Goal: Task Accomplishment & Management: Complete application form

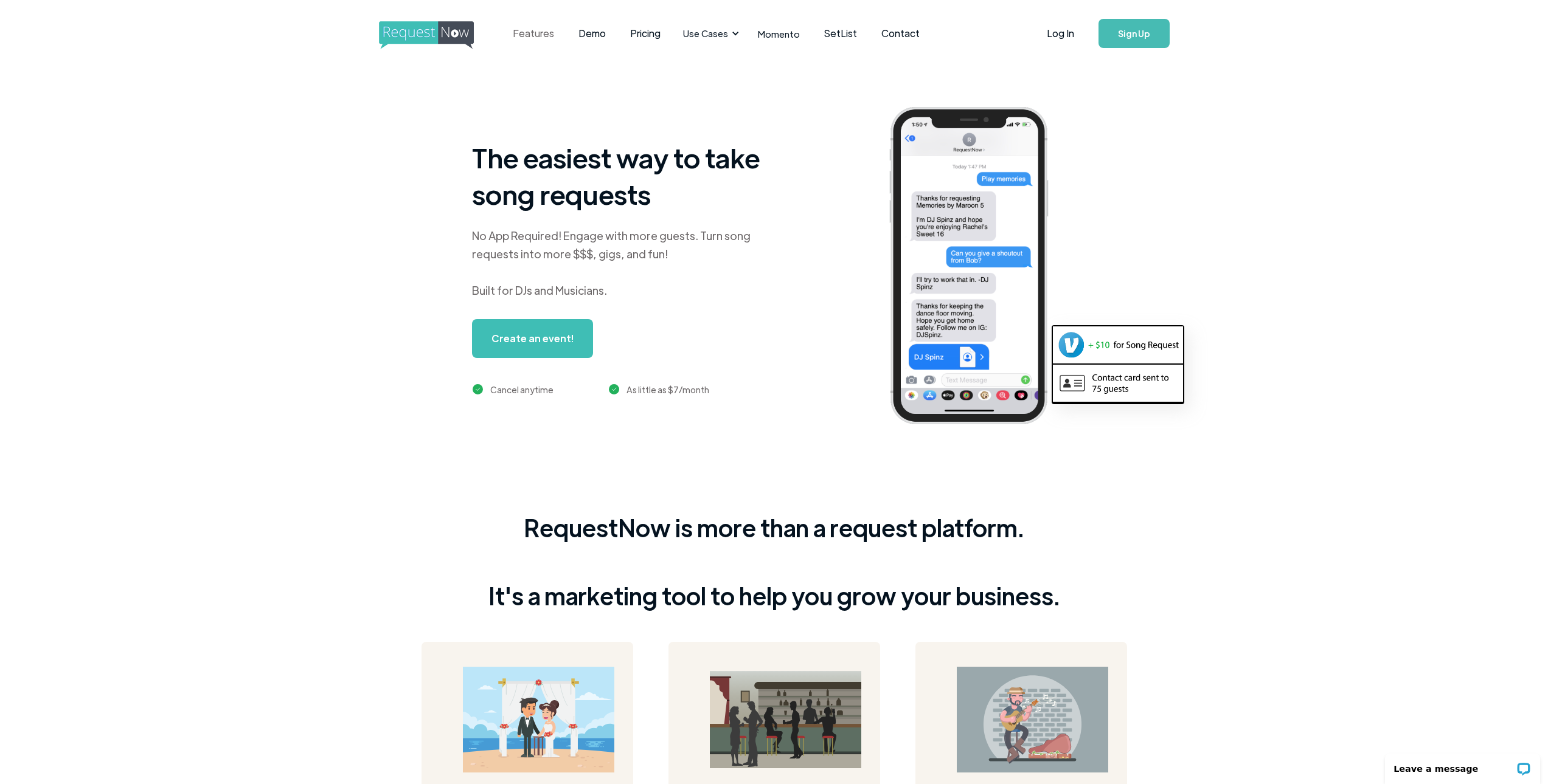
click at [525, 32] on link "Features" at bounding box center [533, 33] width 66 height 38
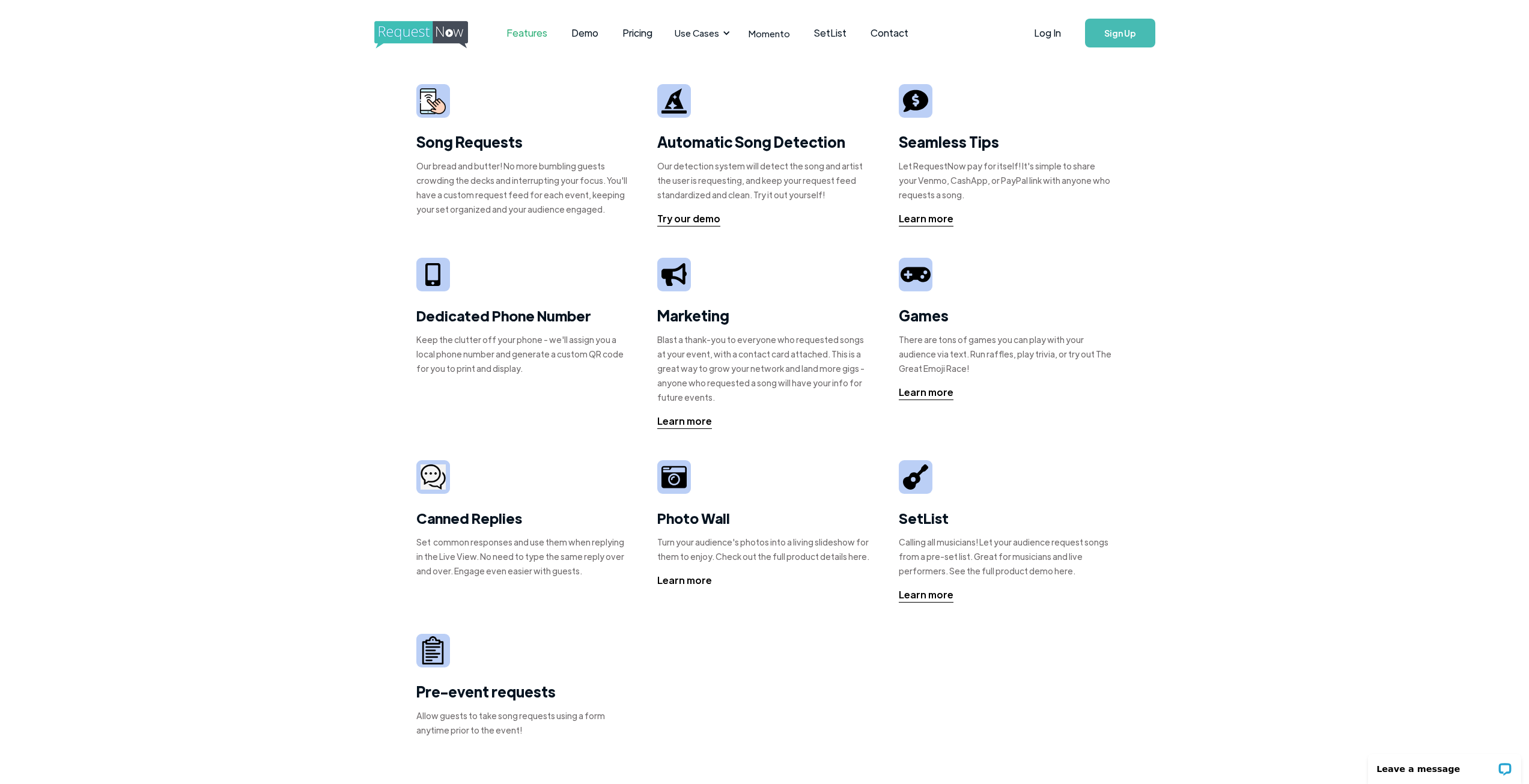
click at [679, 580] on div "Learn more" at bounding box center [685, 580] width 55 height 14
click at [1048, 31] on link "Log In" at bounding box center [1047, 33] width 51 height 42
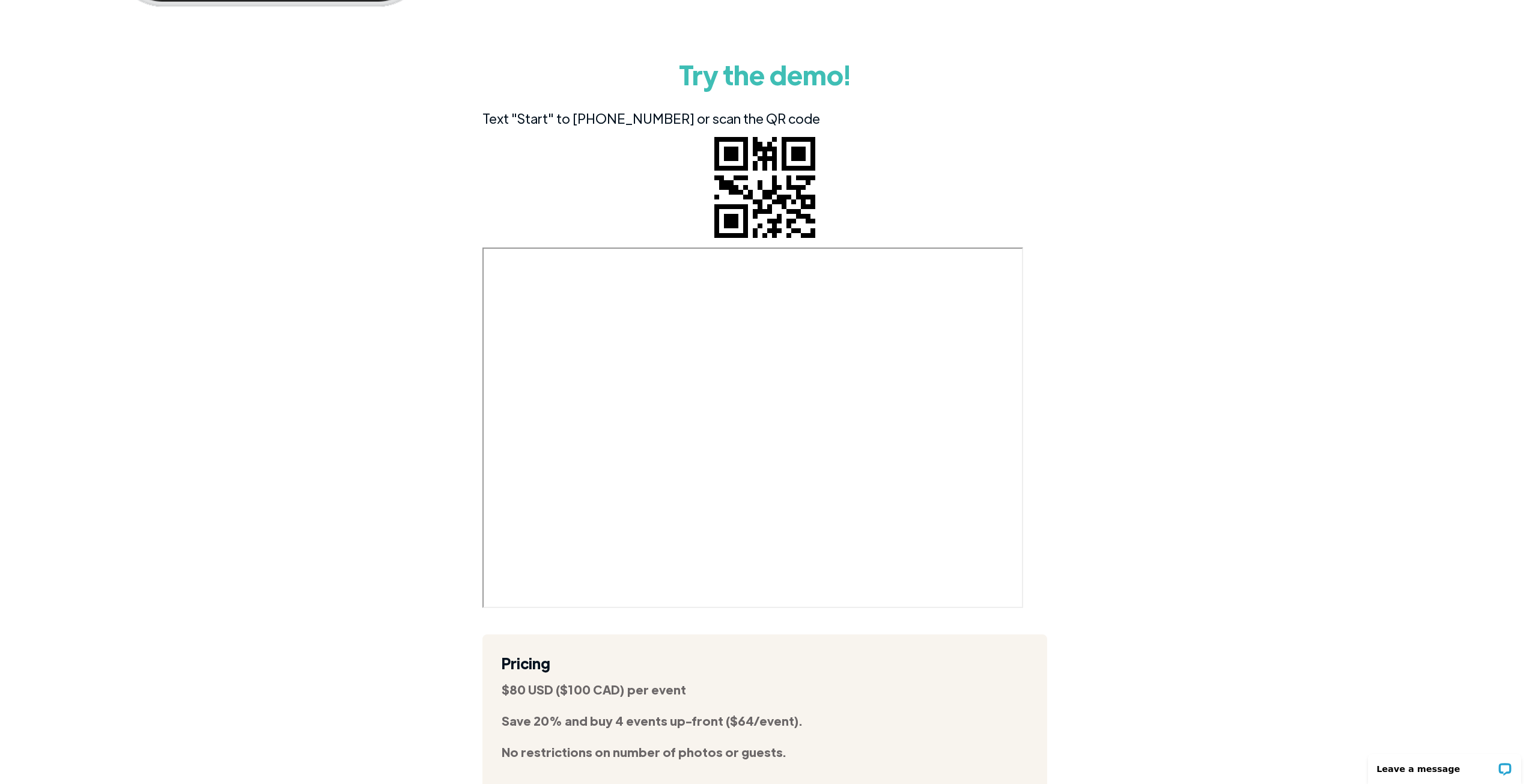
scroll to position [4145, 0]
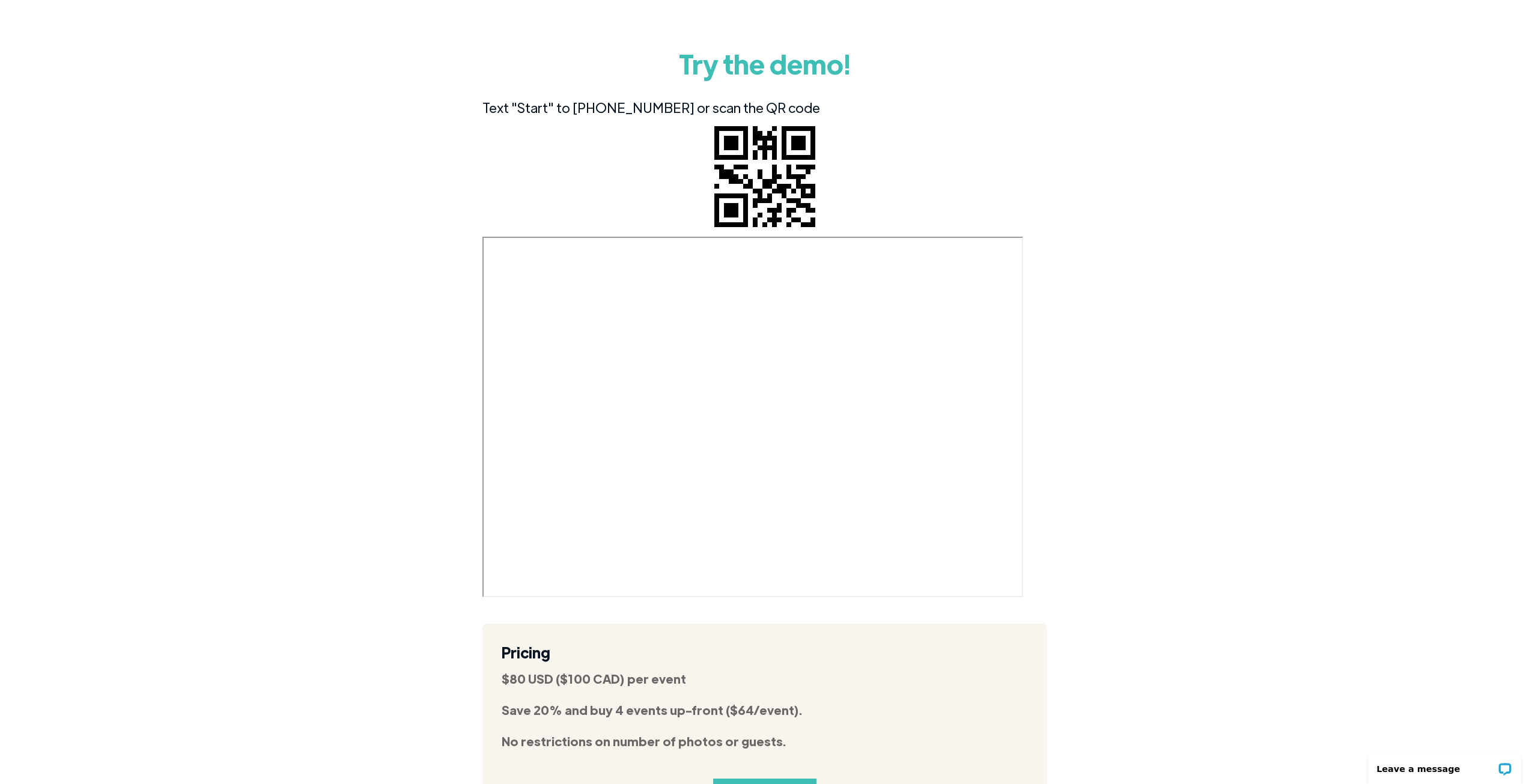
click at [1085, 62] on div "Everyone can participate Simply use text message! Or upload multiple photos & v…" at bounding box center [764, 39] width 1529 height 1575
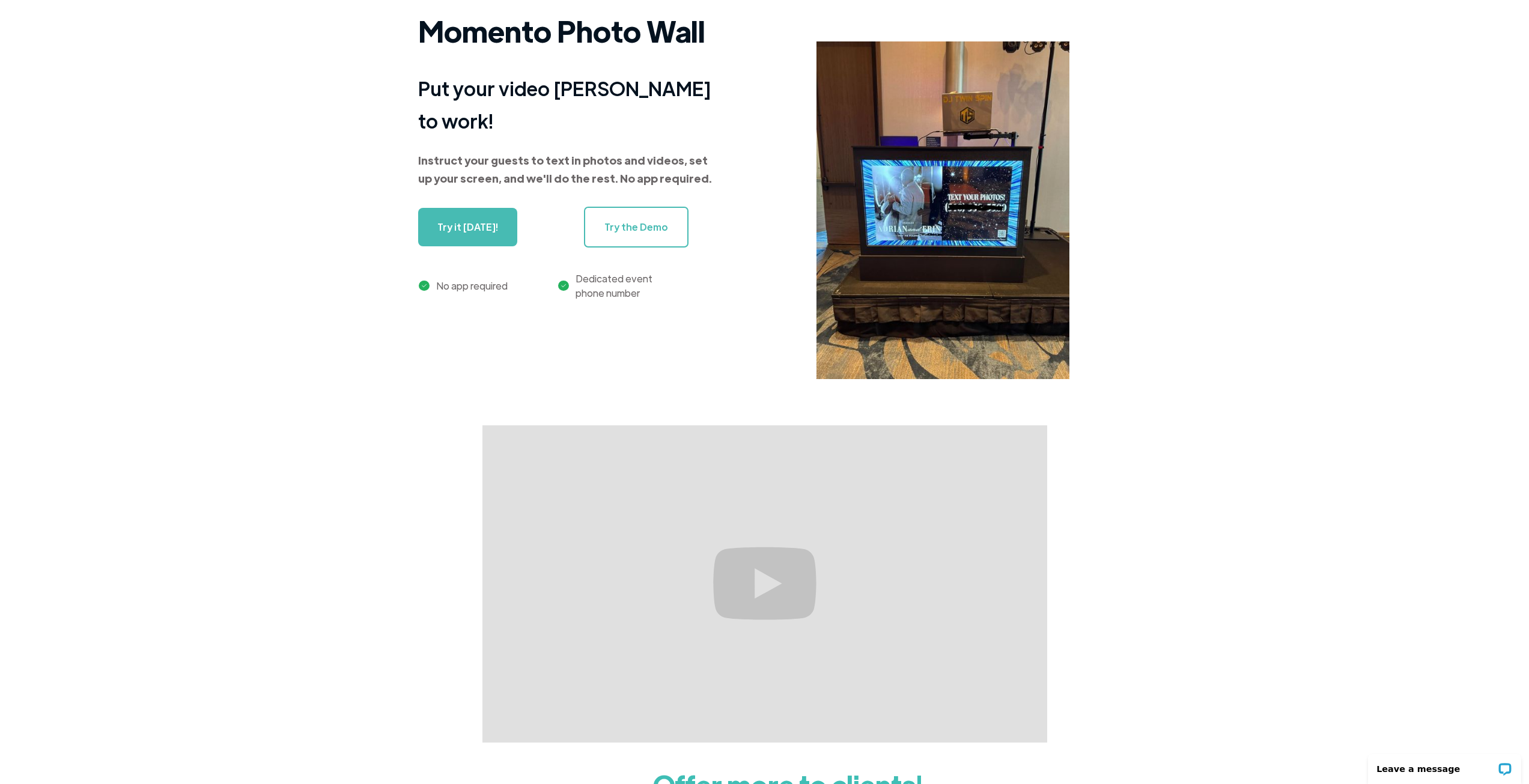
scroll to position [0, 0]
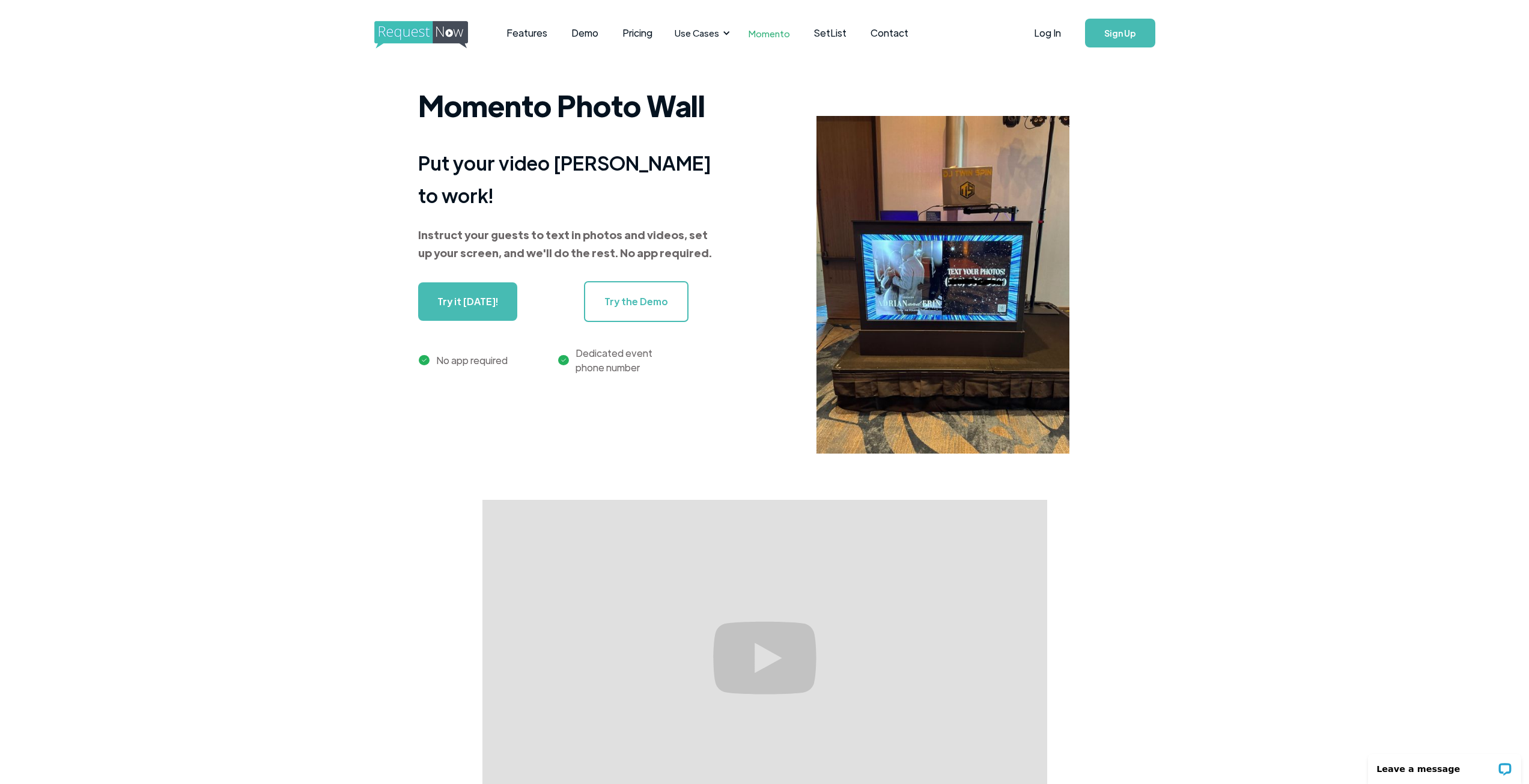
click at [1122, 32] on link "Sign Up" at bounding box center [1120, 33] width 70 height 29
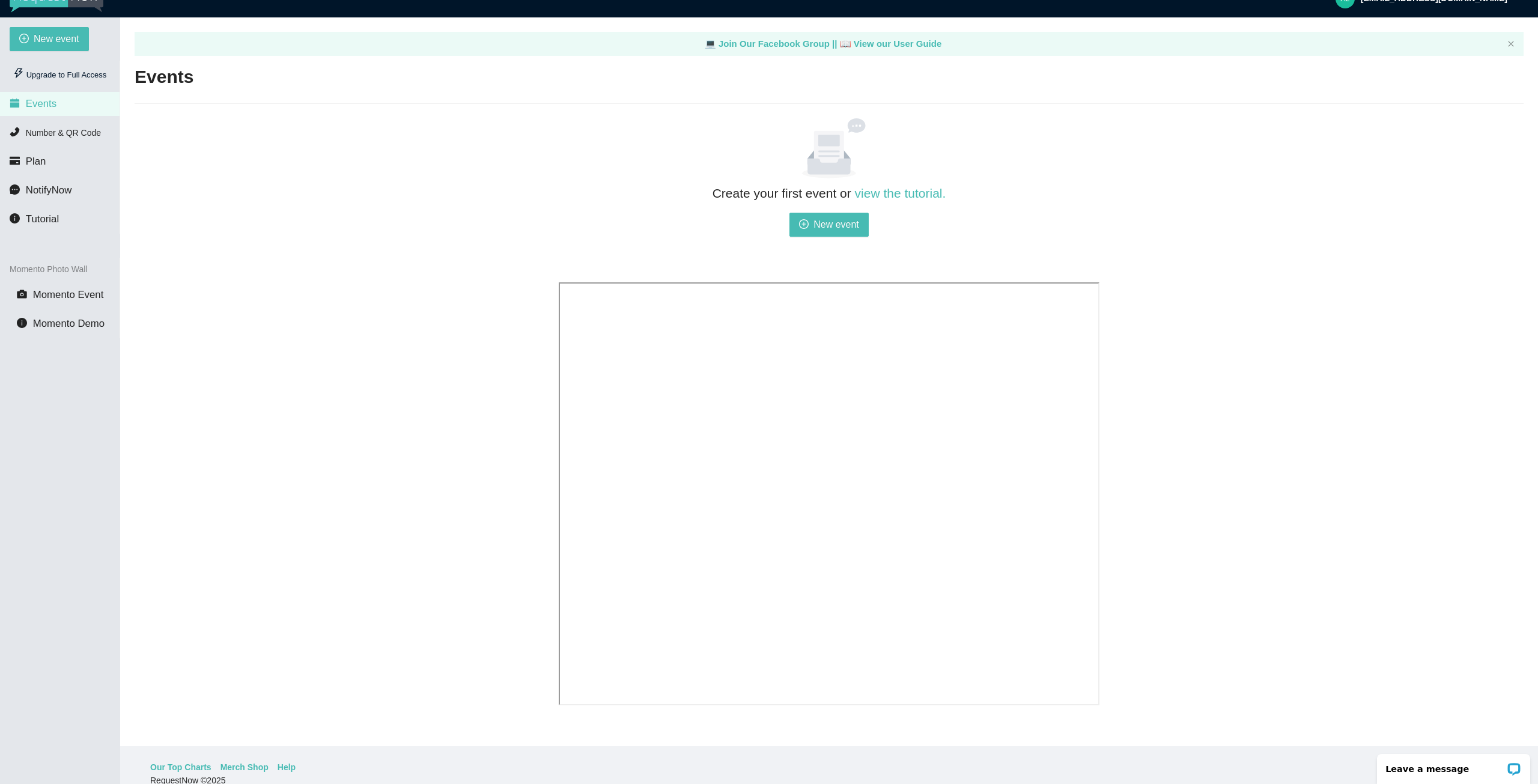
scroll to position [39, 0]
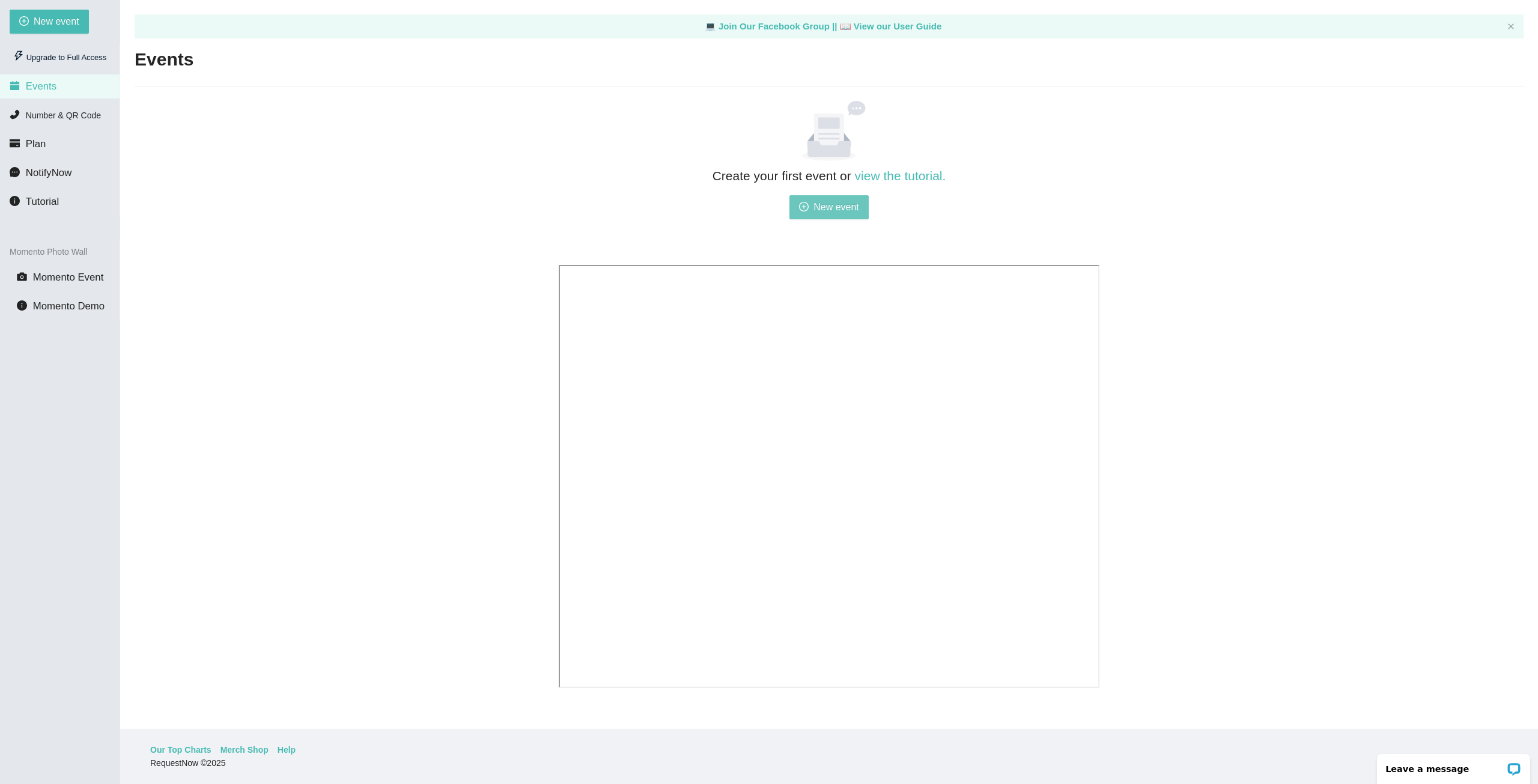
click at [836, 210] on span "New event" at bounding box center [836, 207] width 45 height 15
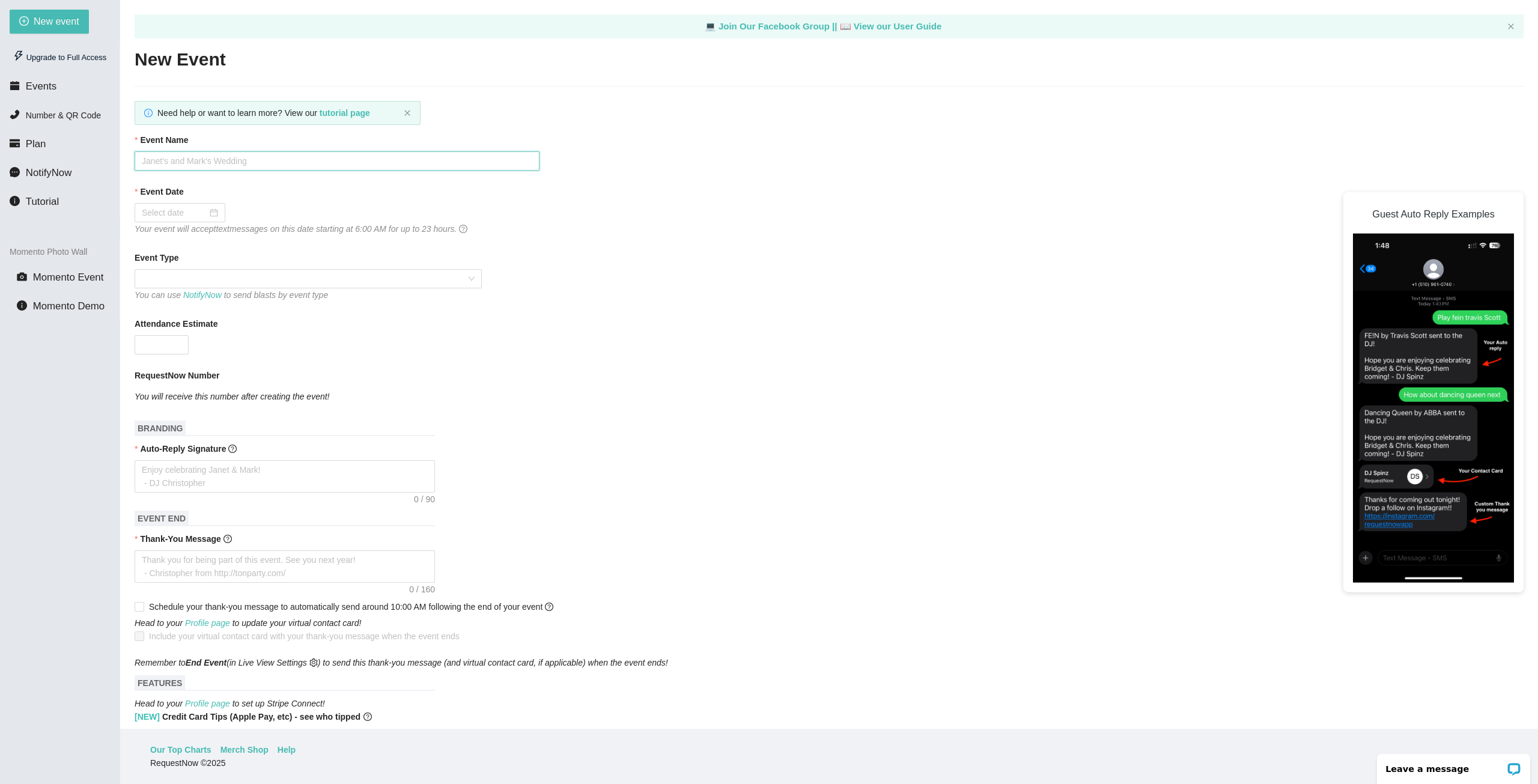
click at [203, 158] on input "Event Name" at bounding box center [337, 161] width 405 height 19
type input "HOCO 10/11"
click at [186, 213] on input "Event Date" at bounding box center [174, 213] width 66 height 14
type input "10/11/2025"
click at [282, 300] on div "11" at bounding box center [282, 300] width 14 height 14
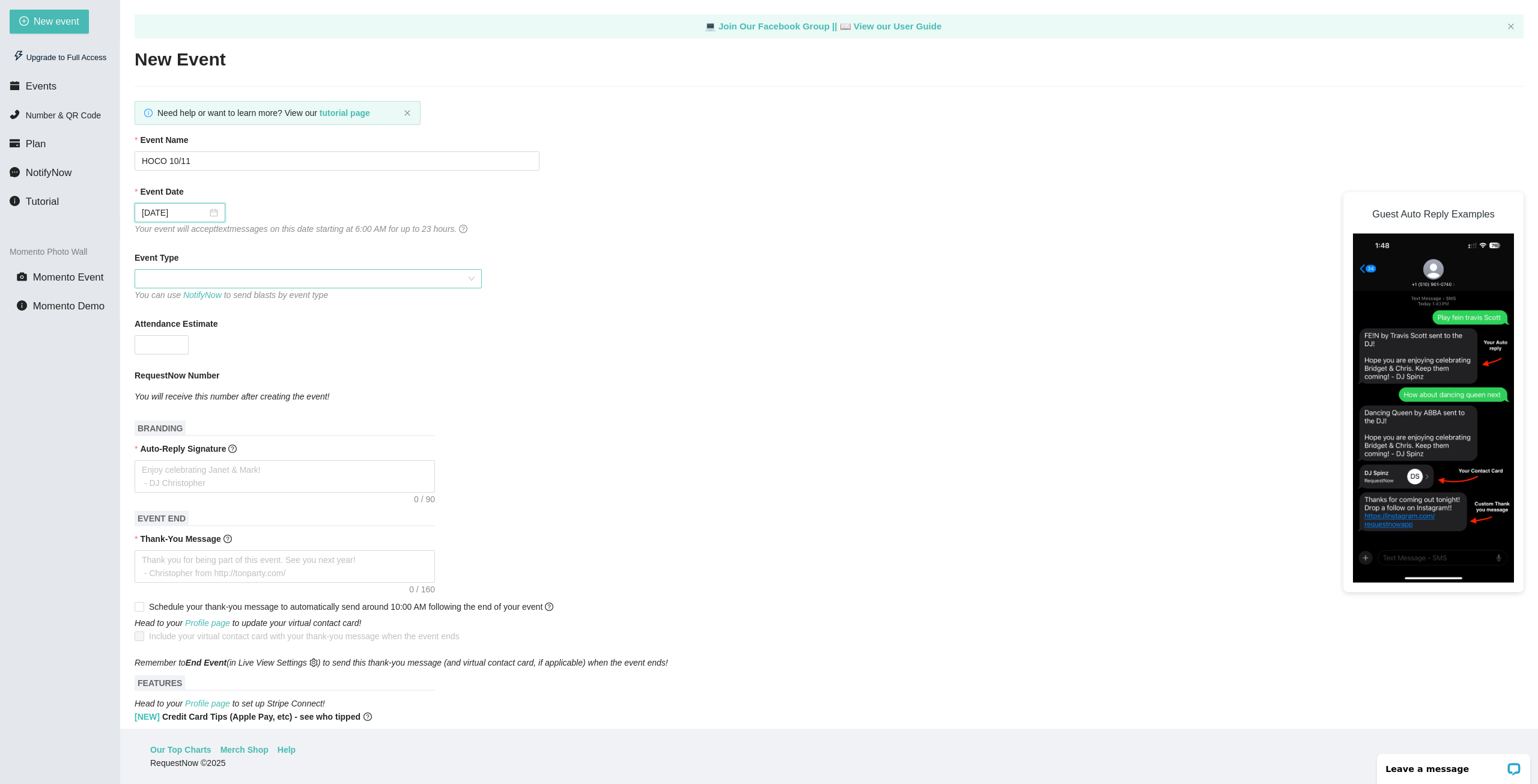
click at [200, 276] on span at bounding box center [308, 278] width 333 height 18
click at [161, 362] on div "School" at bounding box center [308, 361] width 333 height 14
click at [163, 342] on input "Attendance Estimate" at bounding box center [162, 345] width 53 height 18
type input "250"
click at [420, 339] on div "250" at bounding box center [337, 345] width 405 height 19
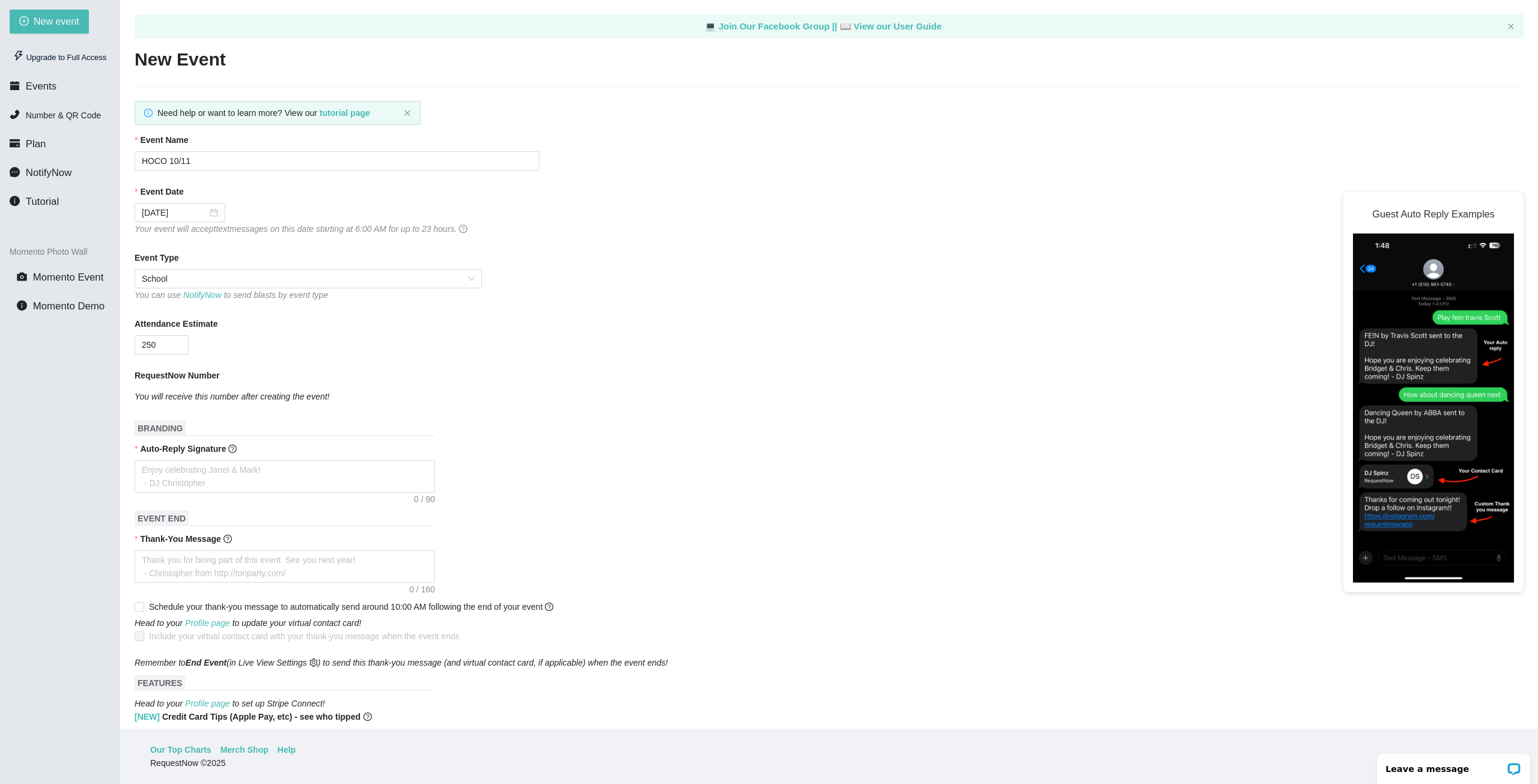
click at [467, 390] on div "You will receive this number after creating the event!" at bounding box center [337, 397] width 405 height 14
click at [253, 473] on textarea "Auto-Reply Signature" at bounding box center [285, 477] width 301 height 32
click at [41, 282] on span "Momento Event" at bounding box center [68, 277] width 71 height 12
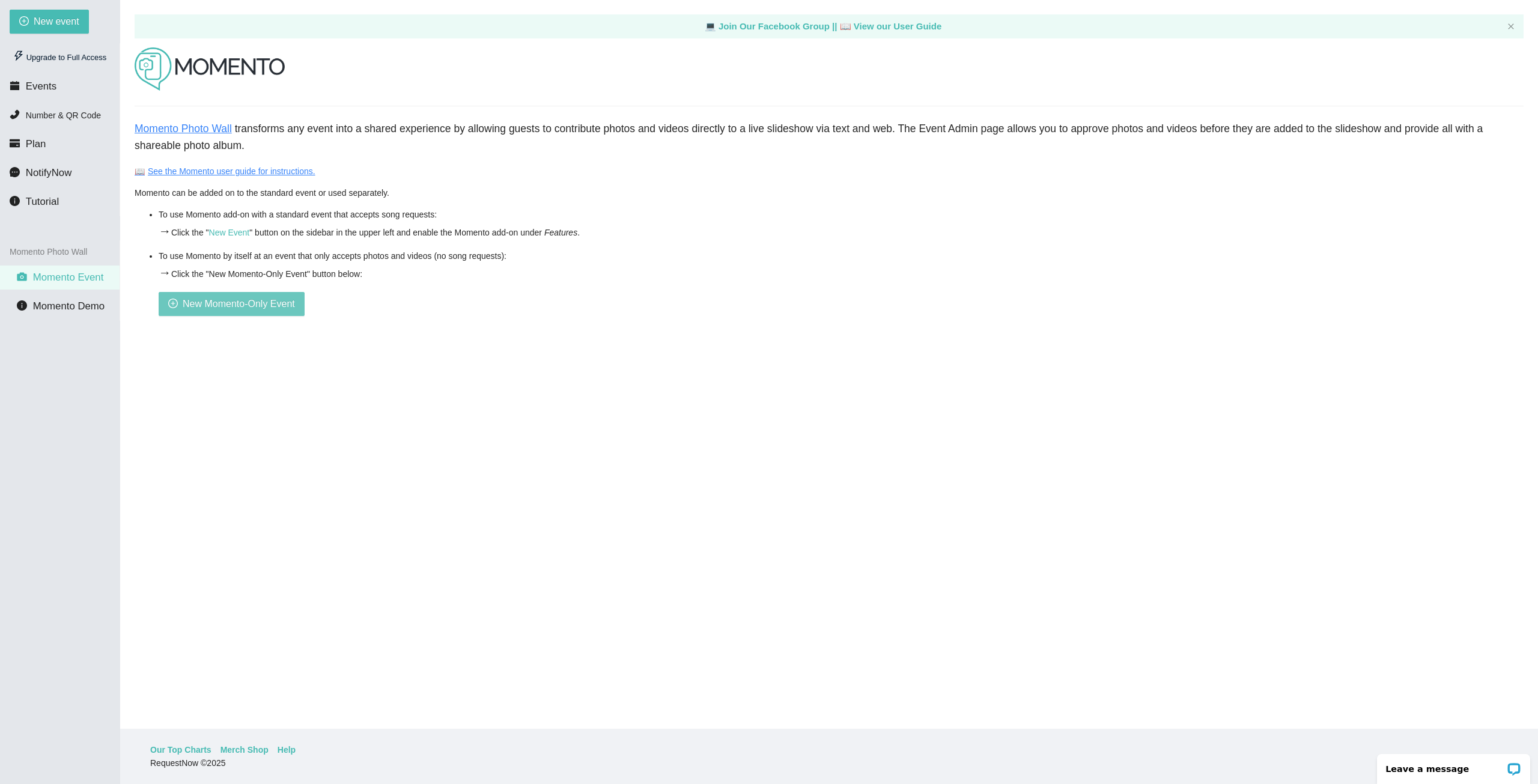
click at [215, 303] on span "New Momento-Only Event" at bounding box center [239, 303] width 112 height 15
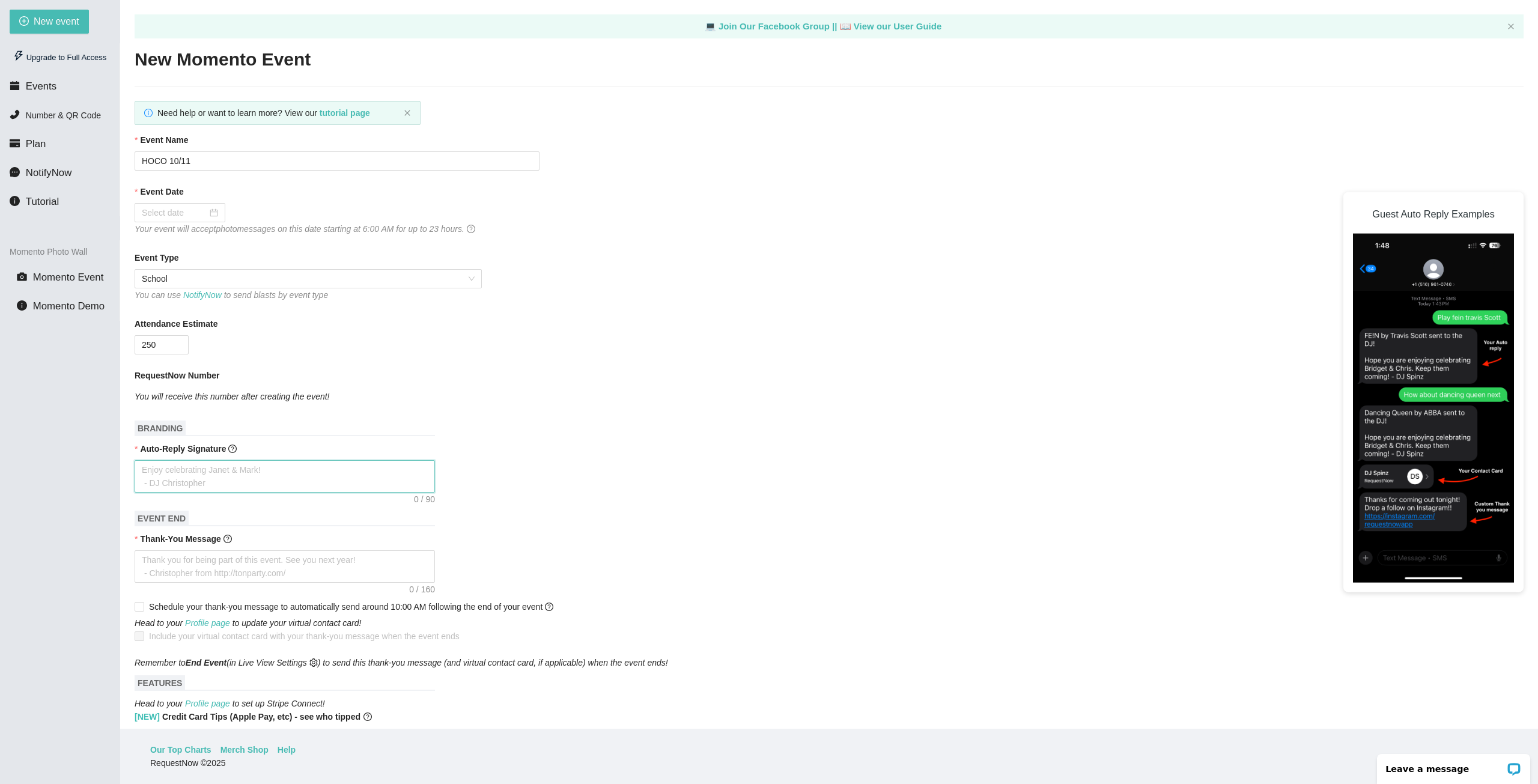
click at [239, 471] on textarea "Auto-Reply Signature" at bounding box center [285, 477] width 301 height 32
click at [202, 469] on textarea "Auto-Reply Signature" at bounding box center [285, 477] width 301 height 32
type textarea "H"
type textarea "He"
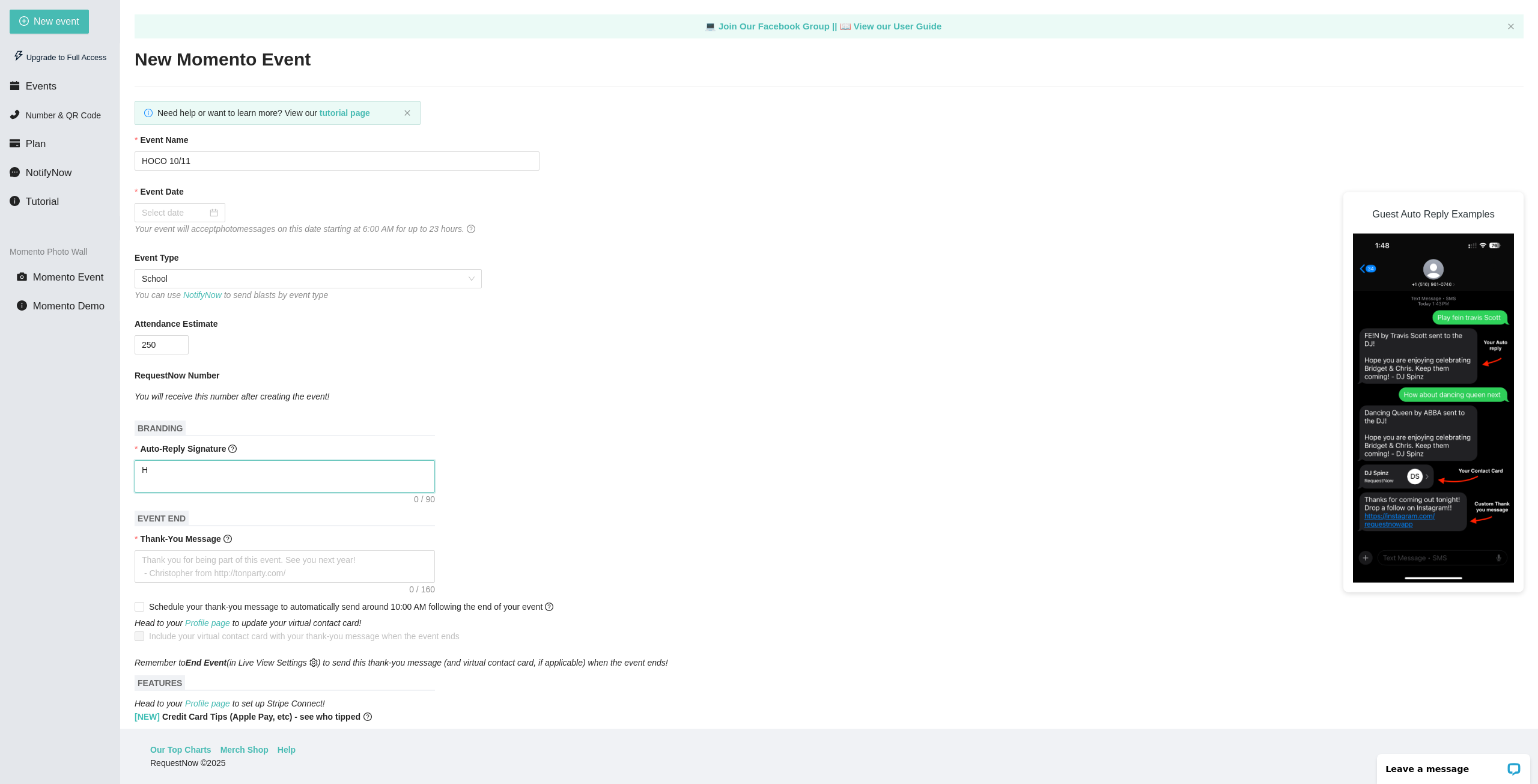
type textarea "He"
type textarea "Hey"
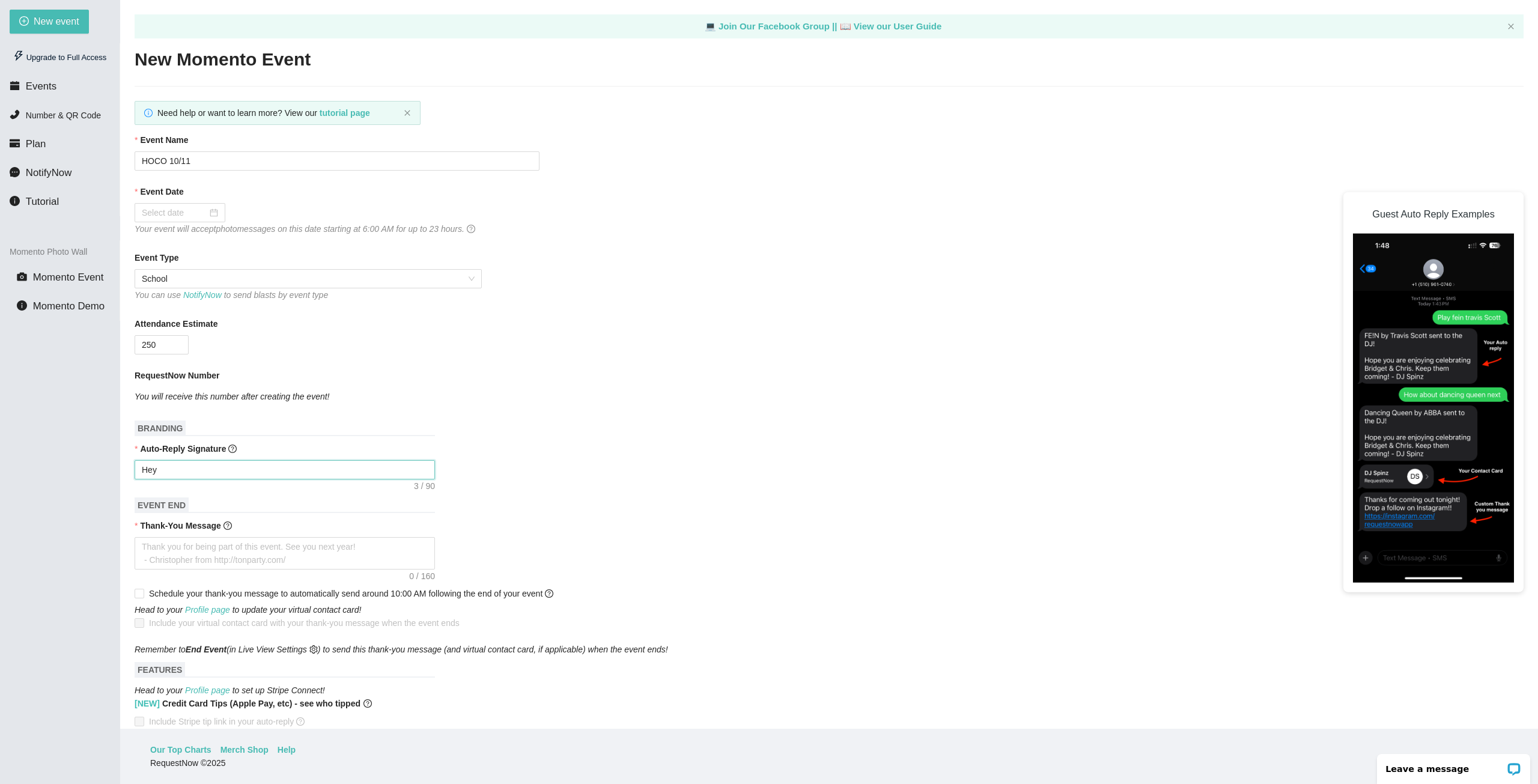
type textarea "Hey"
type textarea "Hey i"
type textarea "Hey it"
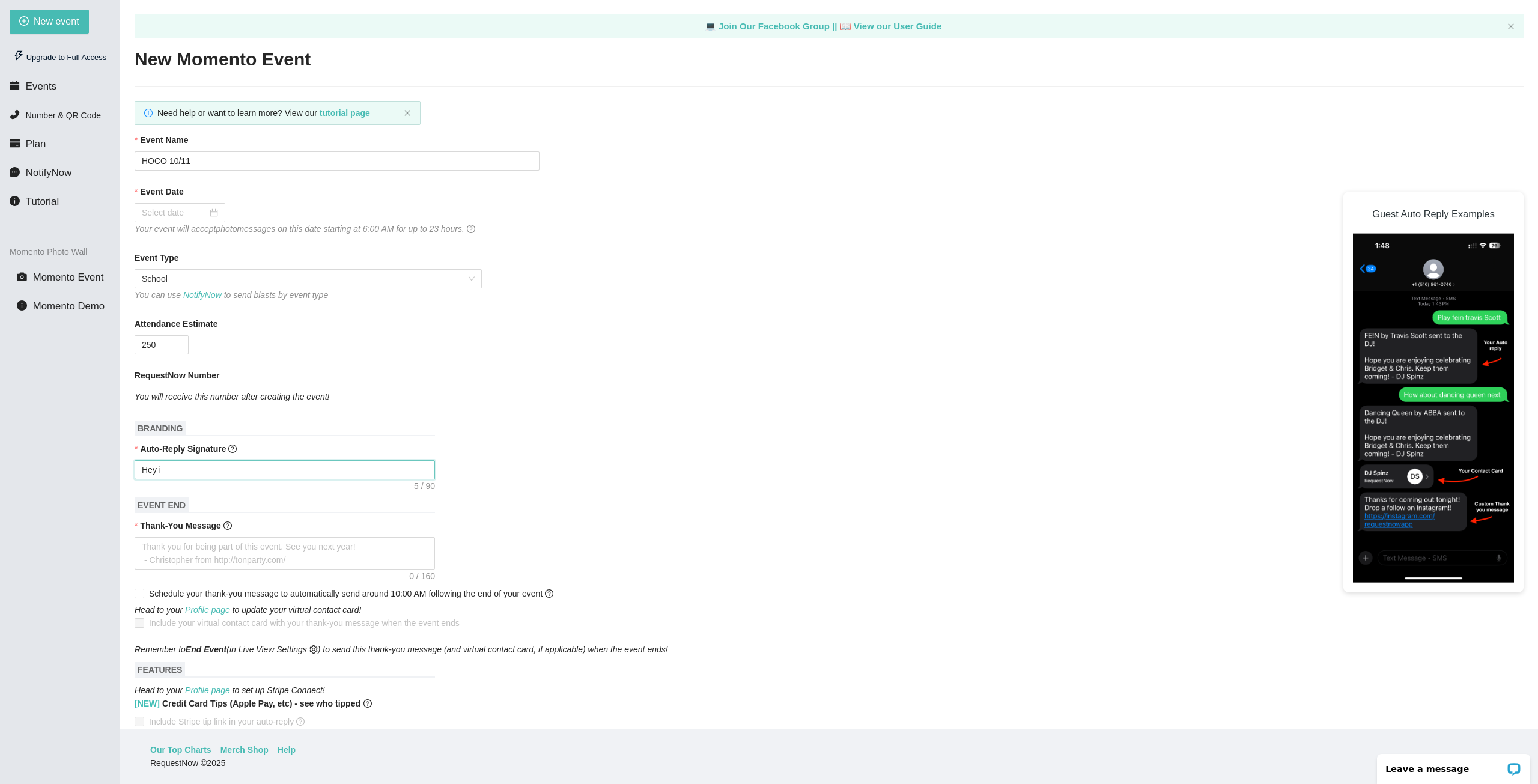
type textarea "Hey it"
type textarea "Hey its"
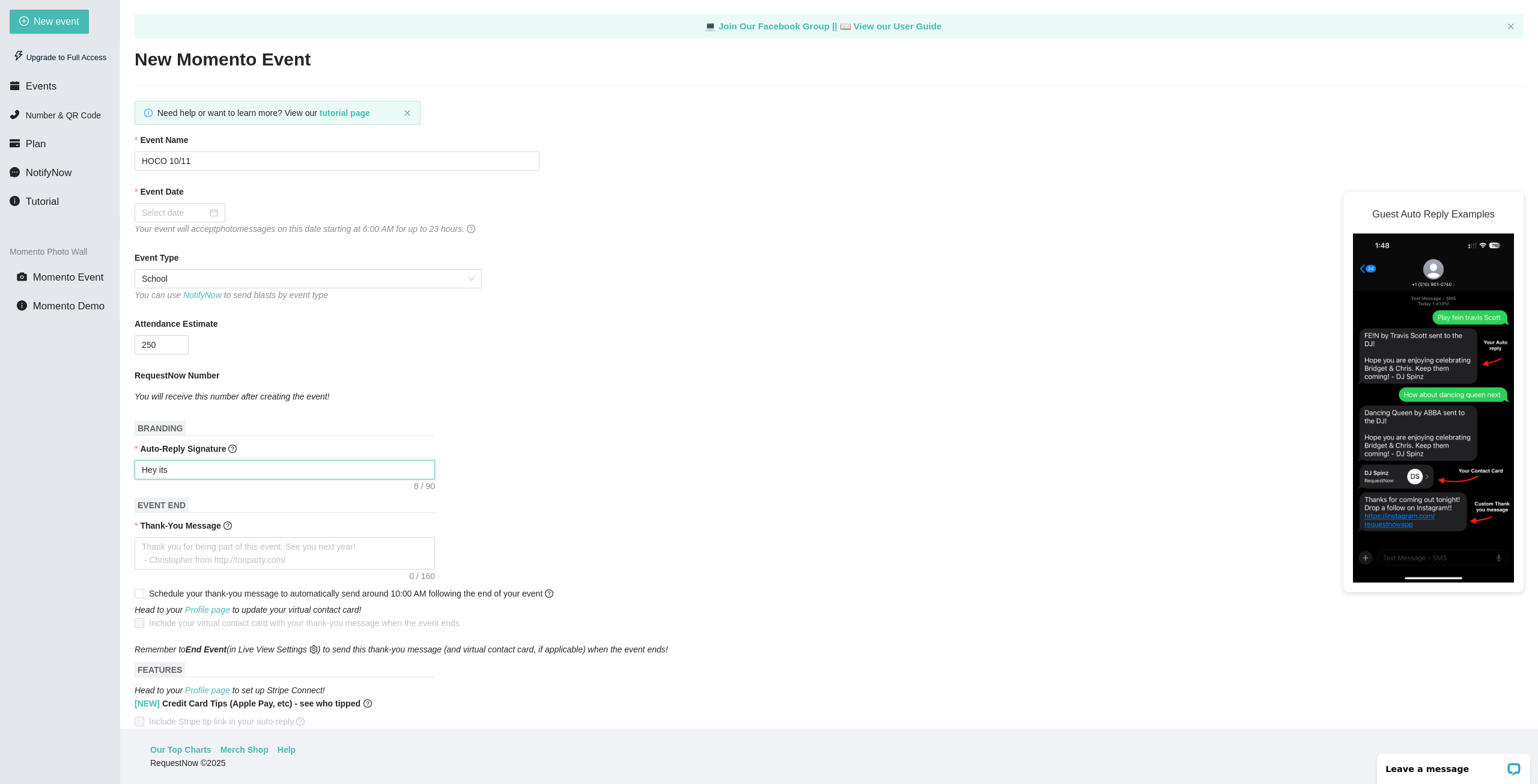
type textarea "Hey its D"
type textarea "Hey its DJ"
type textarea "Hey its DJ S"
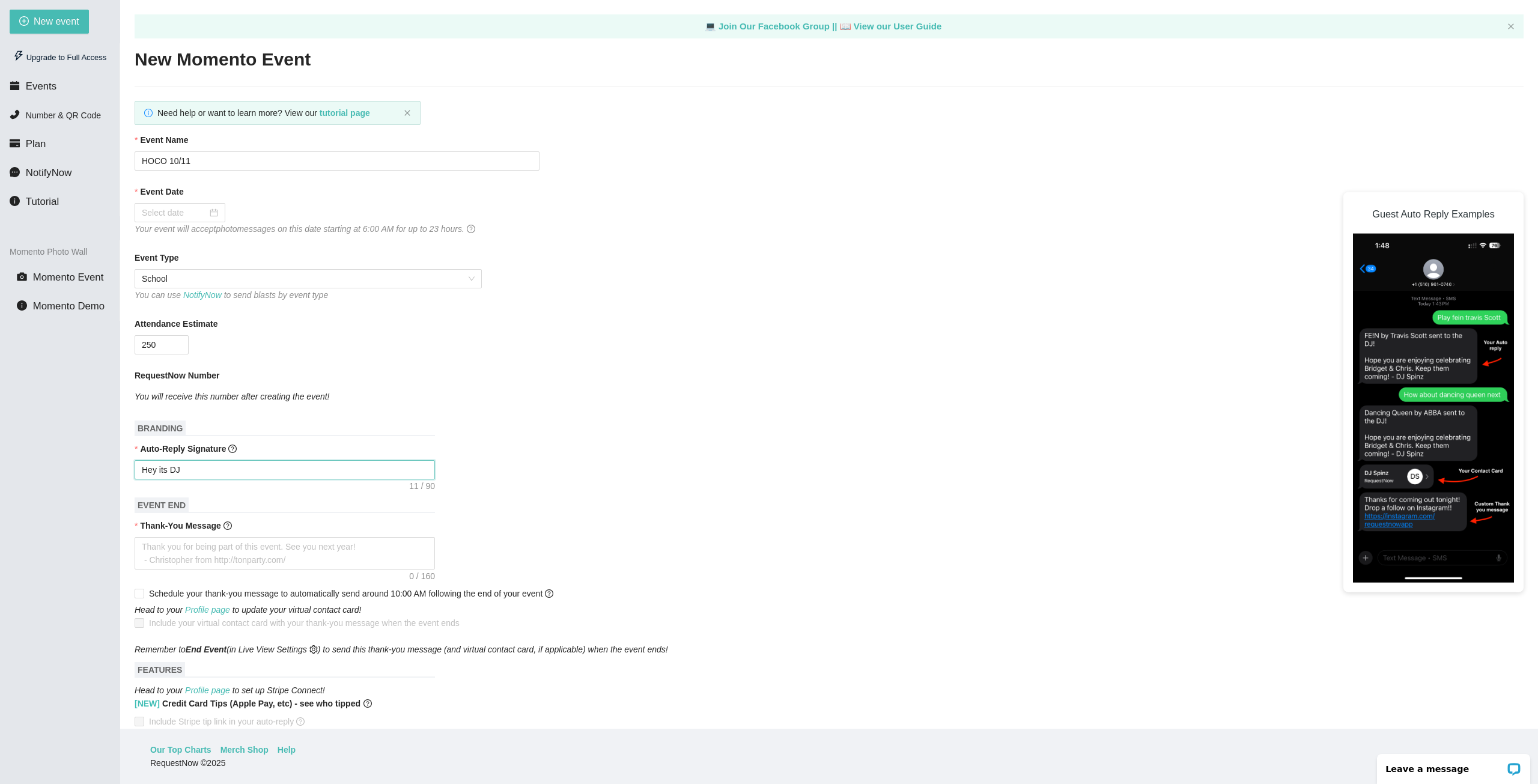
type textarea "Hey its DJ S"
type textarea "Hey its DJ Sh"
type textarea "Hey its DJ Sho"
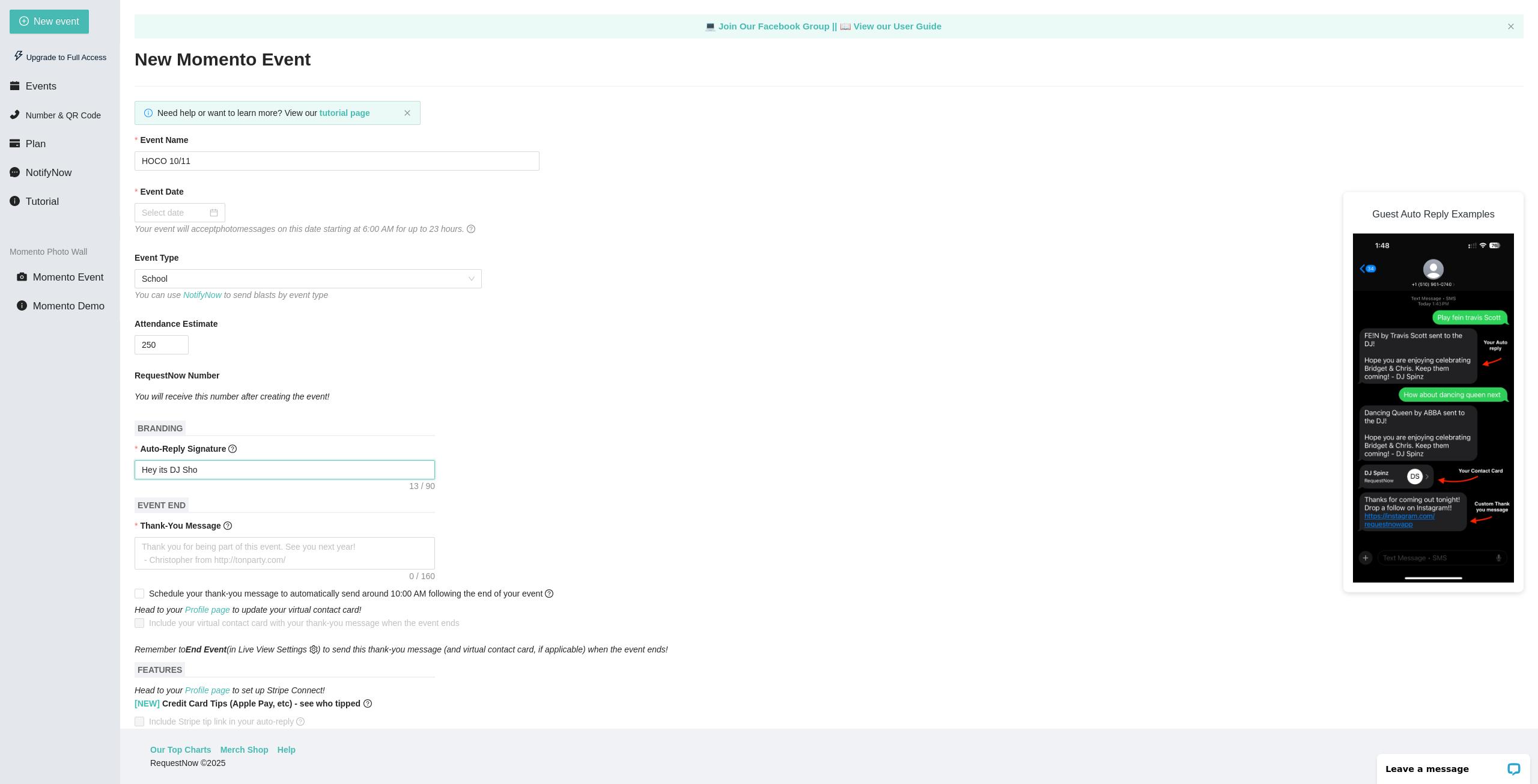
type textarea "Hey its DJ Shoo"
type textarea "Hey its DJ Shoop"
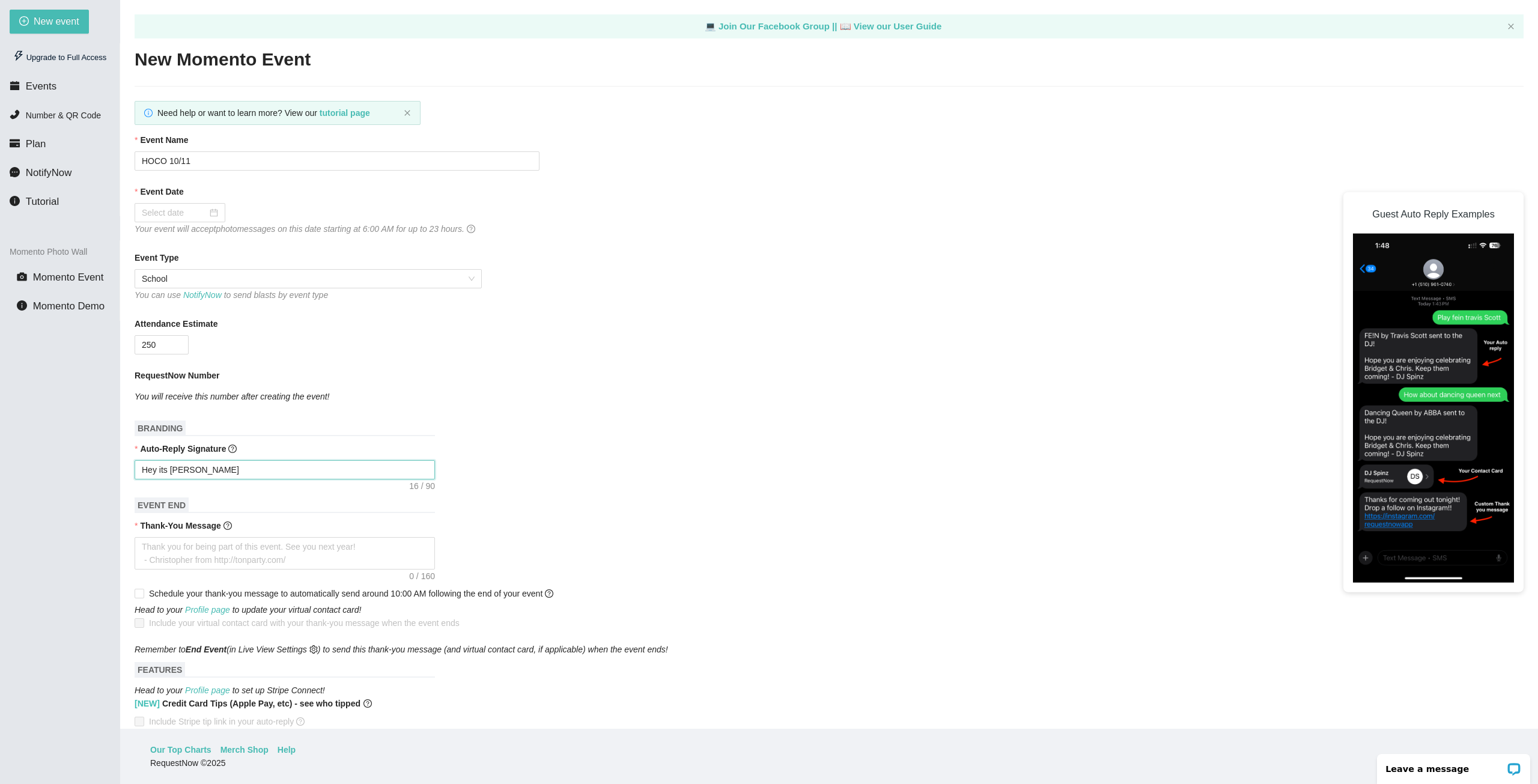
type textarea "Hey its DJ Shoop"
type textarea "Hey its DJ Shoop t"
type textarea "Hey its DJ Shoop th"
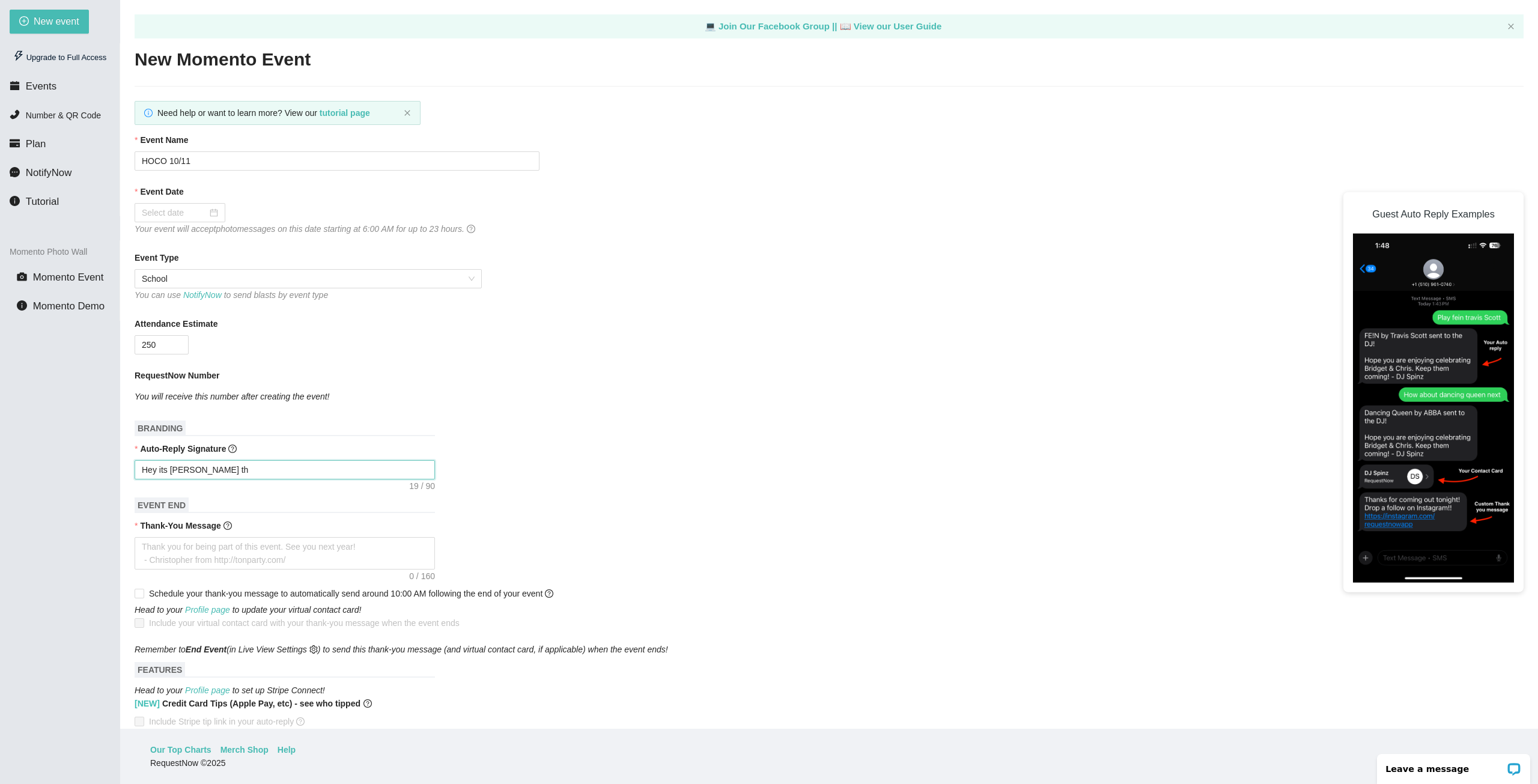
type textarea "Hey its DJ Shoop tha"
type textarea "Hey its DJ Shoop than"
type textarea "Hey its DJ Shoop thank"
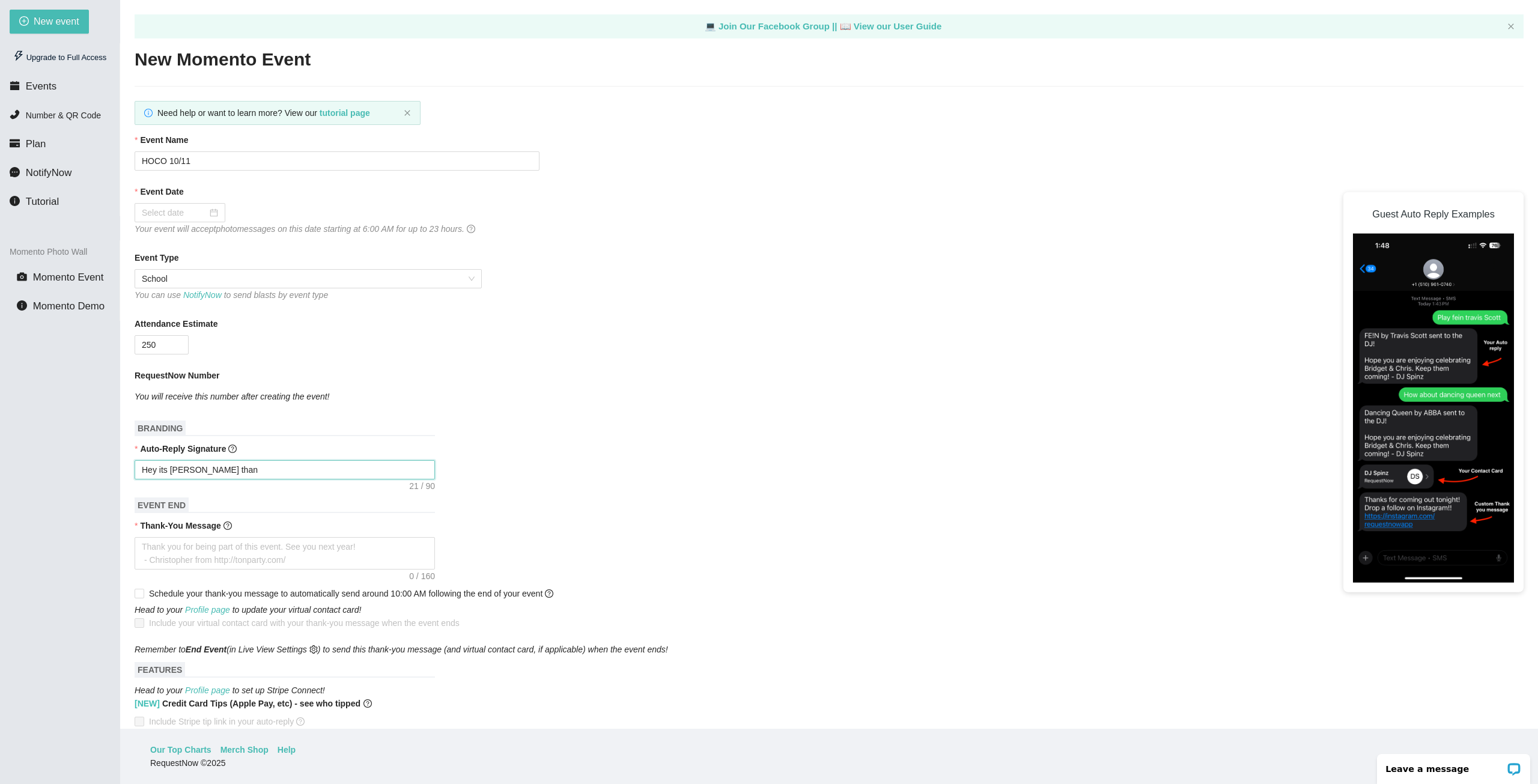
type textarea "Hey its DJ Shoop thank"
type textarea "Hey its DJ Shoop thanks"
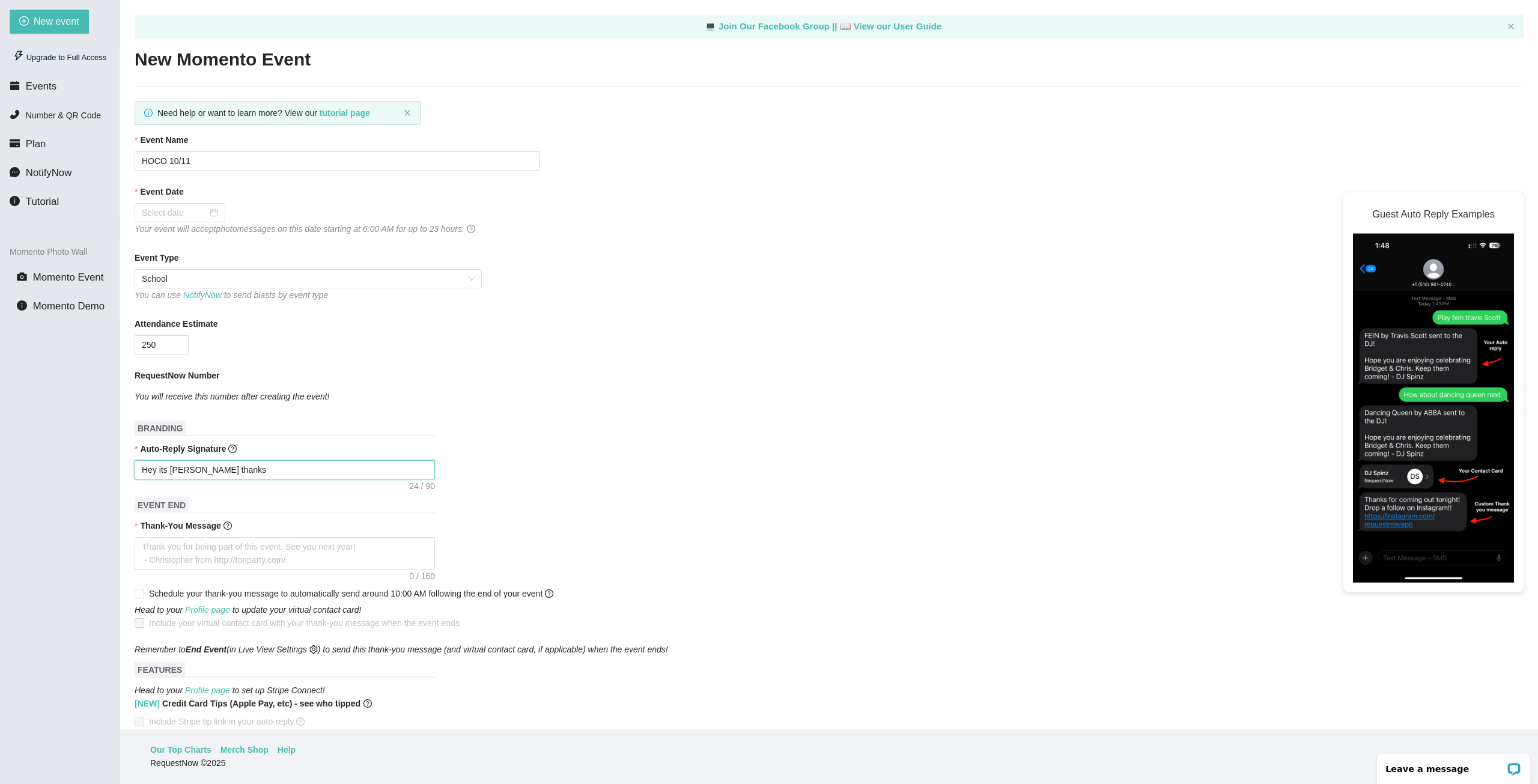
type textarea "Hey its DJ Shoop thanks f"
type textarea "Hey its DJ Shoop thanks fo"
type textarea "Hey its DJ Shoop thanks for"
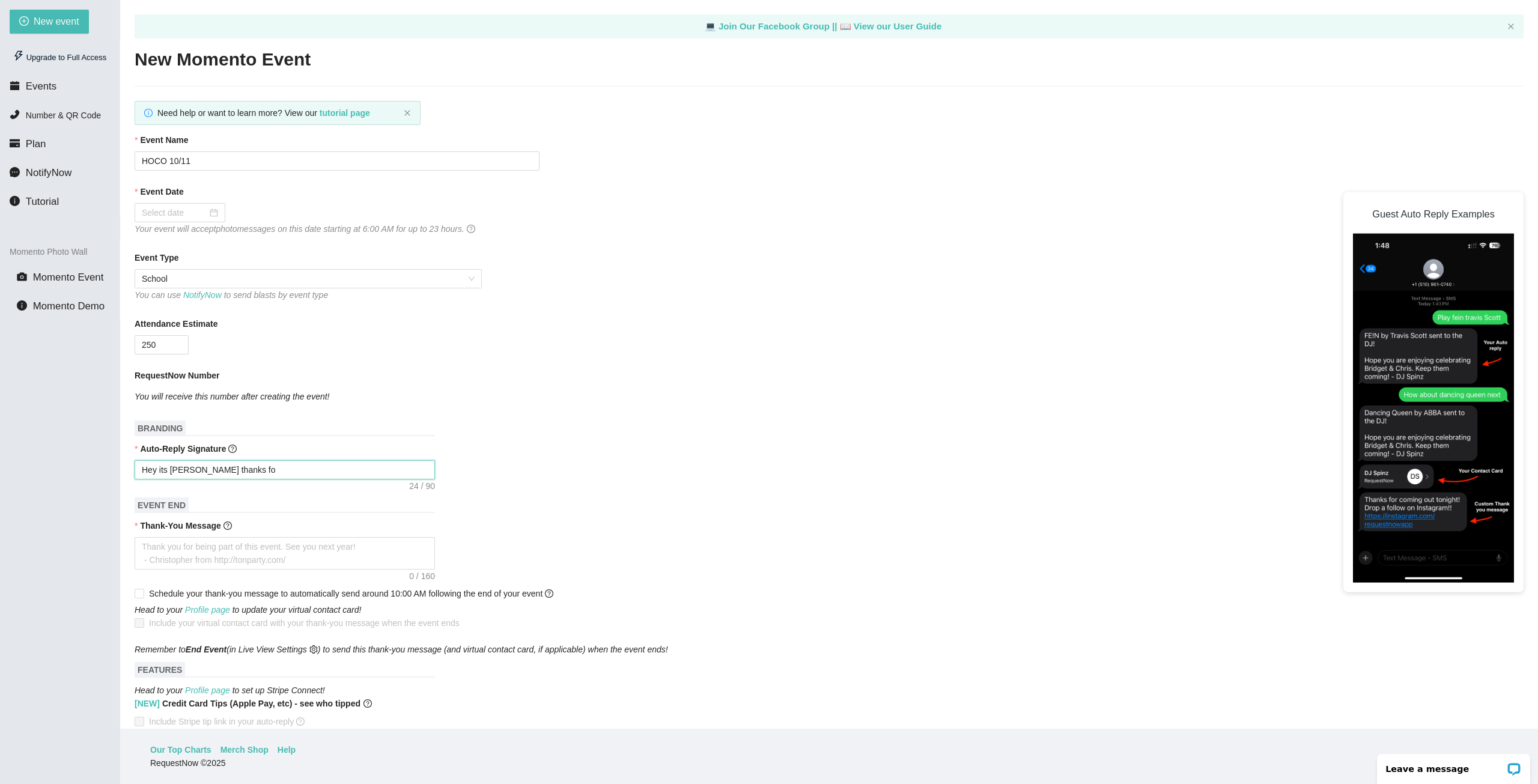
type textarea "Hey its DJ Shoop thanks for"
type textarea "Hey its DJ Shoop thanks for s"
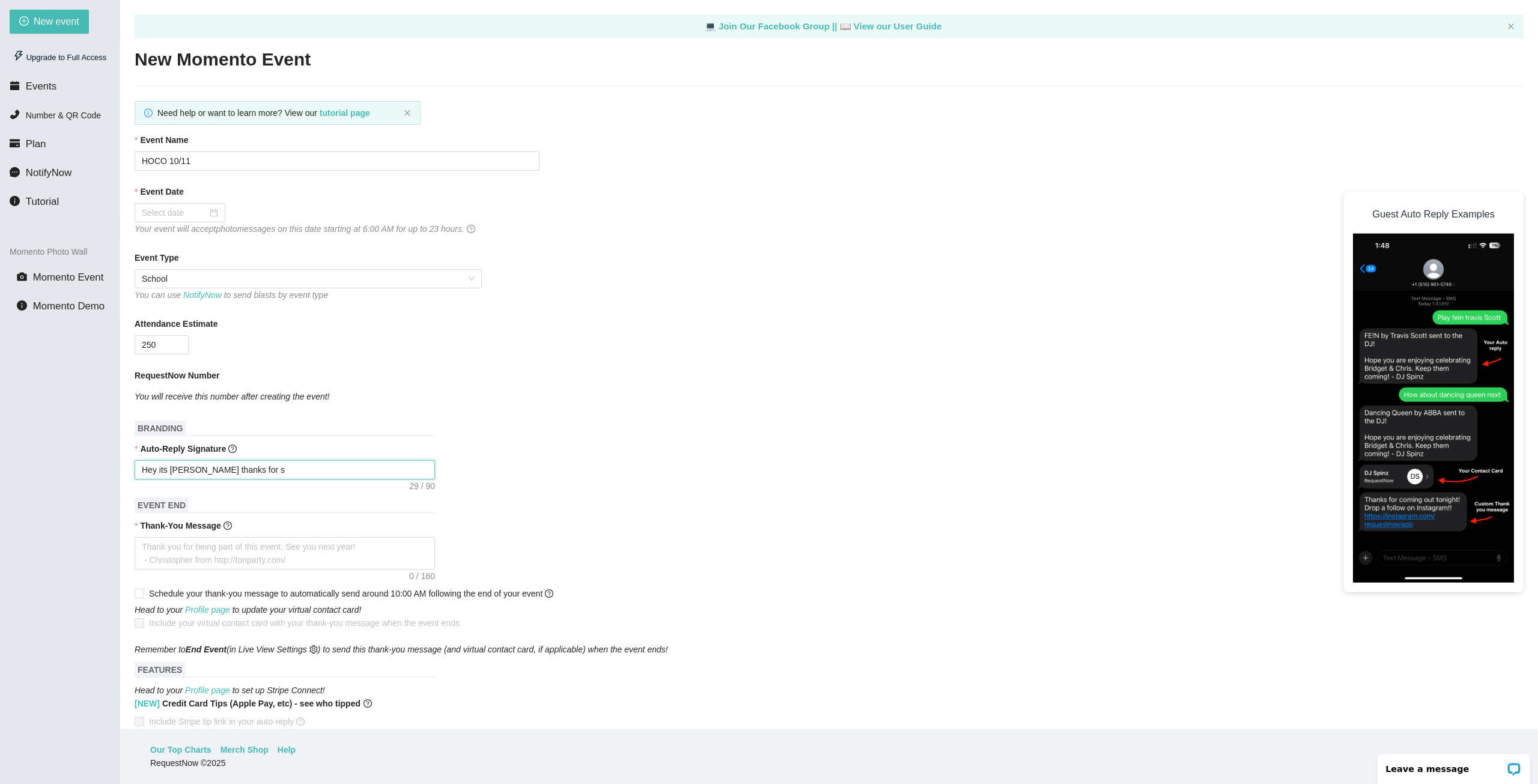
type textarea "Hey its DJ Shoop thanks for su"
type textarea "Hey its DJ Shoop thanks for sub"
type textarea "Hey its DJ Shoop thanks for subm"
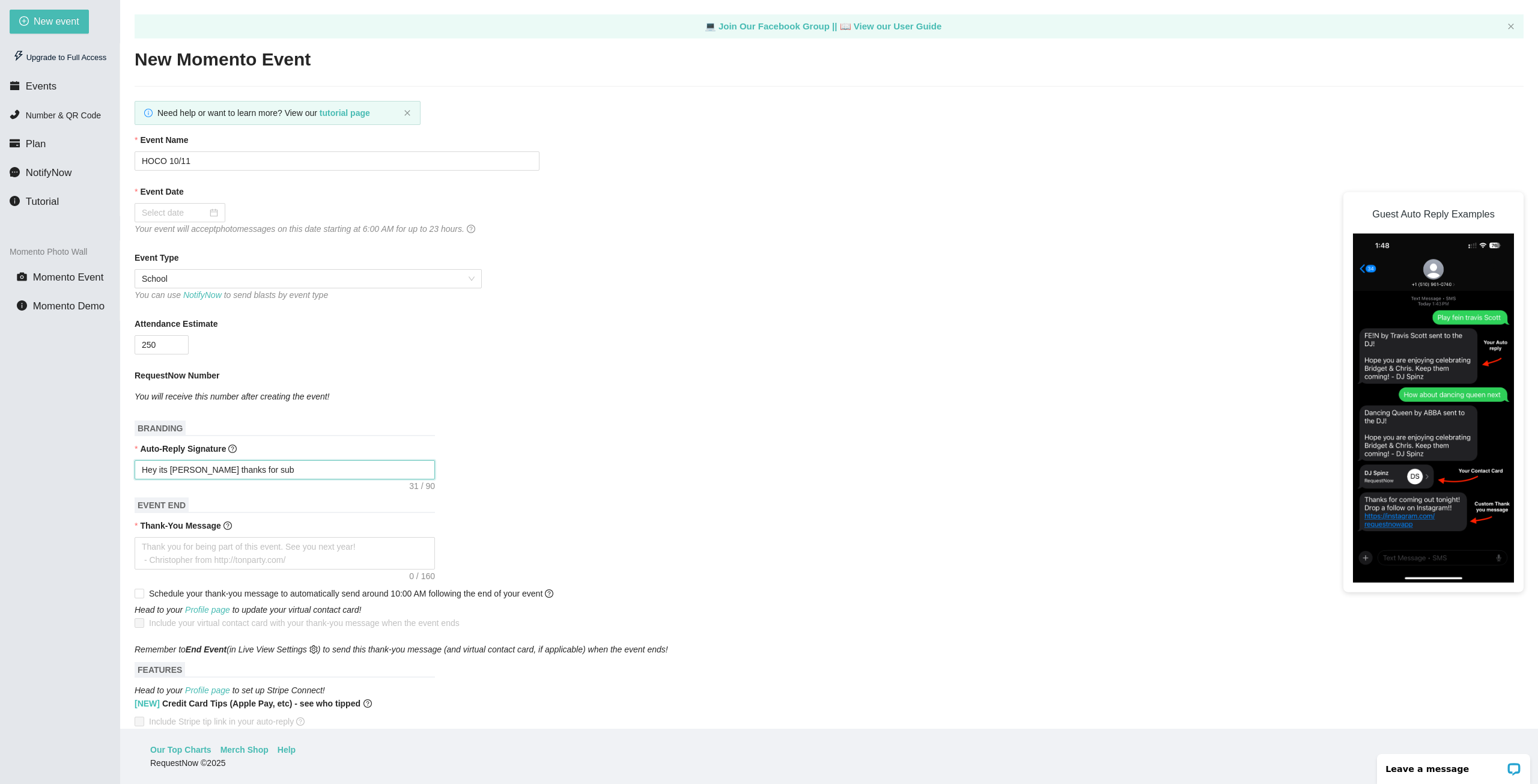
type textarea "Hey its DJ Shoop thanks for subm"
type textarea "Hey its DJ Shoop thanks for submi"
type textarea "Hey its DJ Shoop thanks for submit"
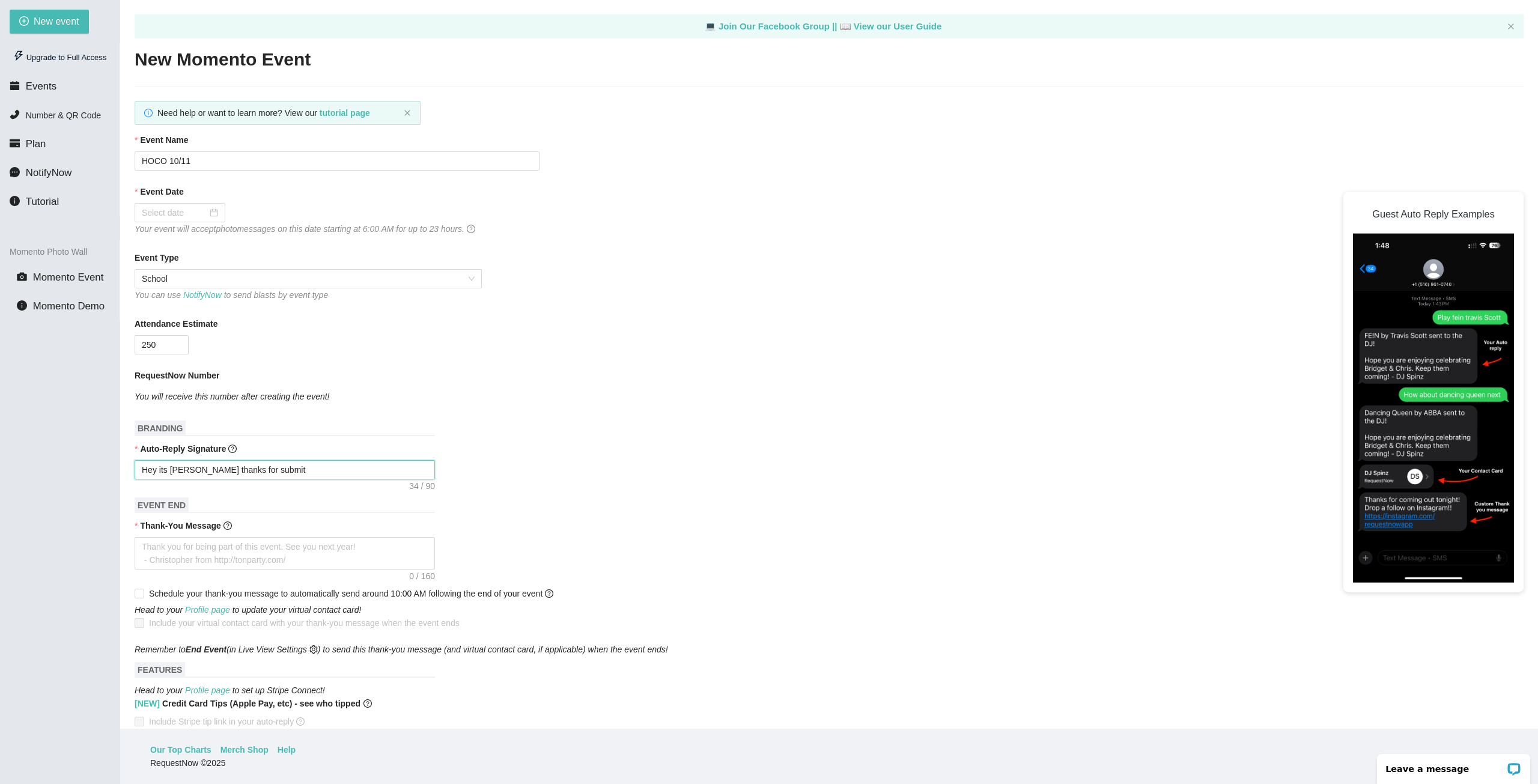
type textarea "Hey its DJ Shoop thanks for submitt"
type textarea "Hey its DJ Shoop thanks for submitti"
type textarea "Hey its DJ Shoop thanks for submittin"
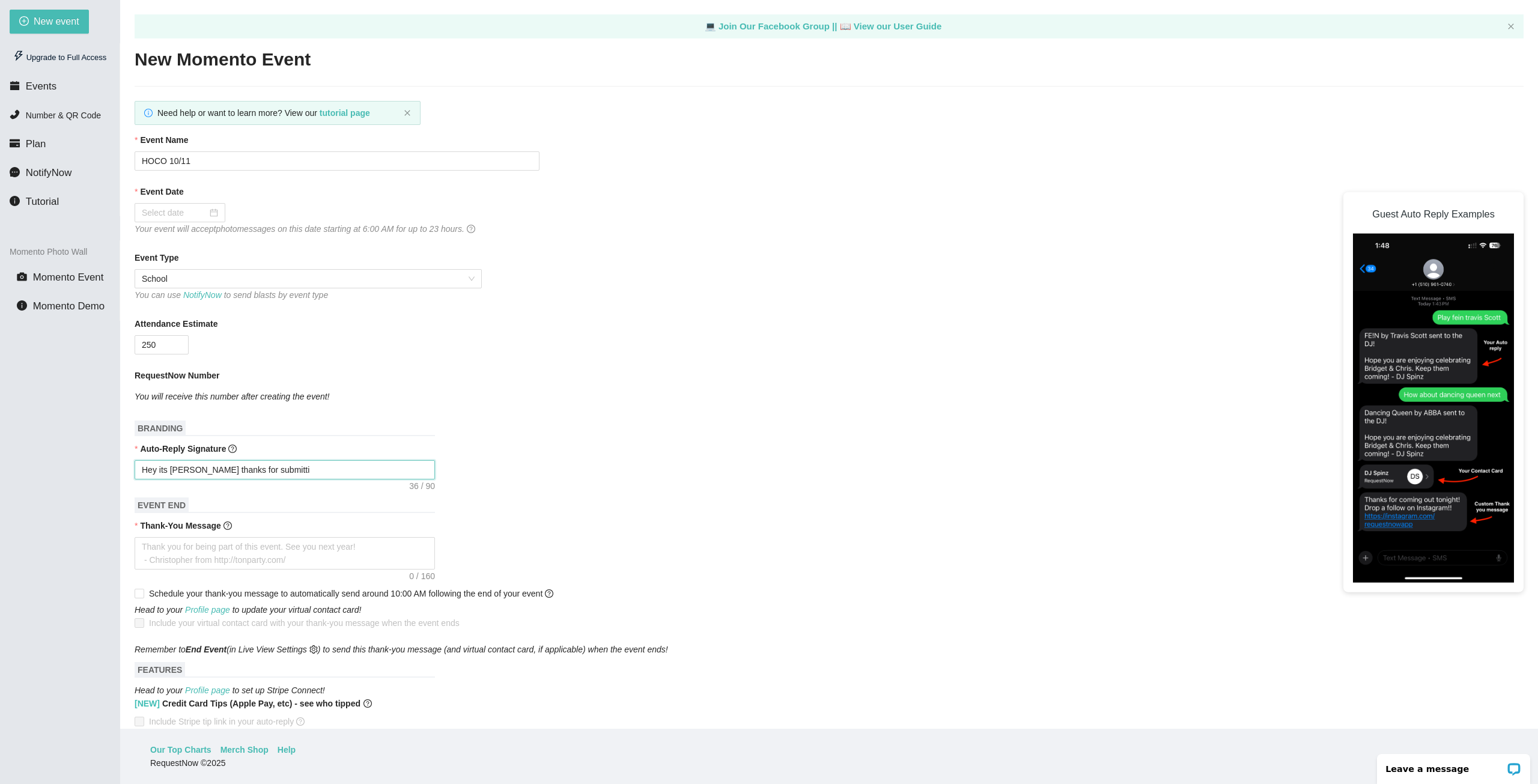
type textarea "Hey its DJ Shoop thanks for submittin"
type textarea "Hey its DJ Shoop thanks for submitting"
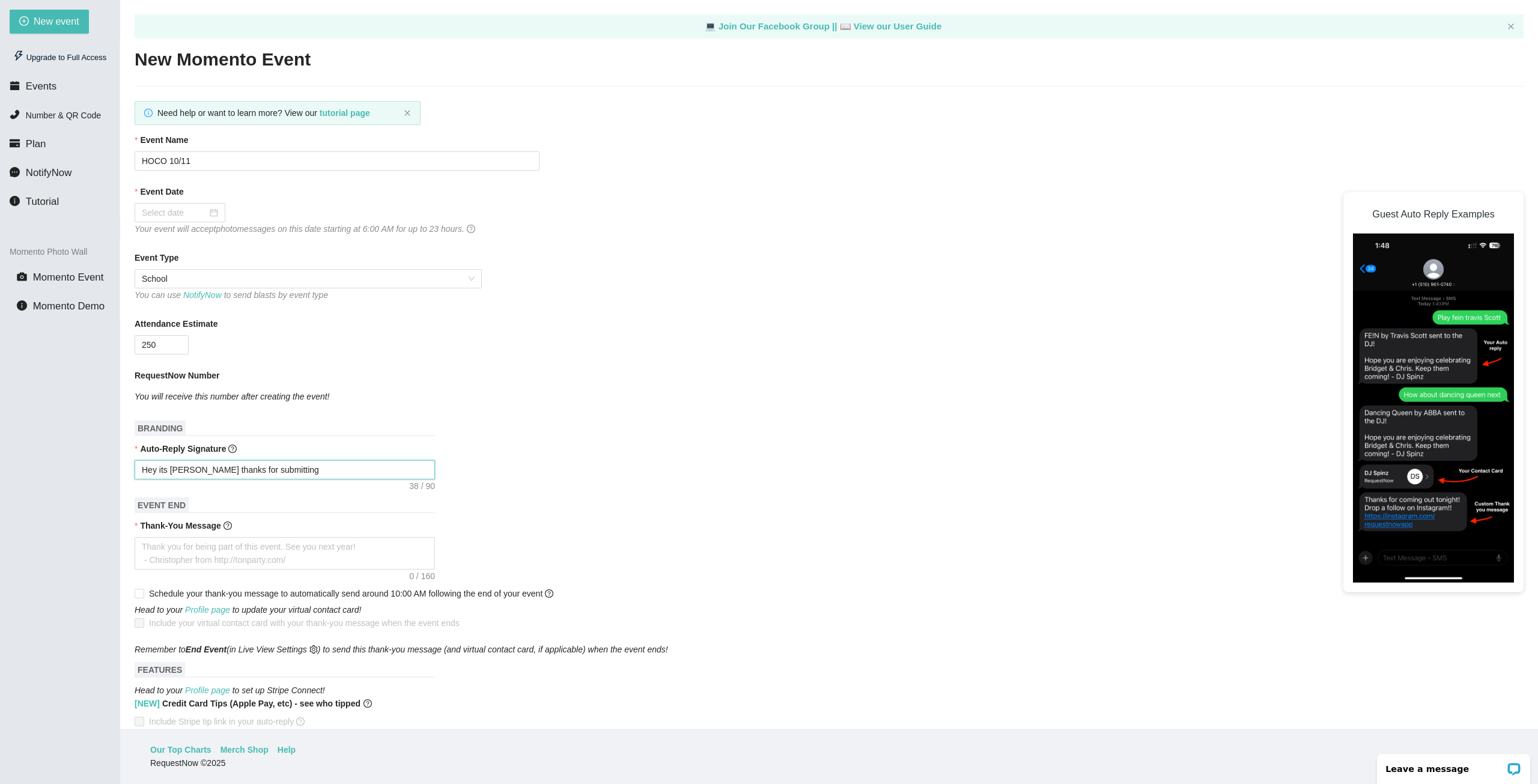
type textarea "Hey its DJ Shoop thanks for submitting y"
type textarea "Hey its DJ Shoop thanks for submitting yo"
type textarea "Hey its DJ Shoop thanks for submitting you"
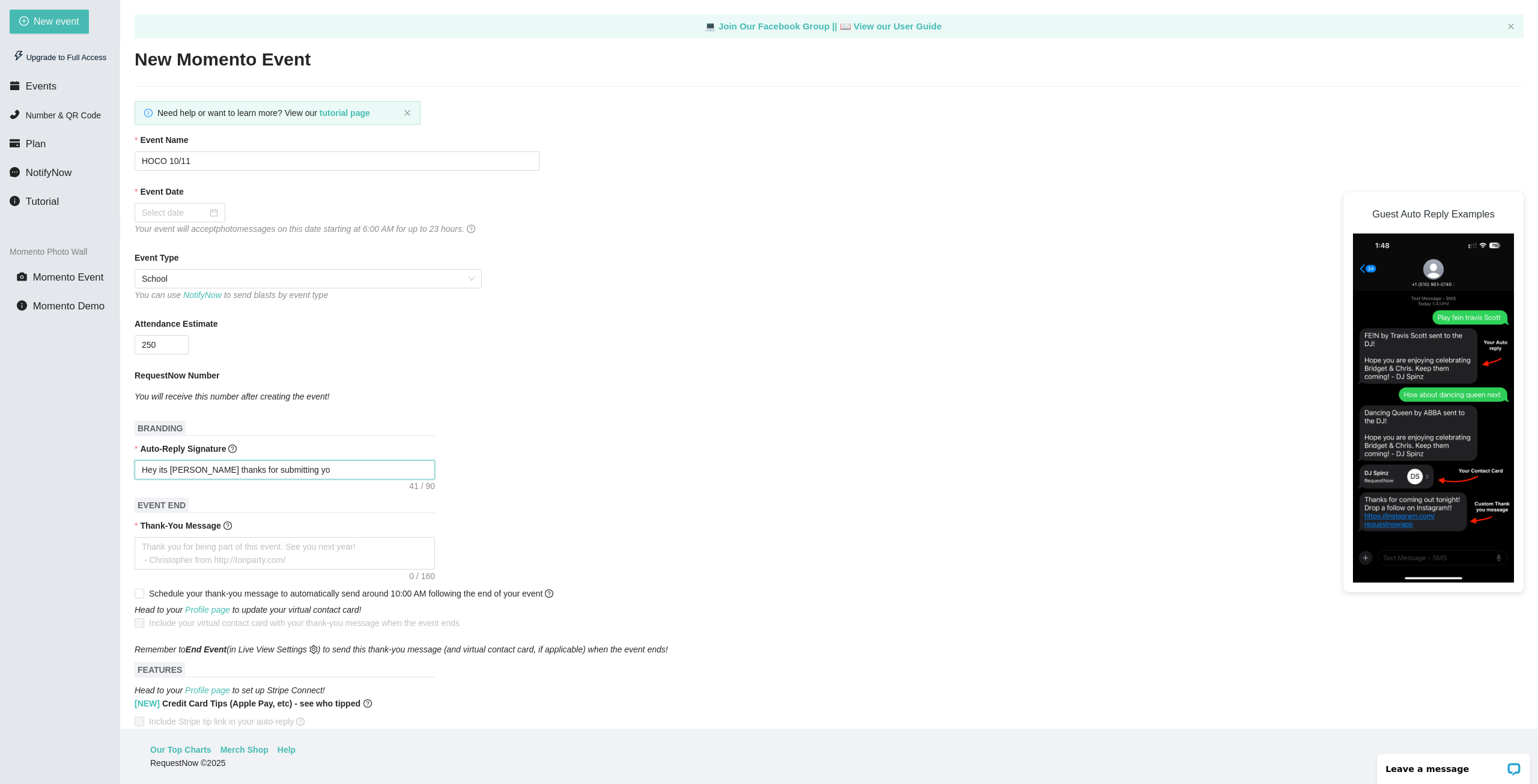
type textarea "Hey its DJ Shoop thanks for submitting you"
type textarea "Hey its DJ Shoop thanks for submitting yout"
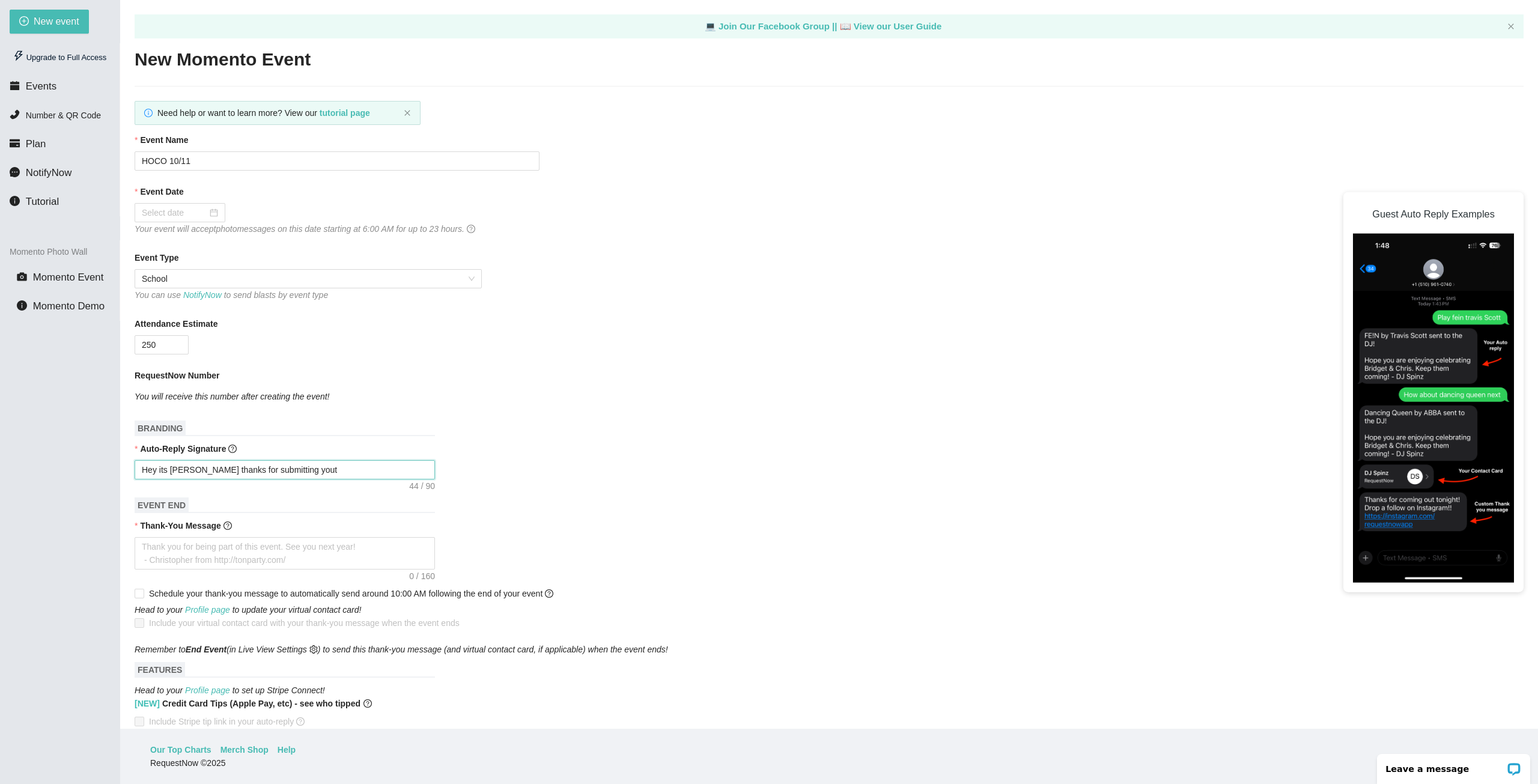
type textarea "Hey its DJ Shoop thanks for submitting yout p"
type textarea "Hey its DJ Shoop thanks for submitting yout pi"
type textarea "Hey its DJ Shoop thanks for submitting yout pic"
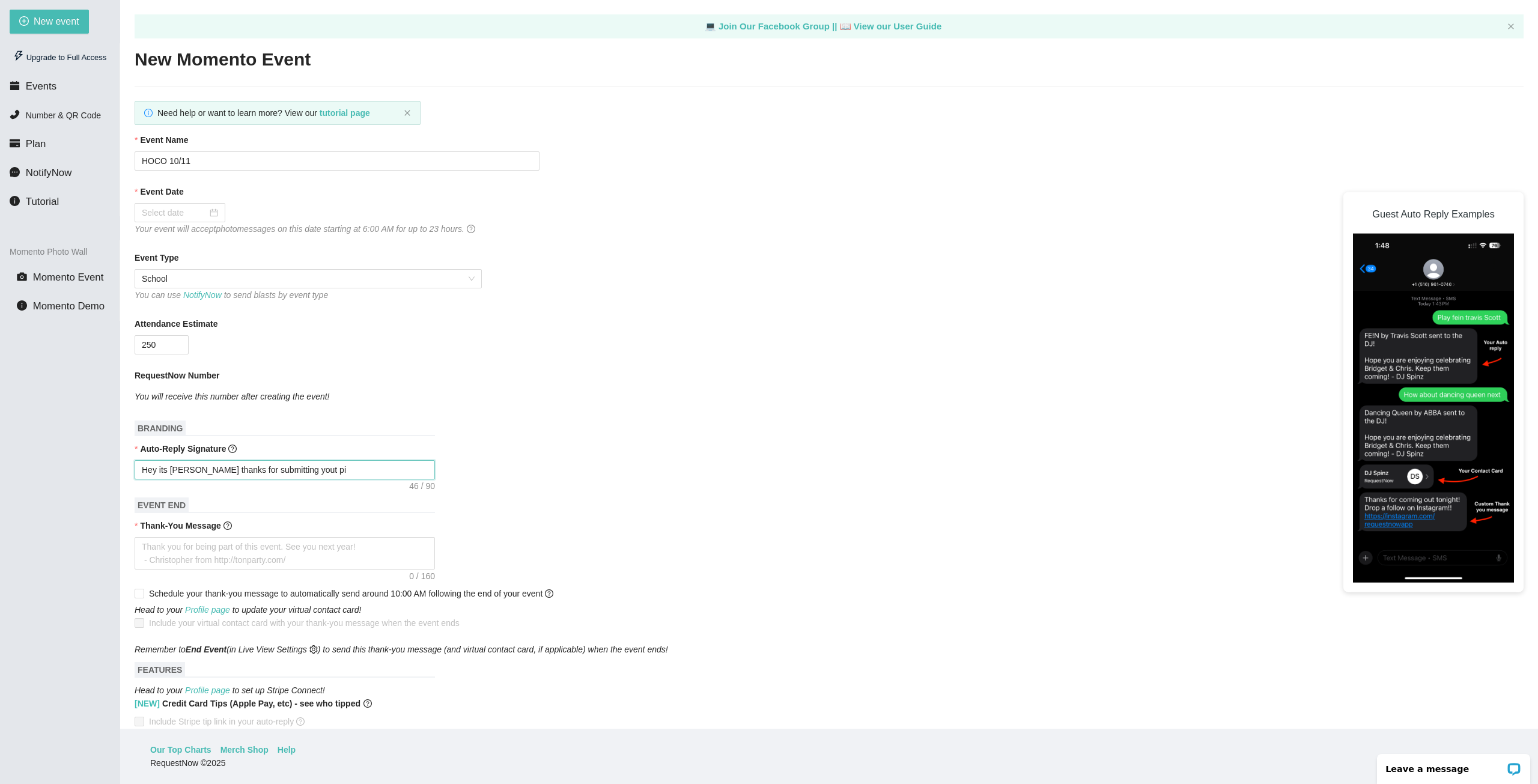
type textarea "Hey its DJ Shoop thanks for submitting yout pic"
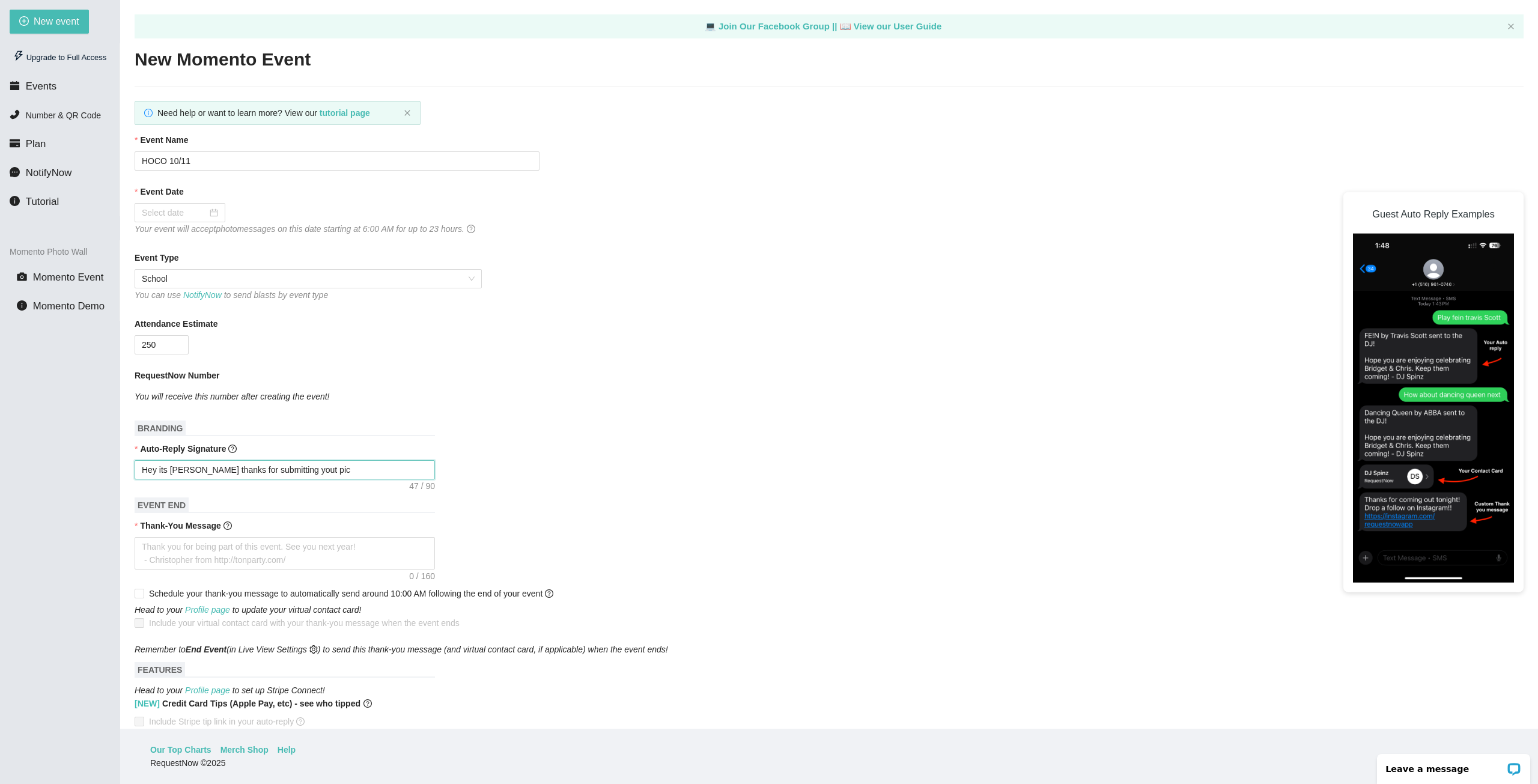
type textarea "Hey its DJ Shoop thanks for submitting yout pi"
type textarea "Hey its DJ Shoop thanks for submitting yout p"
type textarea "Hey its DJ Shoop thanks for submitting yout"
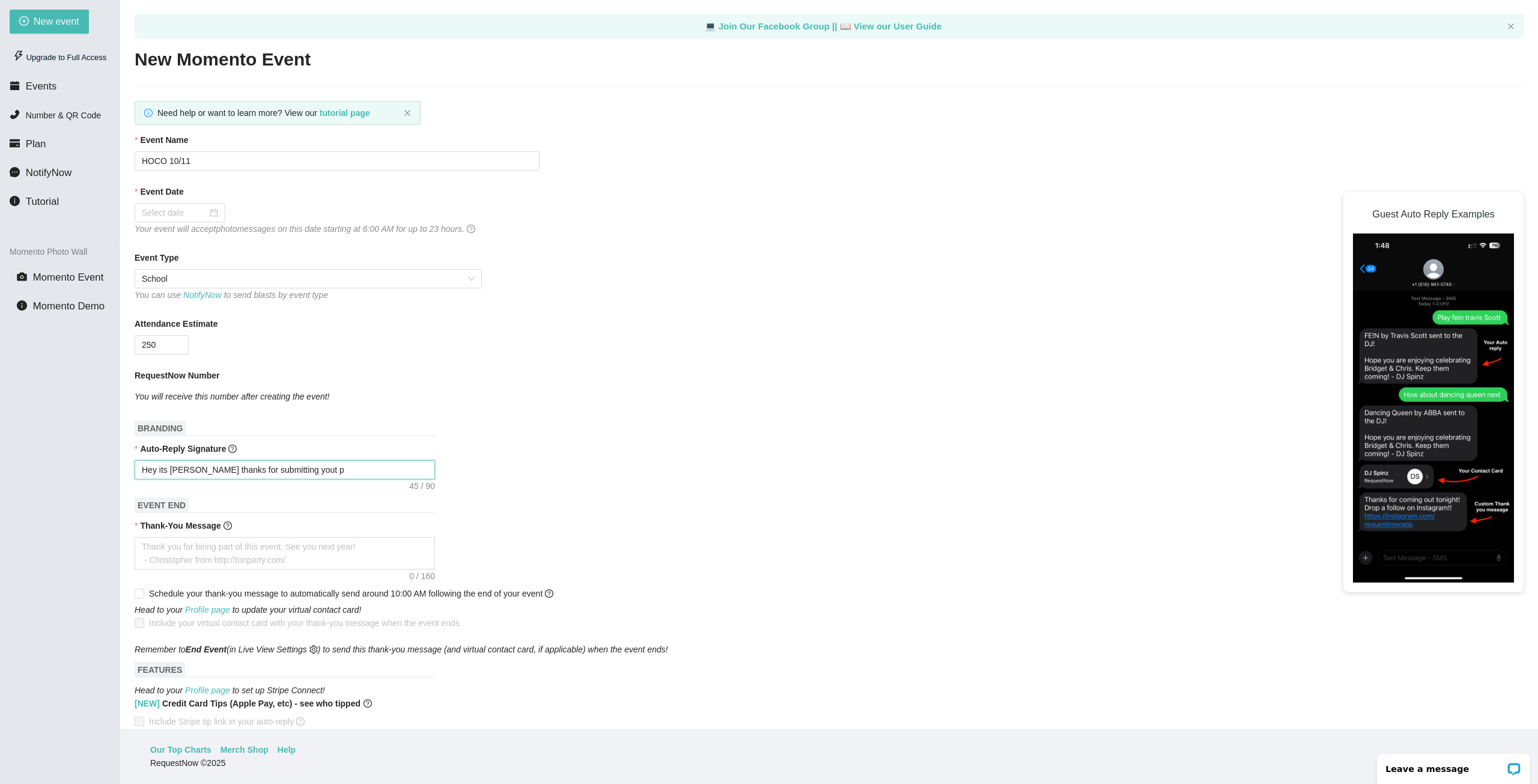
type textarea "Hey its DJ Shoop thanks for submitting yout"
type textarea "Hey its DJ Shoop thanks for submitting you"
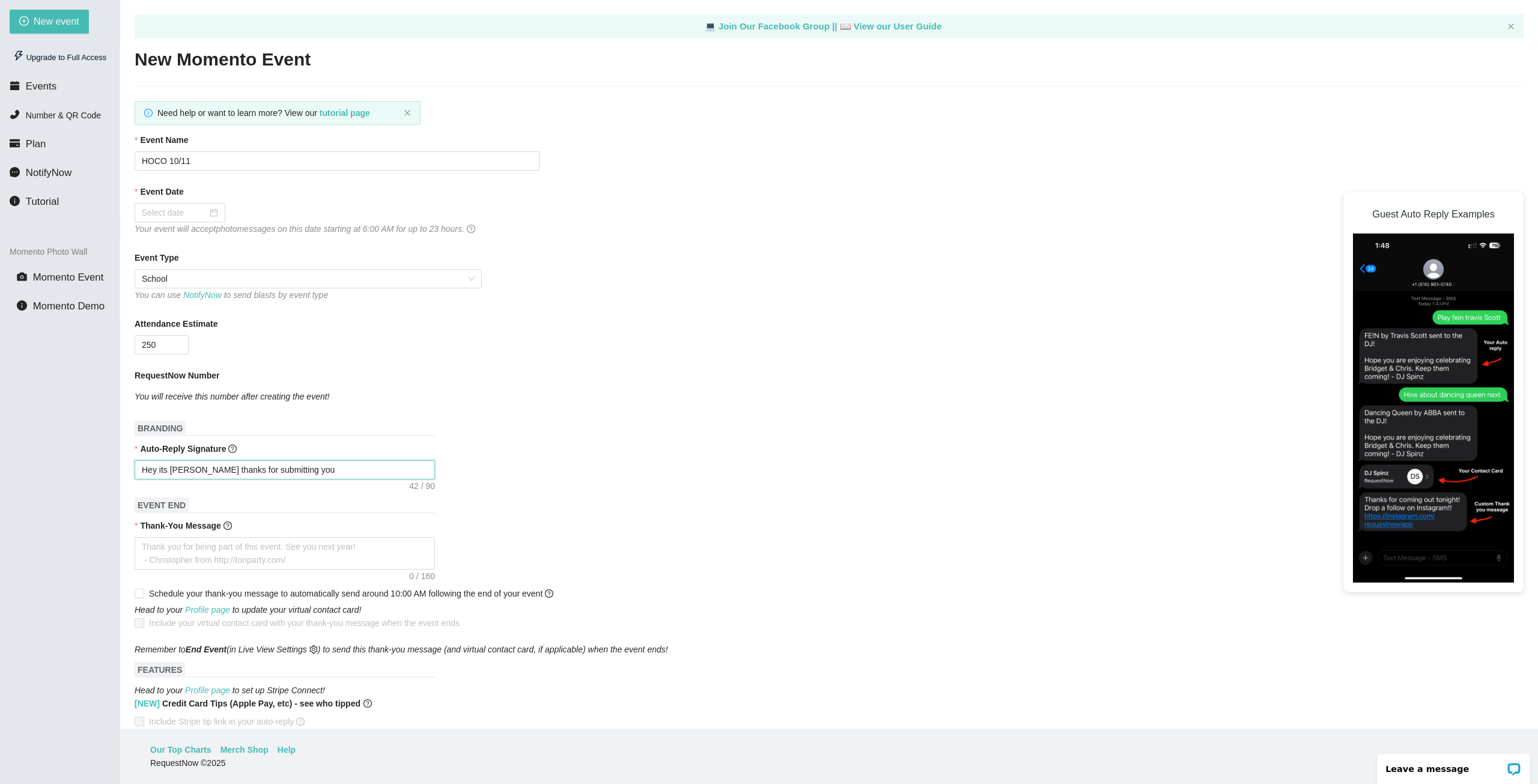
type textarea "Hey its DJ Shoop thanks for submitting yo"
type textarea "Hey its DJ Shoop thanks for submitting you"
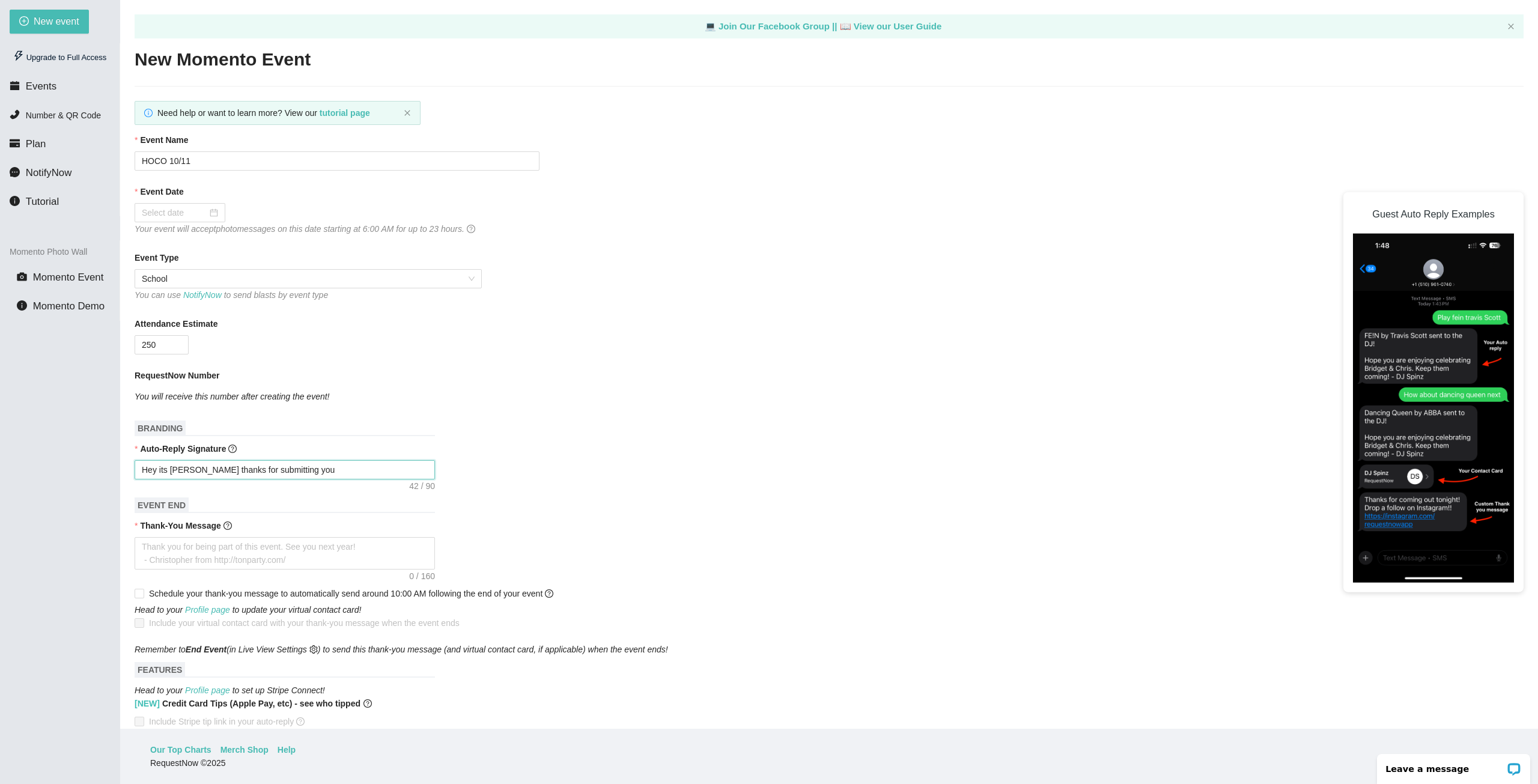
type textarea "Hey its DJ Shoop thanks for submitting you"
type textarea "Hey its DJ Shoop thanks for submitting you p"
type textarea "Hey its DJ Shoop thanks for submitting you pi"
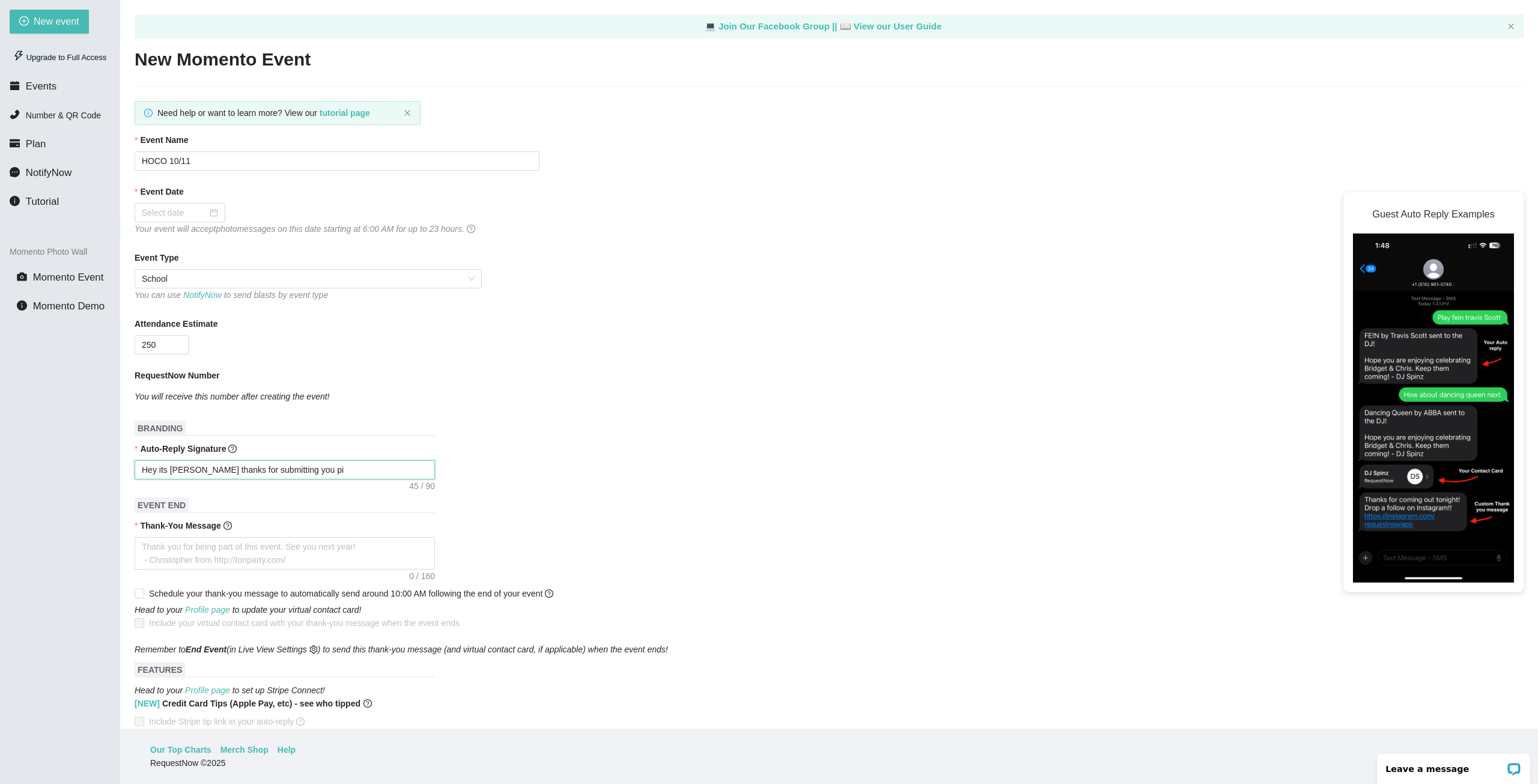
type textarea "Hey its DJ Shoop thanks for submitting you pic"
type textarea "Hey its DJ Shoop thanks for submitting you pic f"
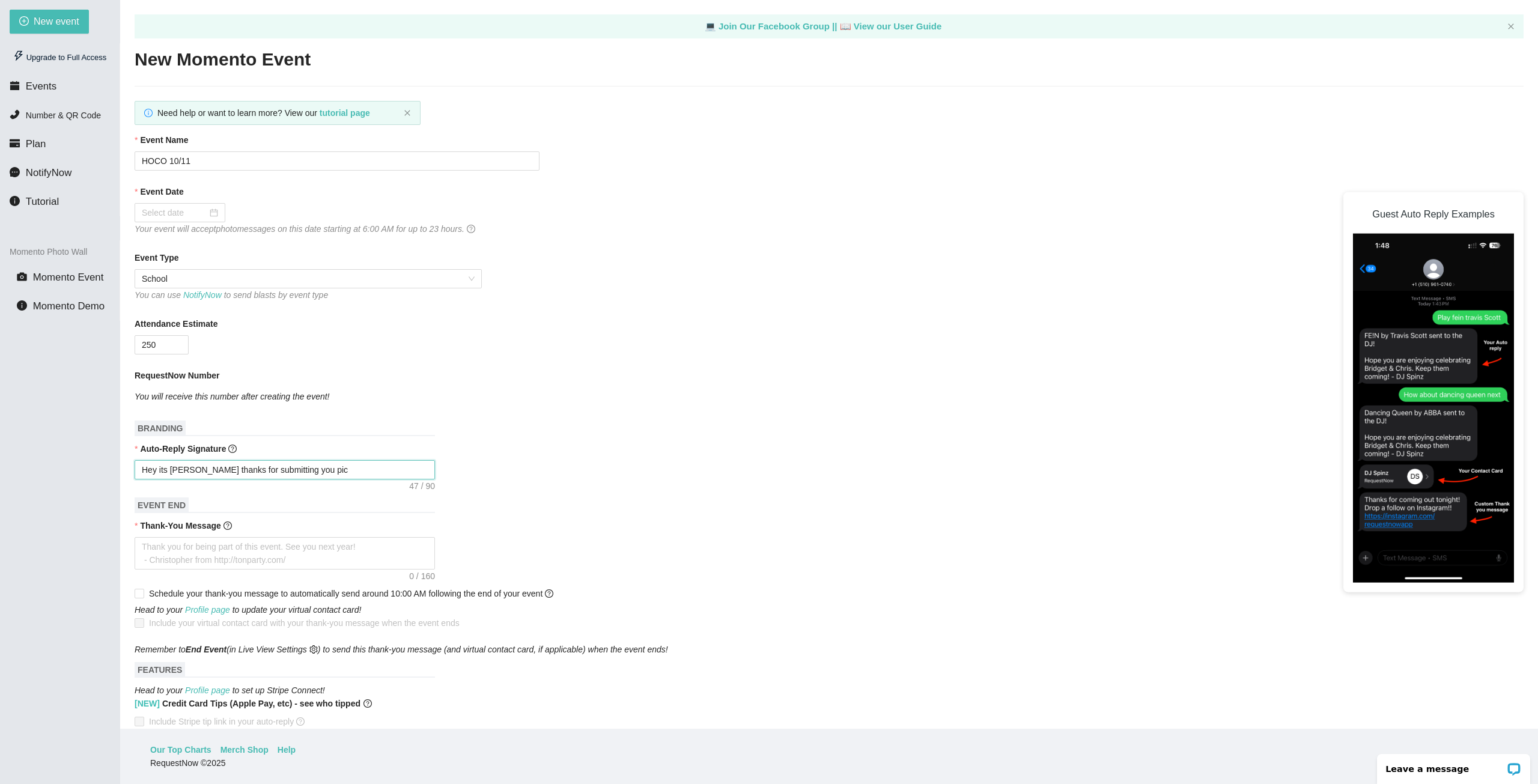
type textarea "Hey its DJ Shoop thanks for submitting you pic f"
type textarea "Hey its DJ Shoop thanks for submitting you pic fo"
type textarea "Hey its DJ Shoop thanks for submitting you pic for"
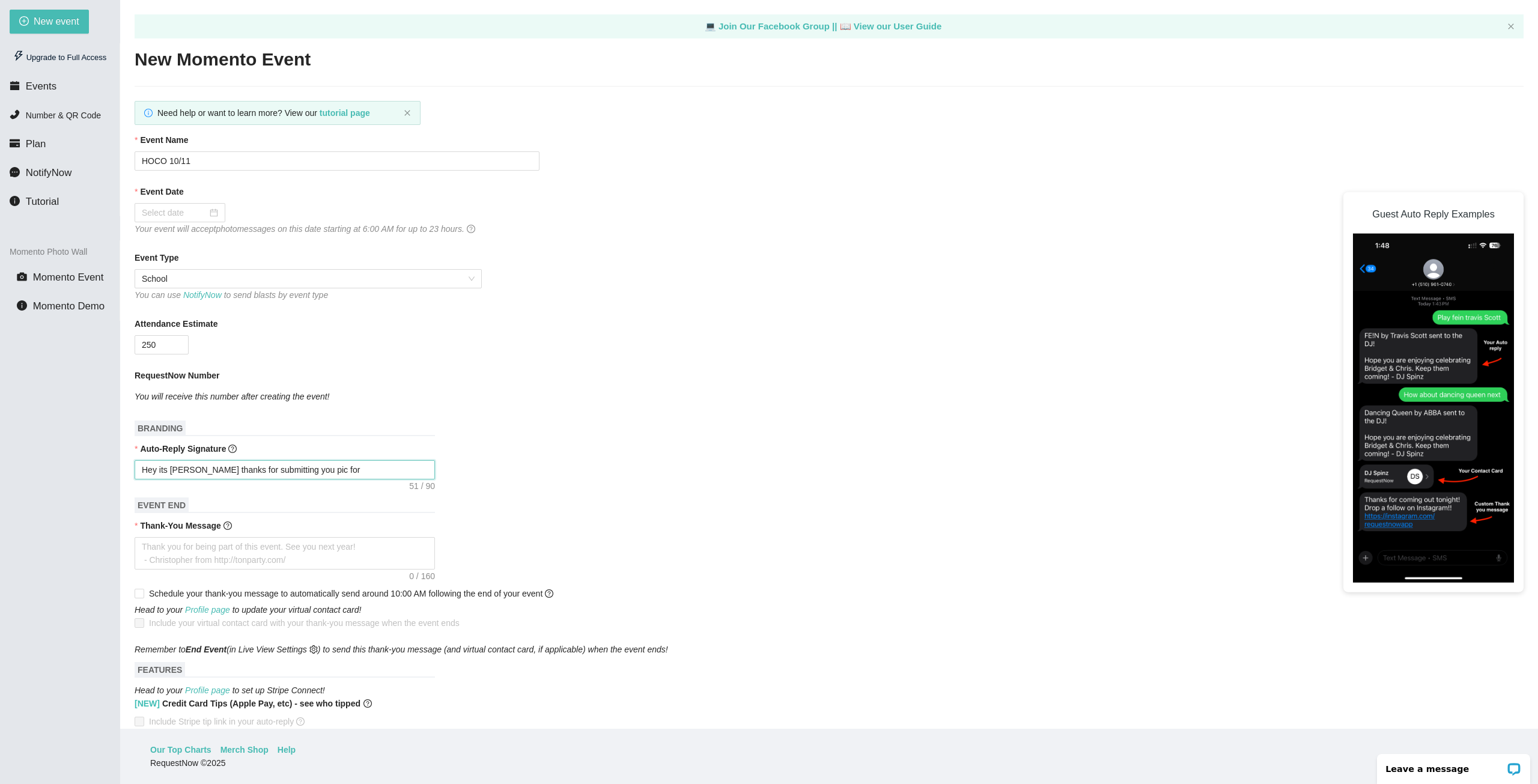
type textarea "Hey its DJ Shoop thanks for submitting you pic for t"
type textarea "Hey its DJ Shoop thanks for submitting you pic for th"
type textarea "Hey its DJ Shoop thanks for submitting you pic for the"
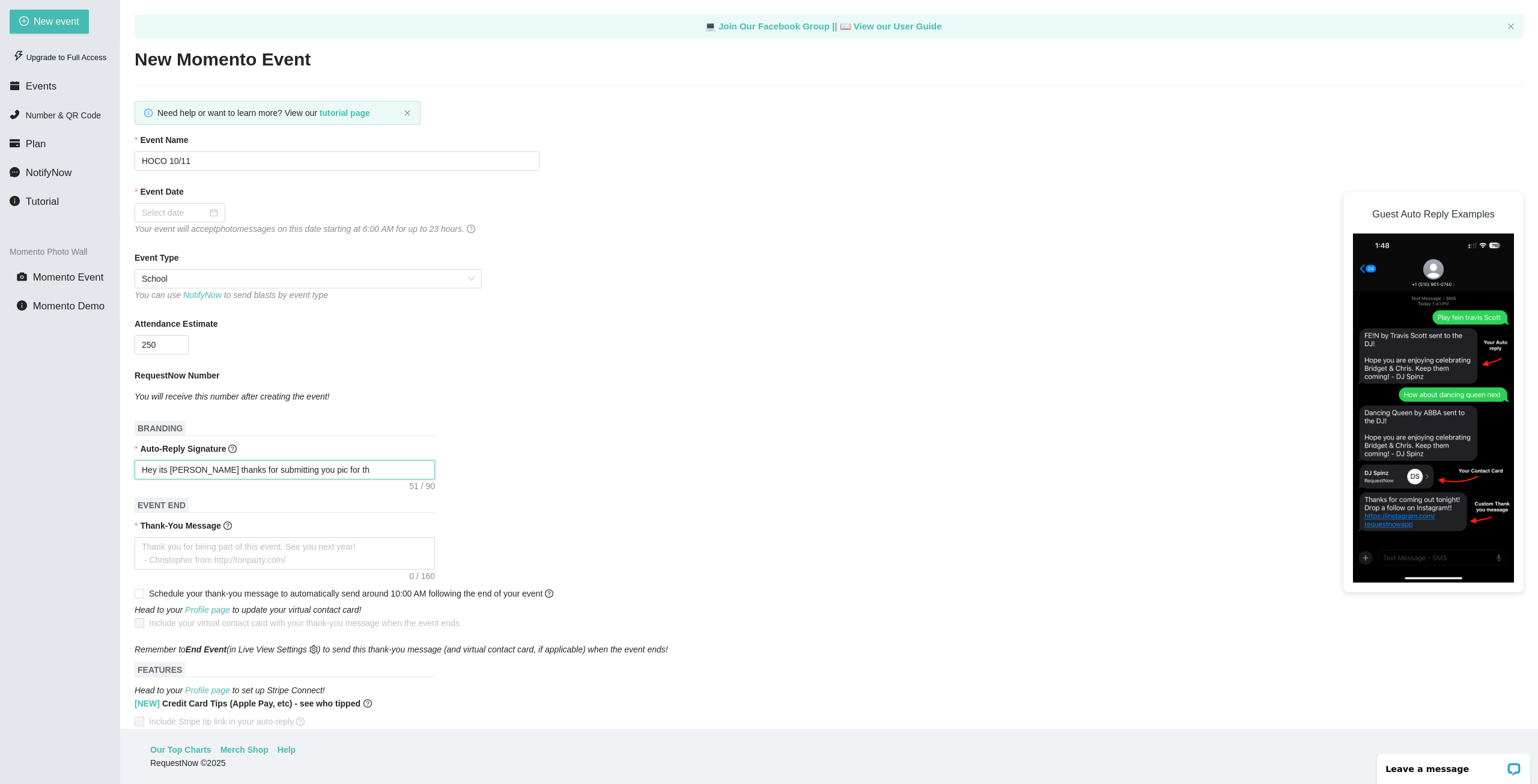
type textarea "Hey its DJ Shoop thanks for submitting you pic for the"
type textarea "Hey its DJ Shoop thanks for submitting you pic for the g"
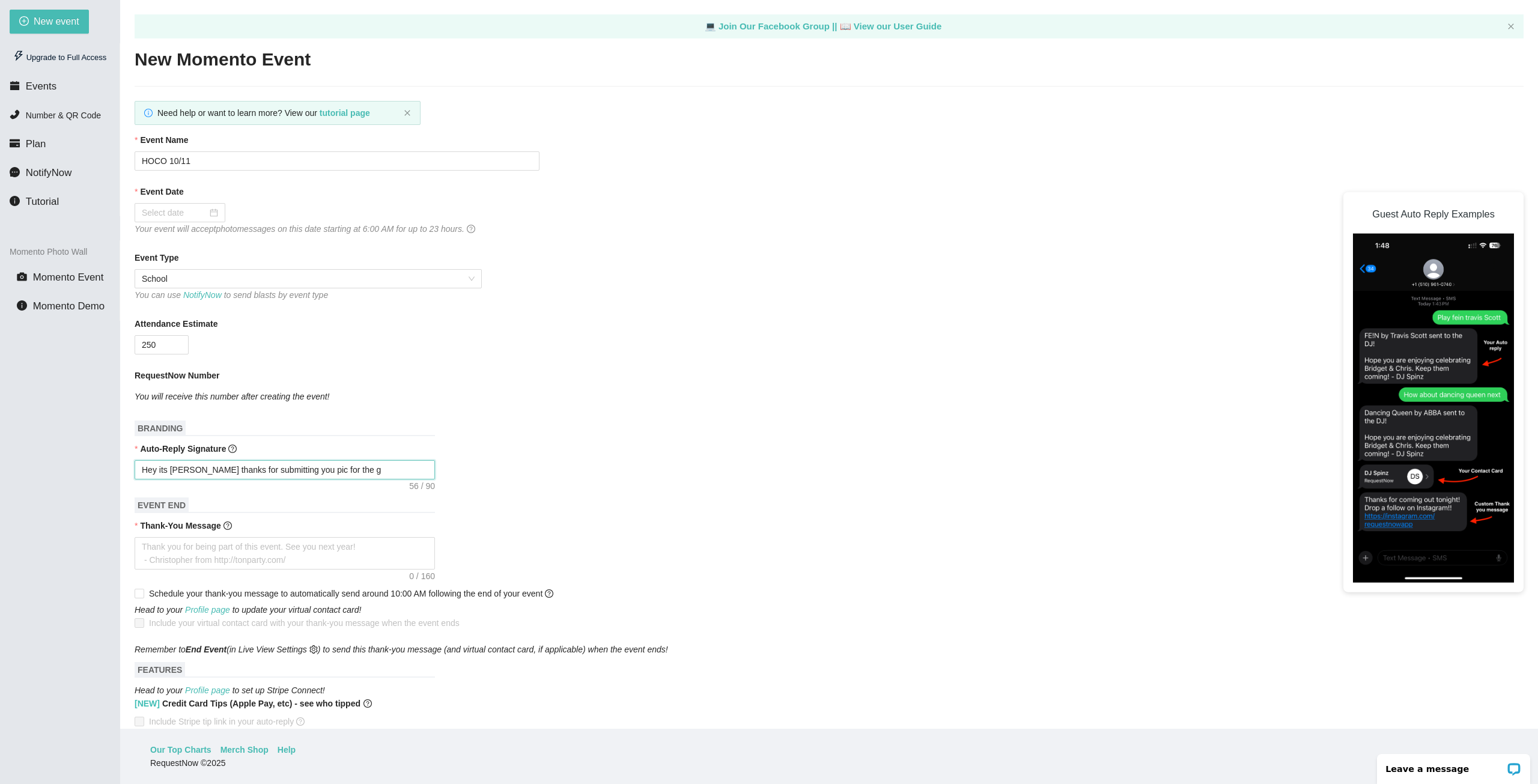
type textarea "Hey its DJ Shoop thanks for submitting you pic for the ga"
type textarea "Hey its DJ Shoop thanks for submitting you pic for the gal"
type textarea "Hey its DJ Shoop thanks for submitting you pic for the gall"
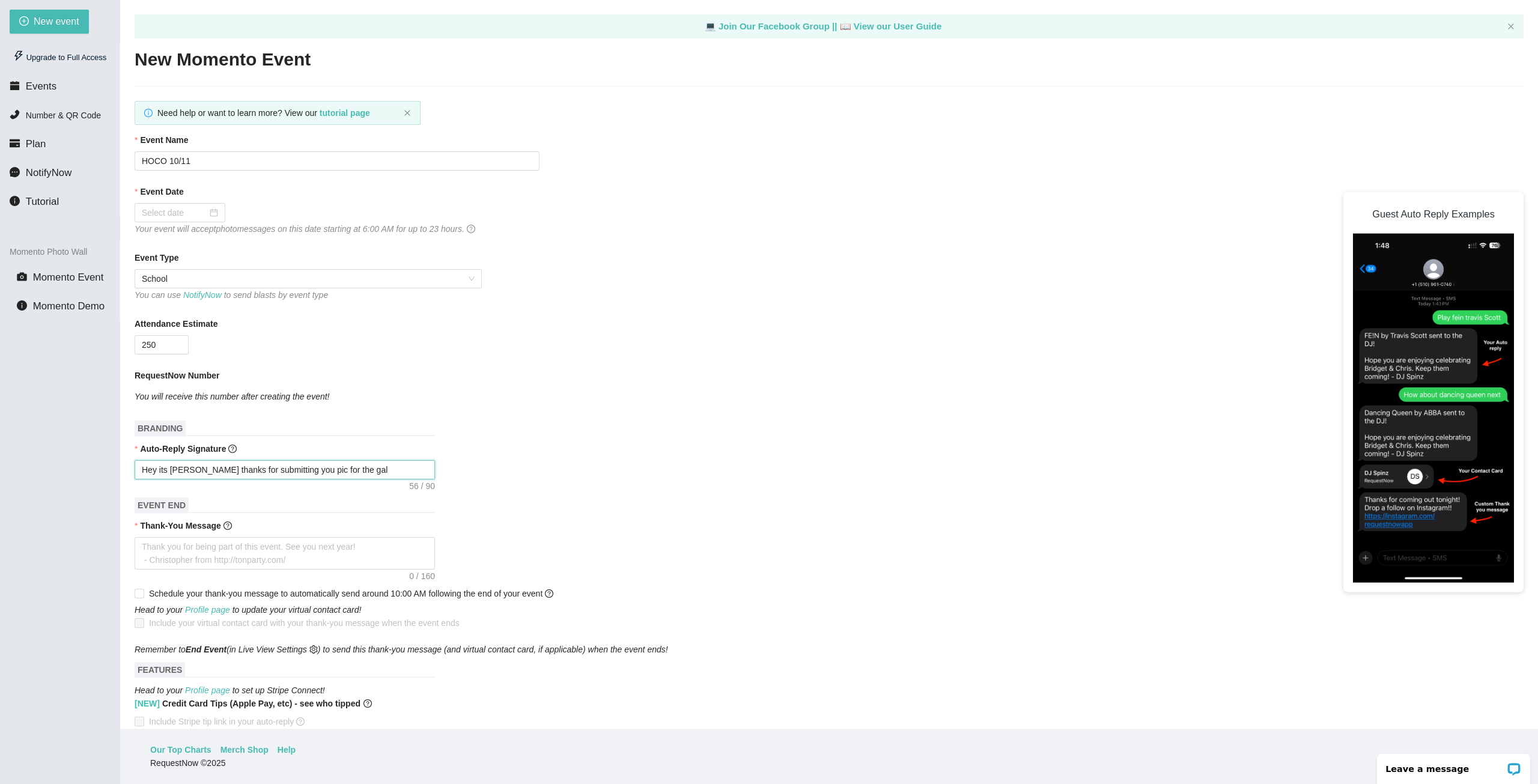
type textarea "Hey its DJ Shoop thanks for submitting you pic for the gall"
type textarea "Hey its DJ Shoop thanks for submitting you pic for the galle"
type textarea "Hey its DJ Shoop thanks for submitting you pic for the galler"
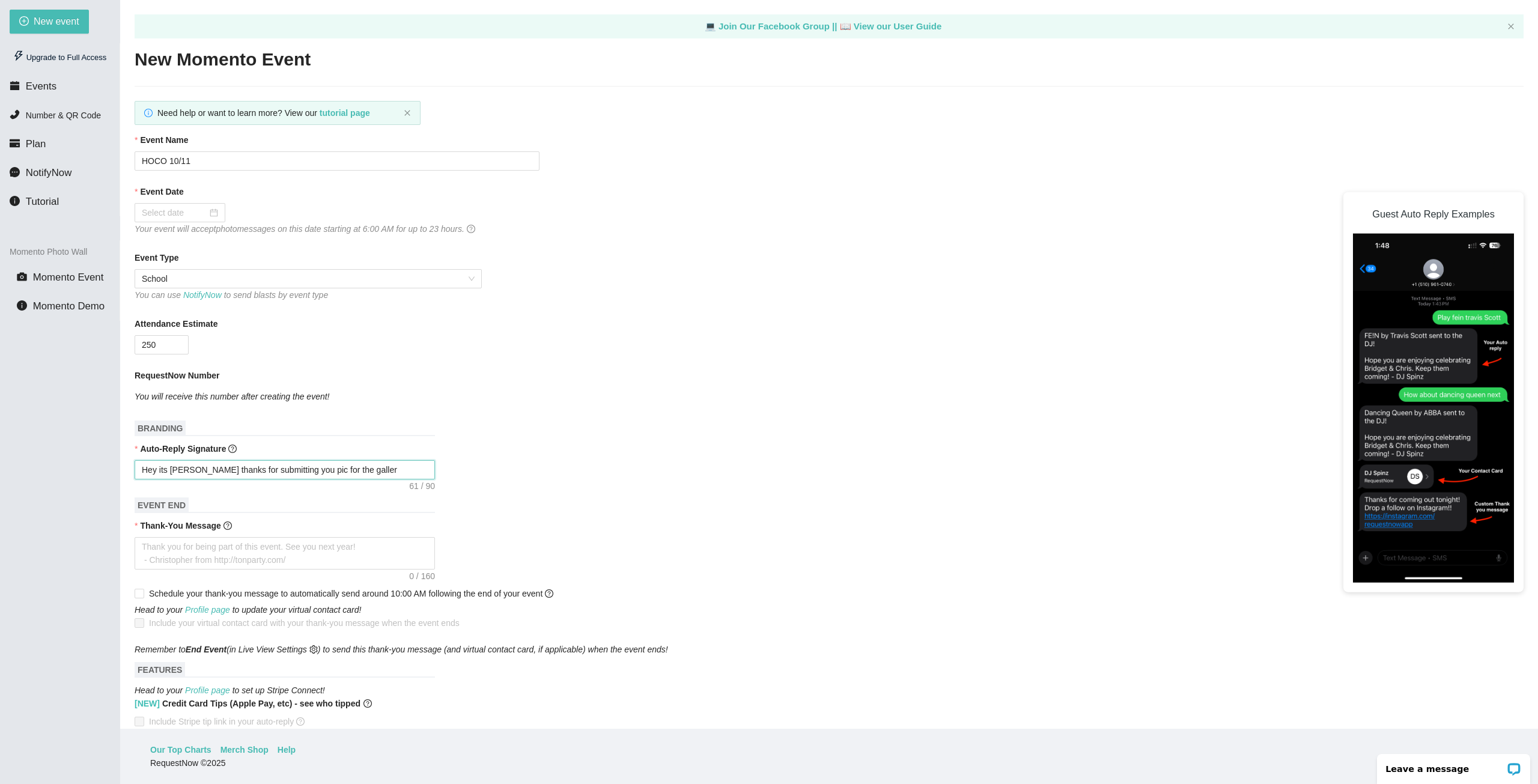
type textarea "Hey its DJ Shoop thanks for submitting you pic for the gallery"
click at [186, 214] on input "Event Date" at bounding box center [174, 213] width 66 height 14
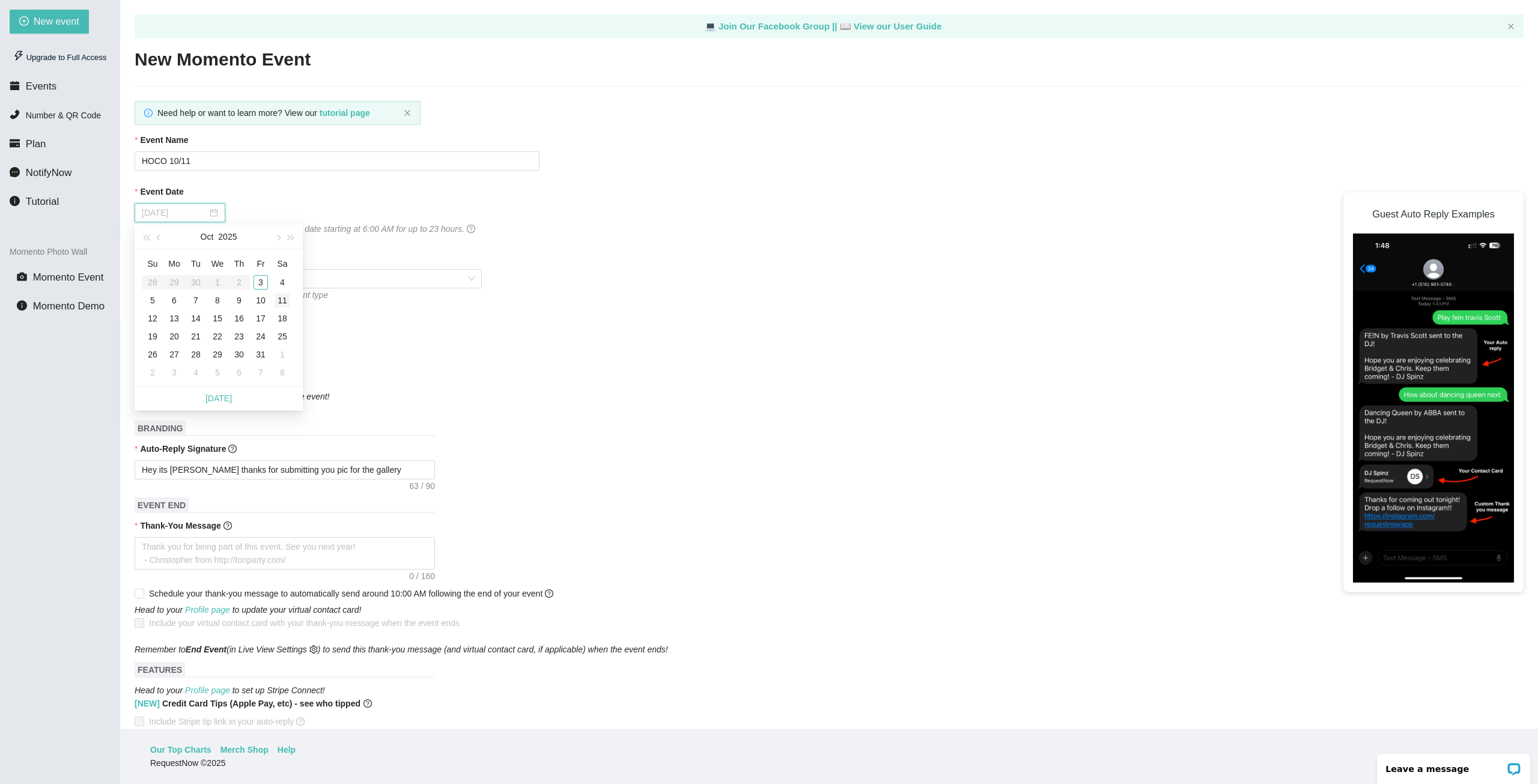
type input "10/11/2025"
click at [278, 301] on div "11" at bounding box center [282, 300] width 14 height 14
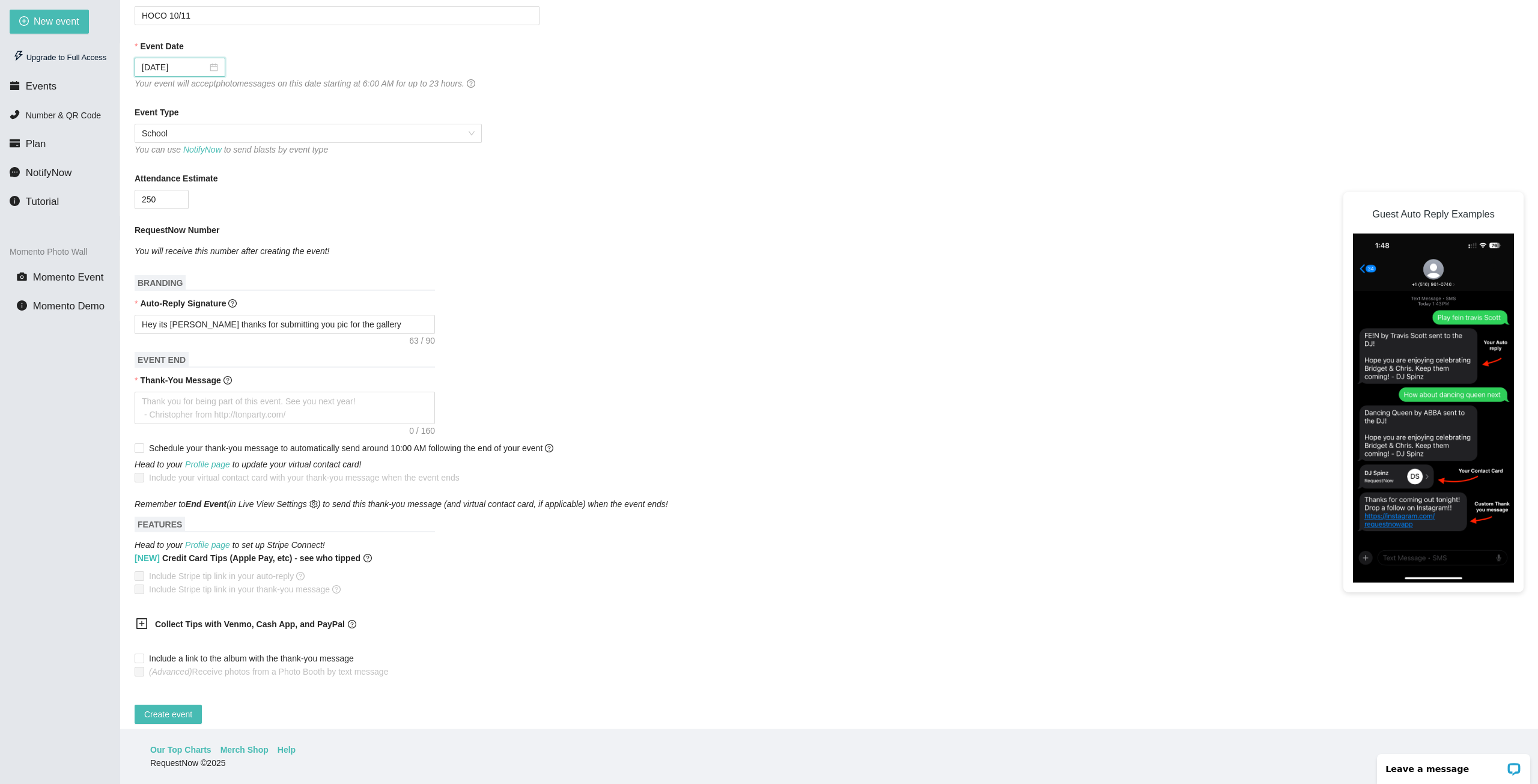
scroll to position [164, 0]
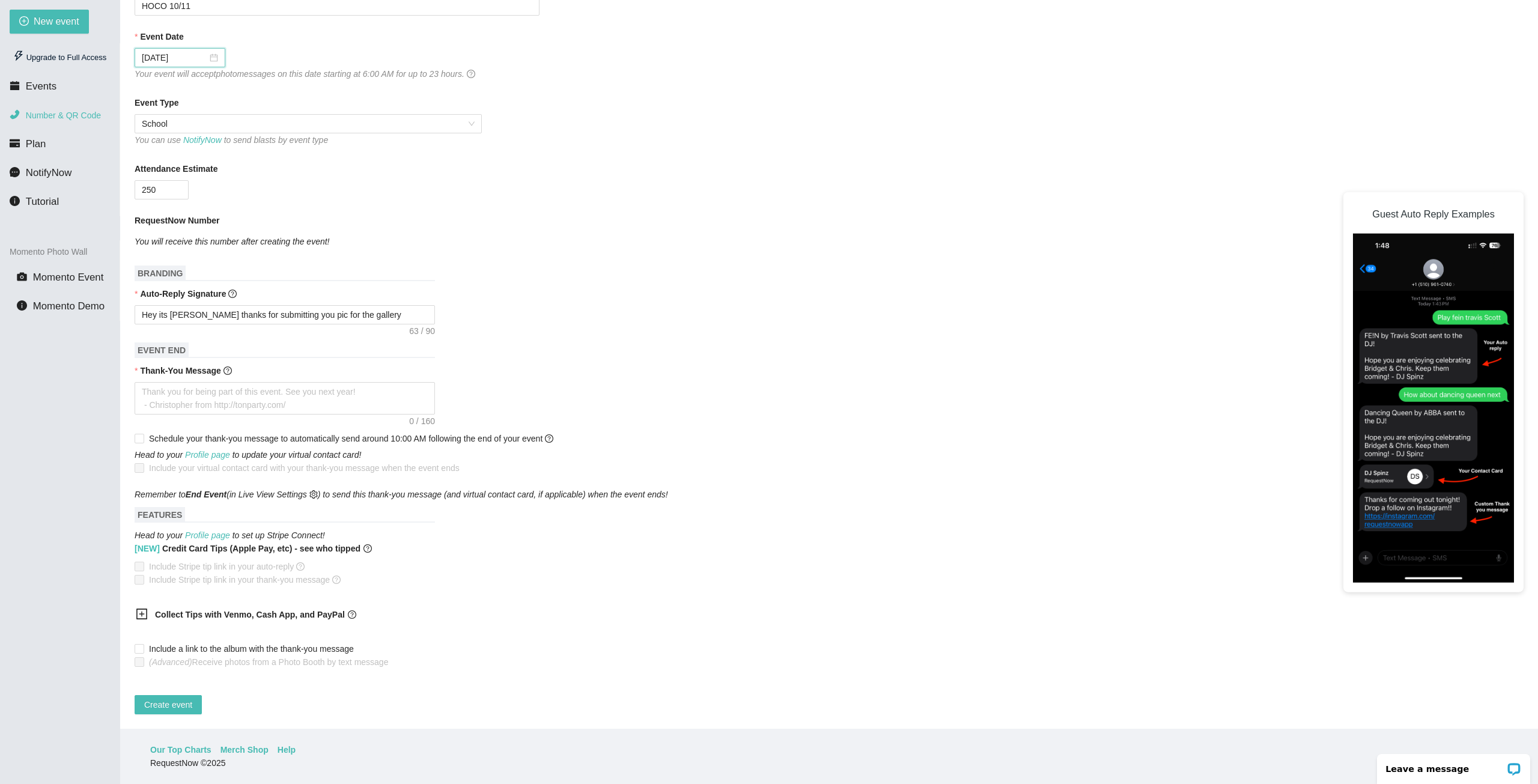
click at [56, 116] on span "Number & QR Code" at bounding box center [63, 115] width 75 height 9
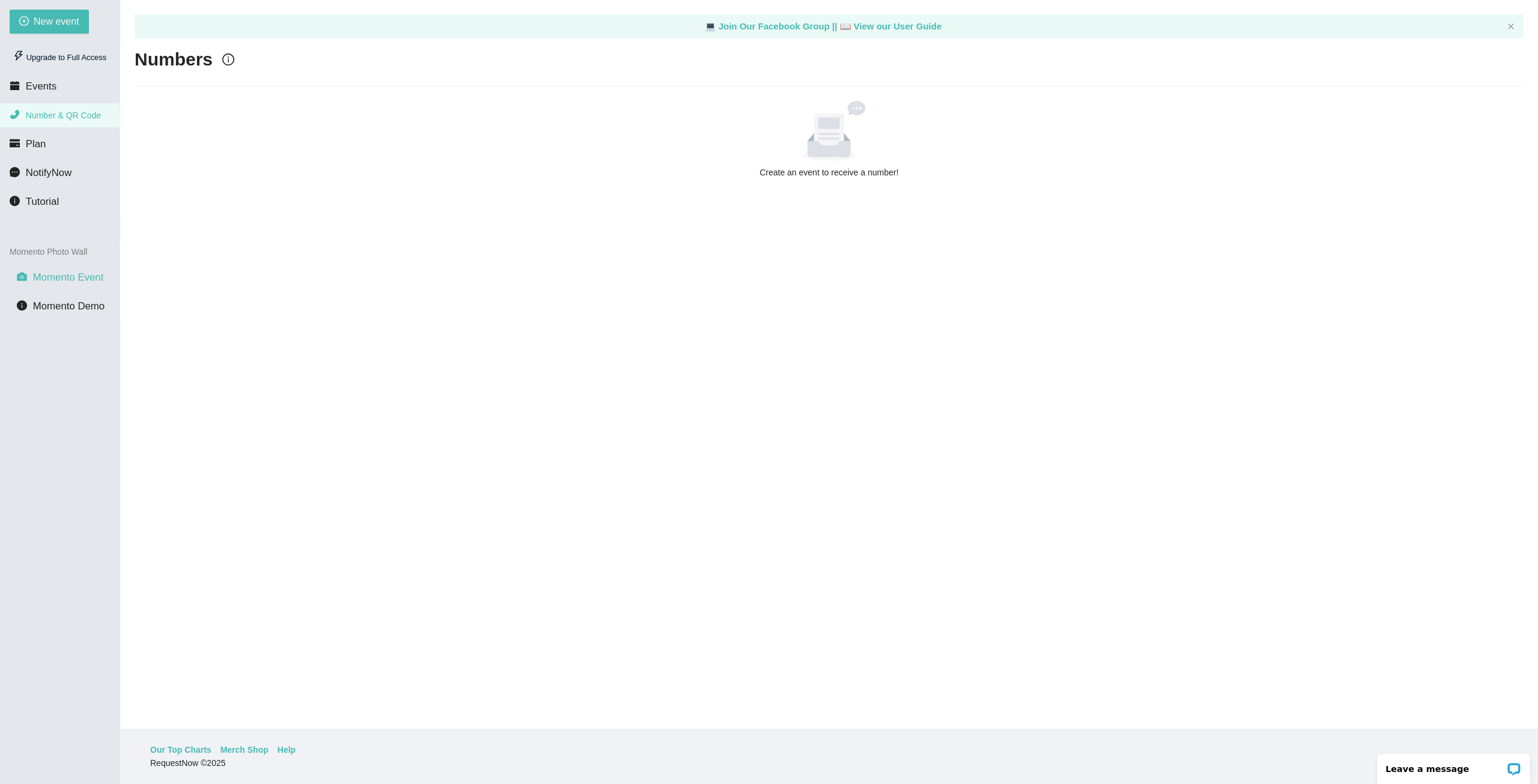
click at [51, 280] on span "Momento Event" at bounding box center [68, 277] width 71 height 12
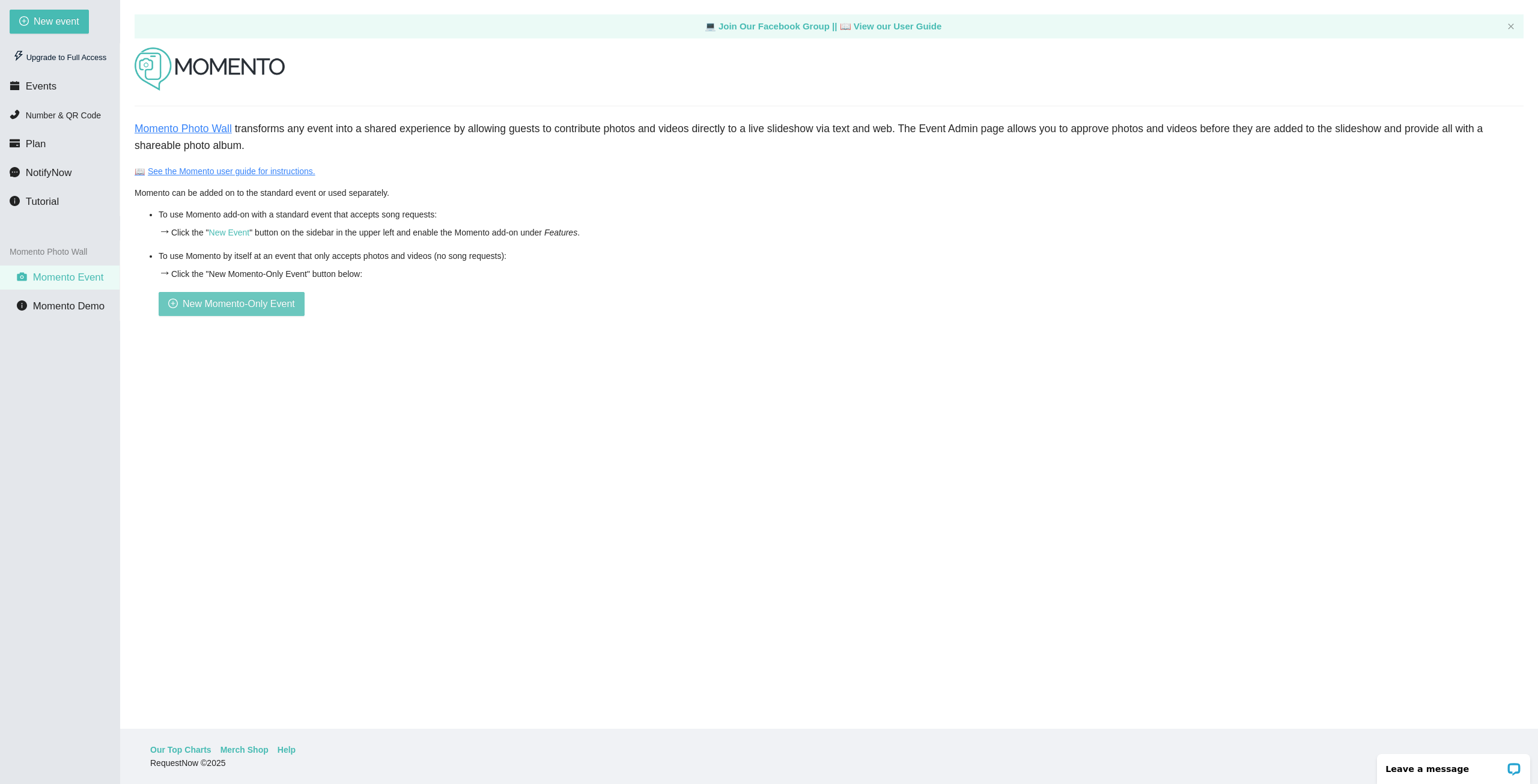
click at [217, 309] on span "New Momento-Only Event" at bounding box center [239, 303] width 112 height 15
type textarea "Thank you for being part of this event. See you next year! - Christopher from h…"
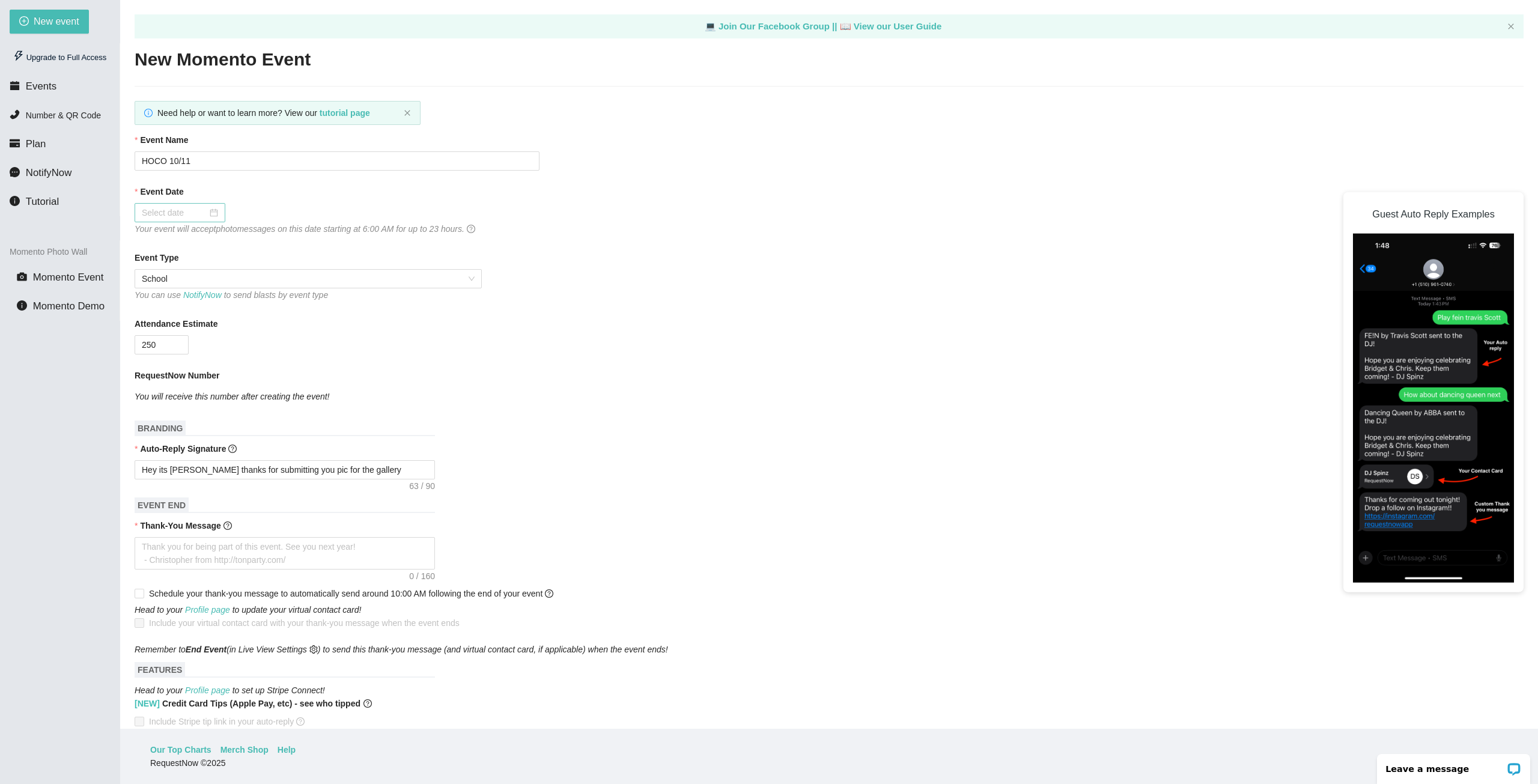
click at [216, 214] on div at bounding box center [179, 213] width 77 height 14
type input "10/11/2025"
click at [281, 301] on div "11" at bounding box center [282, 300] width 14 height 14
click at [393, 471] on textarea "Hey its DJ Shoop thanks for submitting you pic for the gallery" at bounding box center [285, 470] width 301 height 19
type textarea "Hey its DJ Shoop thanks for submitting you pic for the gallery"
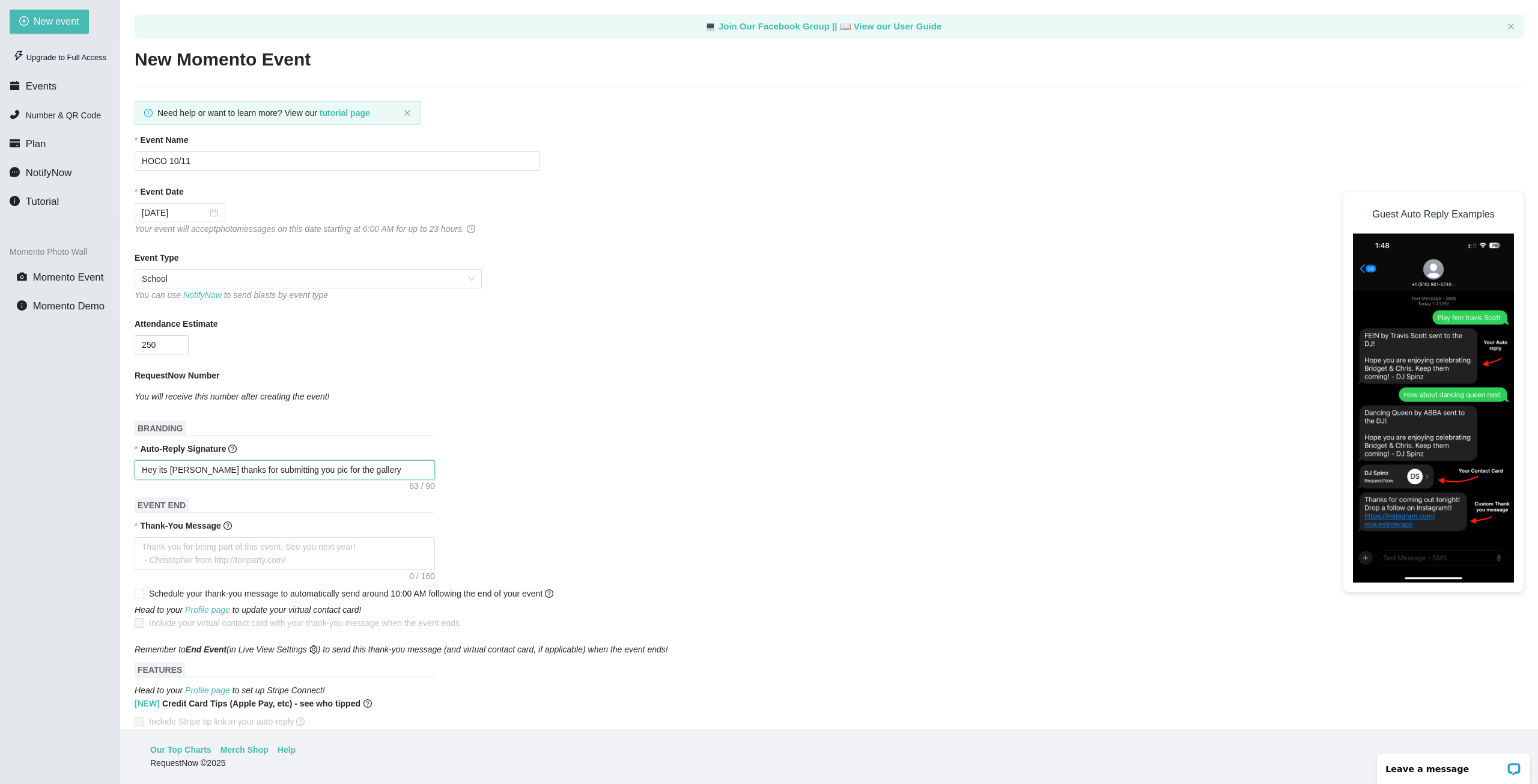
type textarea "Hey its DJ Shoop thanks for submitting you pic for the gallery"
type textarea "Hey its DJ Shoop thanks for submitting you pic for the gallery."
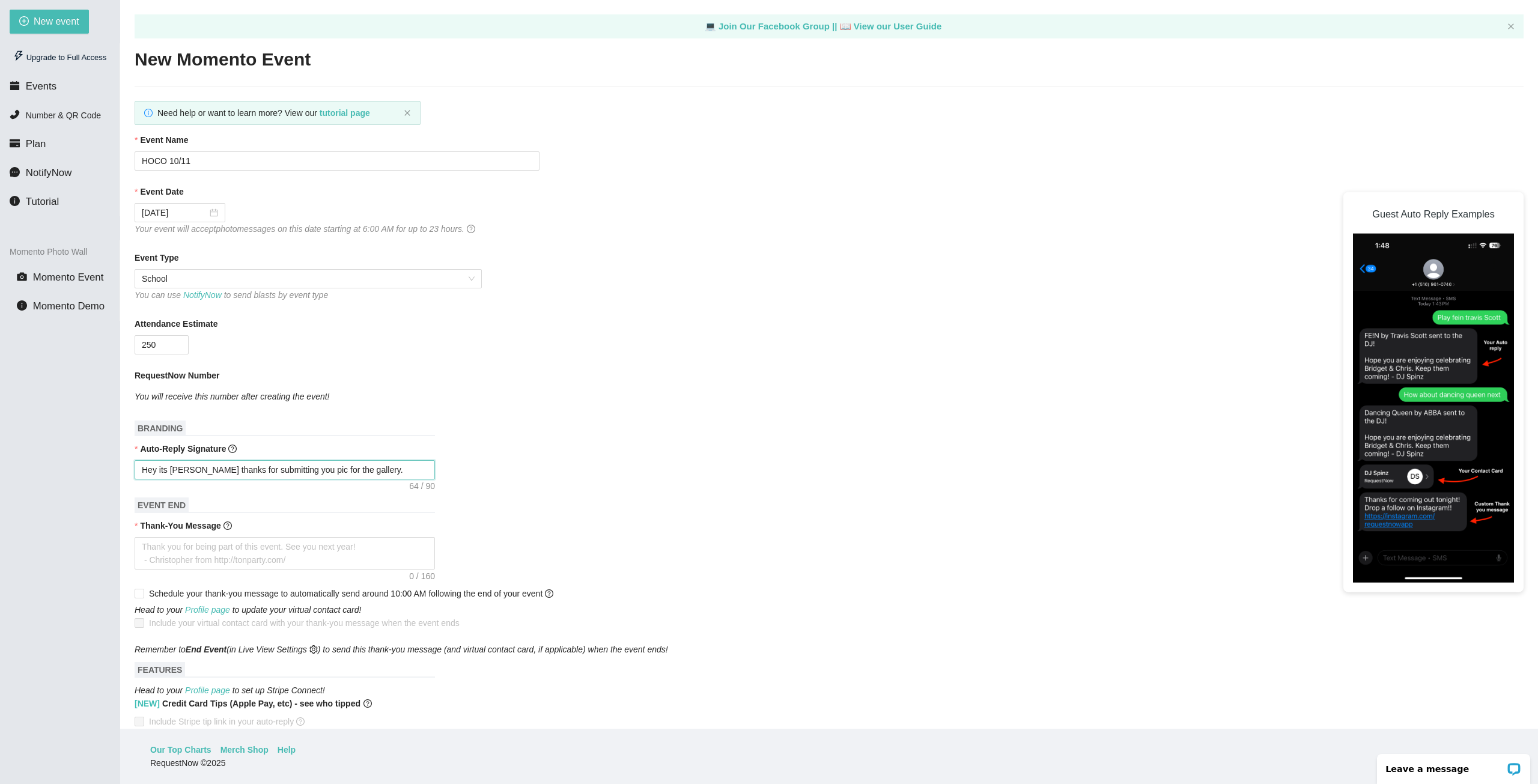
type textarea "Hey its DJ Shoop thanks for submitting you pic for the gallery."
type textarea "Hey its DJ Shoop thanks for submitting you pic for the gallery. T"
type textarea "Hey its DJ Shoop thanks for submitting you pic for the gallery. Ta"
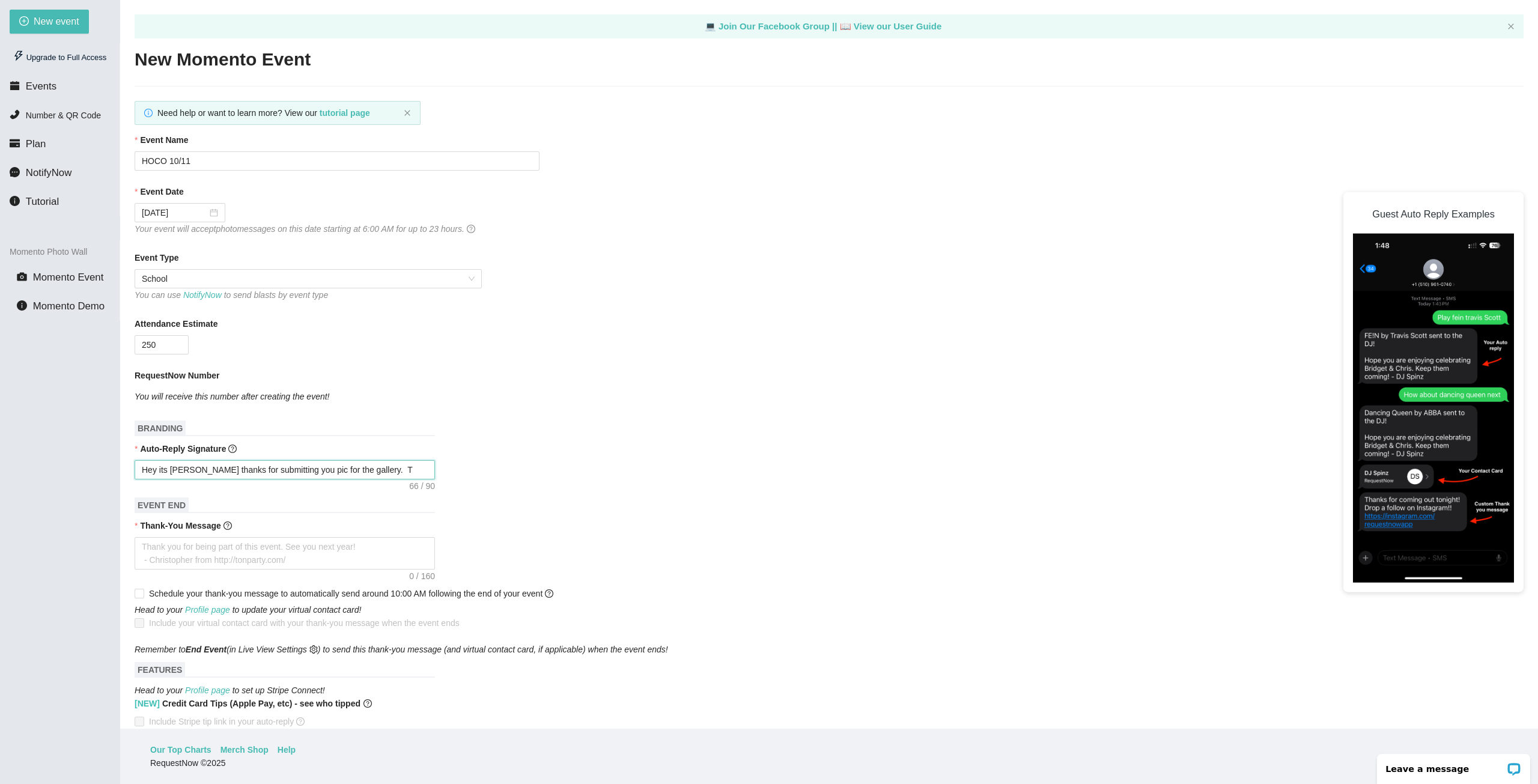
type textarea "Hey its DJ Shoop thanks for submitting you pic for the gallery. Ta"
type textarea "Hey its DJ Shoop thanks for submitting you pic for the gallery. Tag"
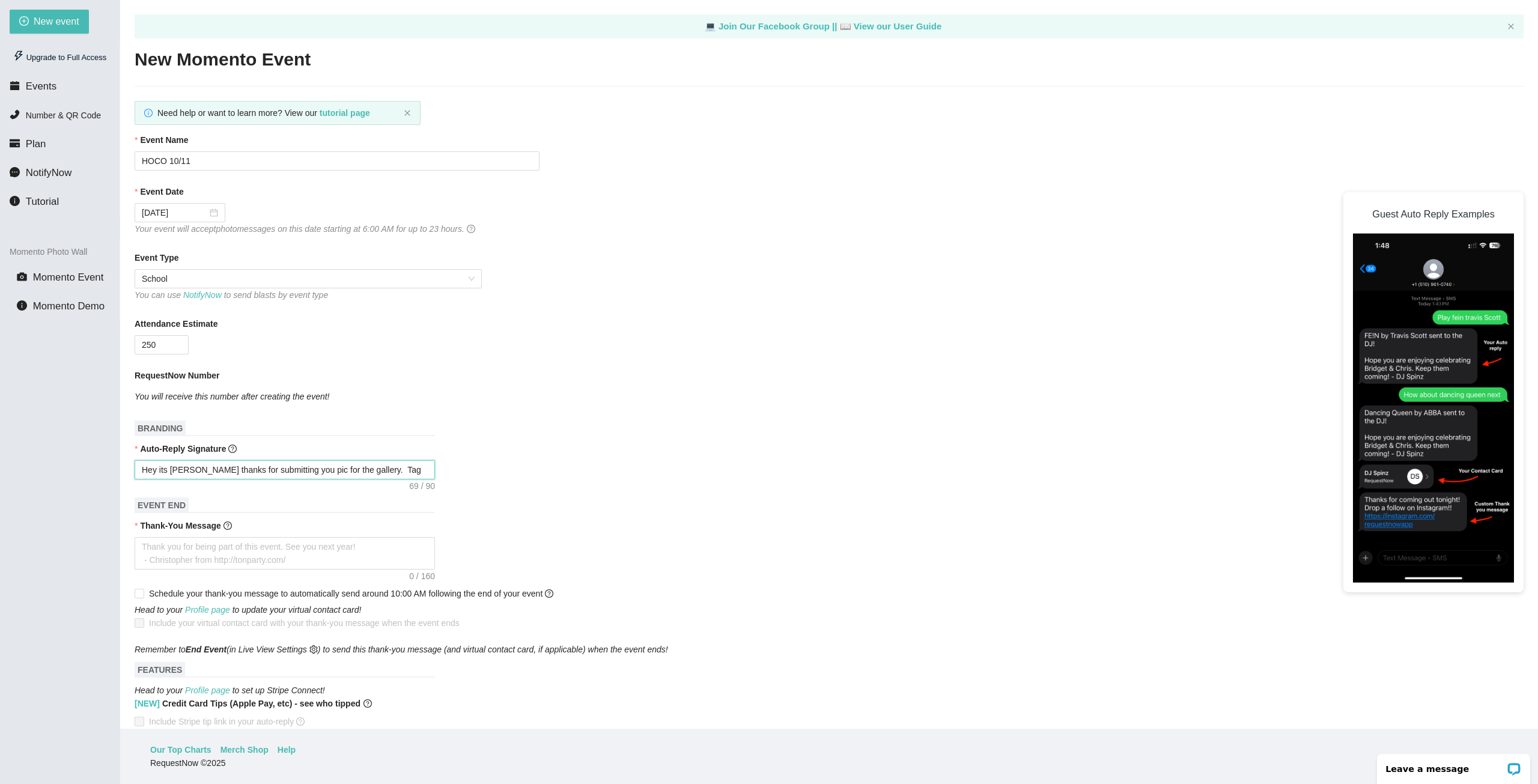
type textarea "Hey its DJ Shoop thanks for submitting you pic for the gallery. Tag @"
type textarea "Hey its DJ Shoop thanks for submitting you pic for the gallery. Tag @H"
type textarea "Hey its DJ Shoop thanks for submitting you pic for the gallery. Tag @He"
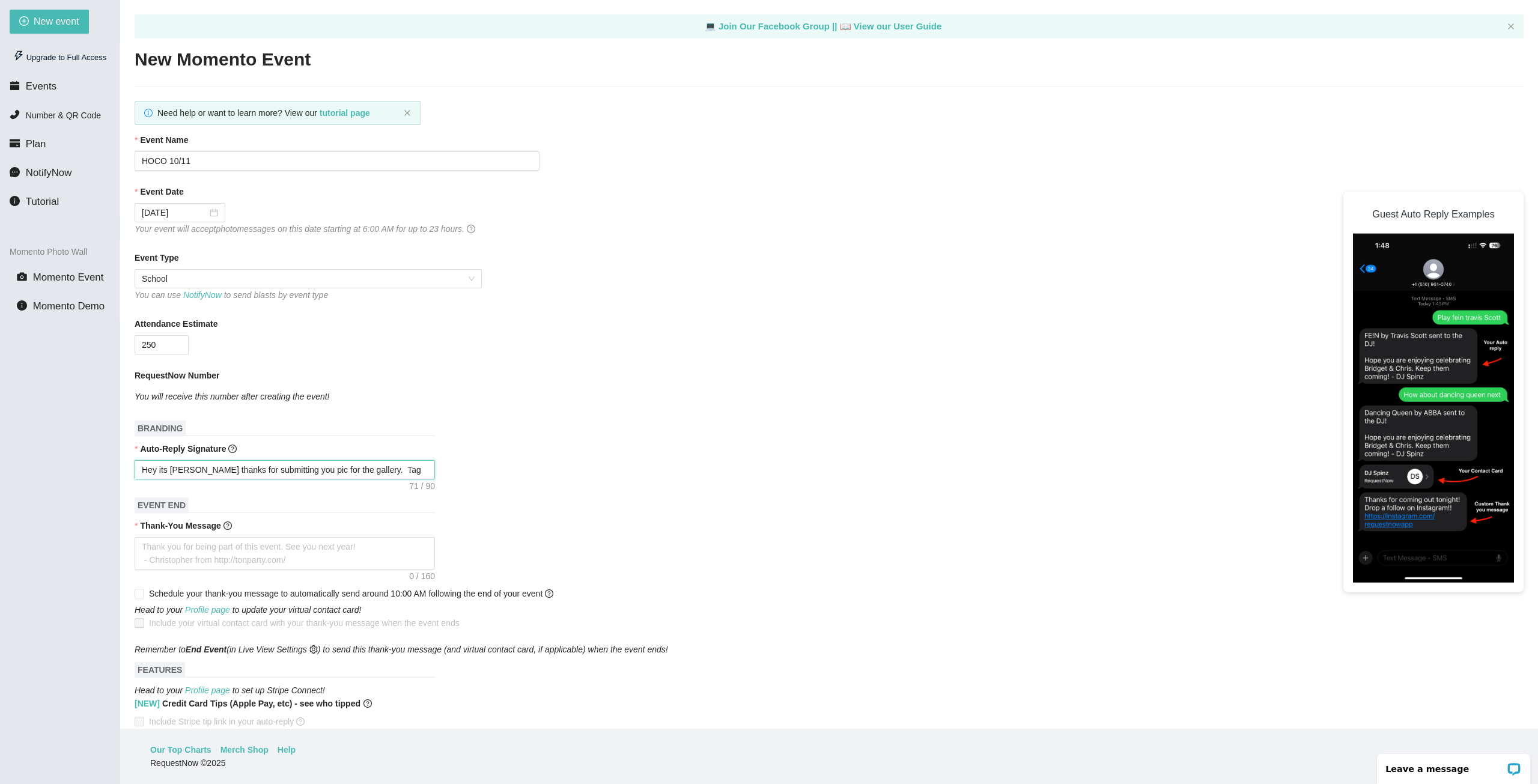
type textarea "Hey its DJ Shoop thanks for submitting you pic for the gallery. Tag @He"
type textarea "Hey its DJ Shoop thanks for submitting you pic for the gallery. Tag @Hey"
type textarea "Hey its DJ Shoop thanks for submitting you pic for the gallery. Tag @Hey_"
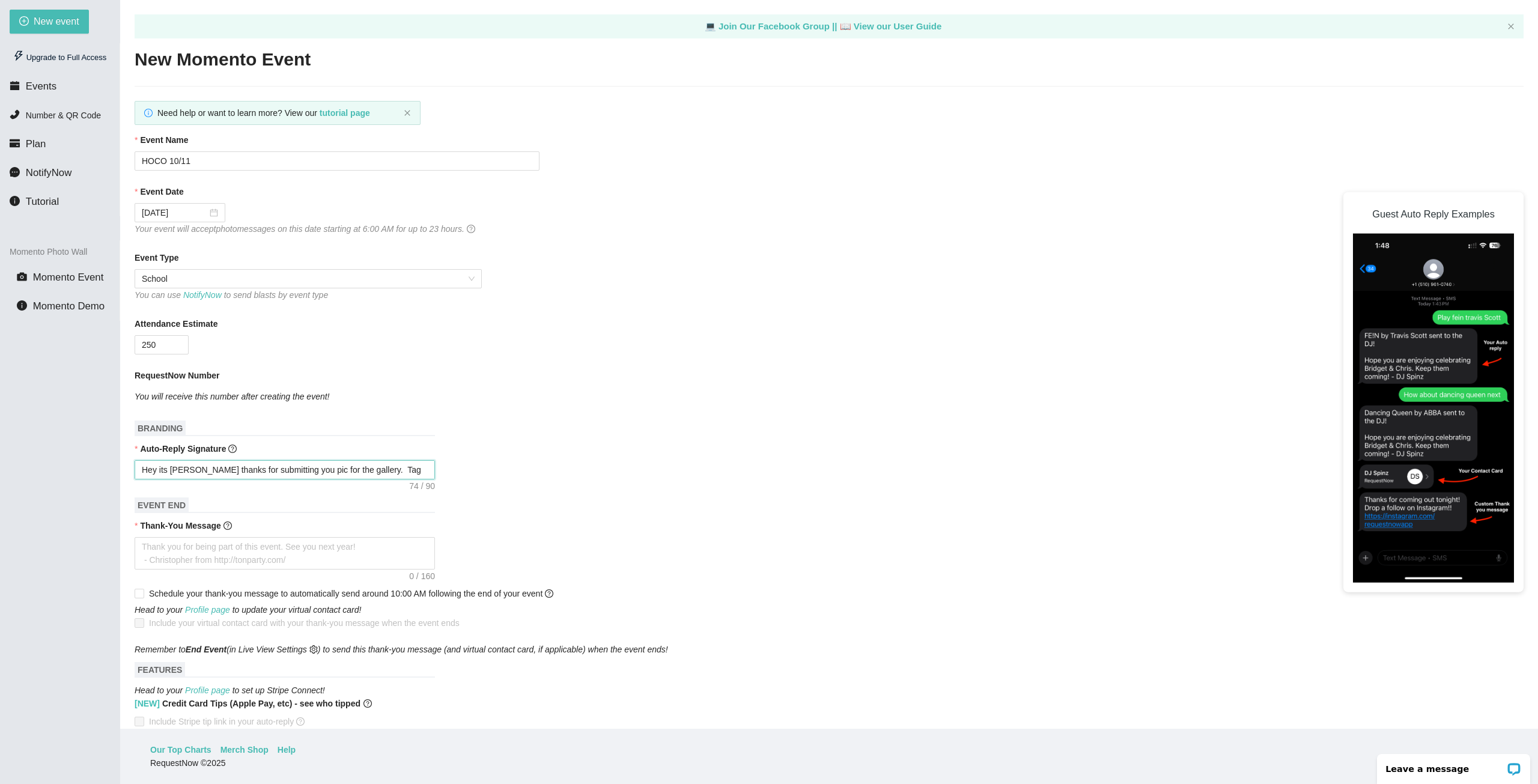
type textarea "Hey its DJ Shoop thanks for submitting you pic for the gallery. Tag @Hey_d"
type textarea "Hey its DJ Shoop thanks for submitting you pic for the gallery. Tag @Hey_dj"
type textarea "Hey its DJ Shoop thanks for submitting you pic for the gallery. Tag @Hey_dj_"
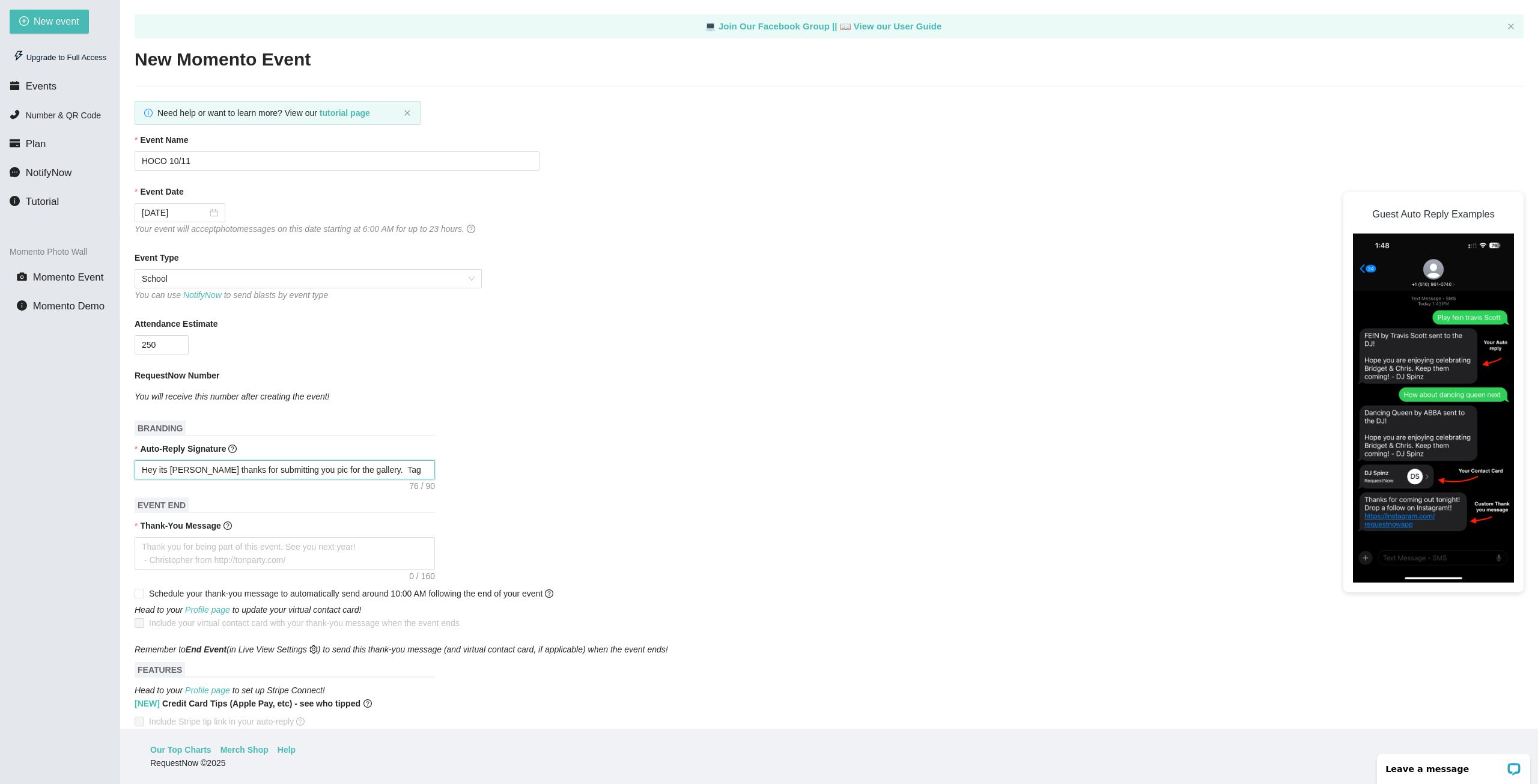
type textarea "Hey its DJ Shoop thanks for submitting you pic for the gallery. Tag @Hey_dj_"
type textarea "Hey its DJ Shoop thanks for submitting you pic for the gallery. Tag @Hey_dj_s"
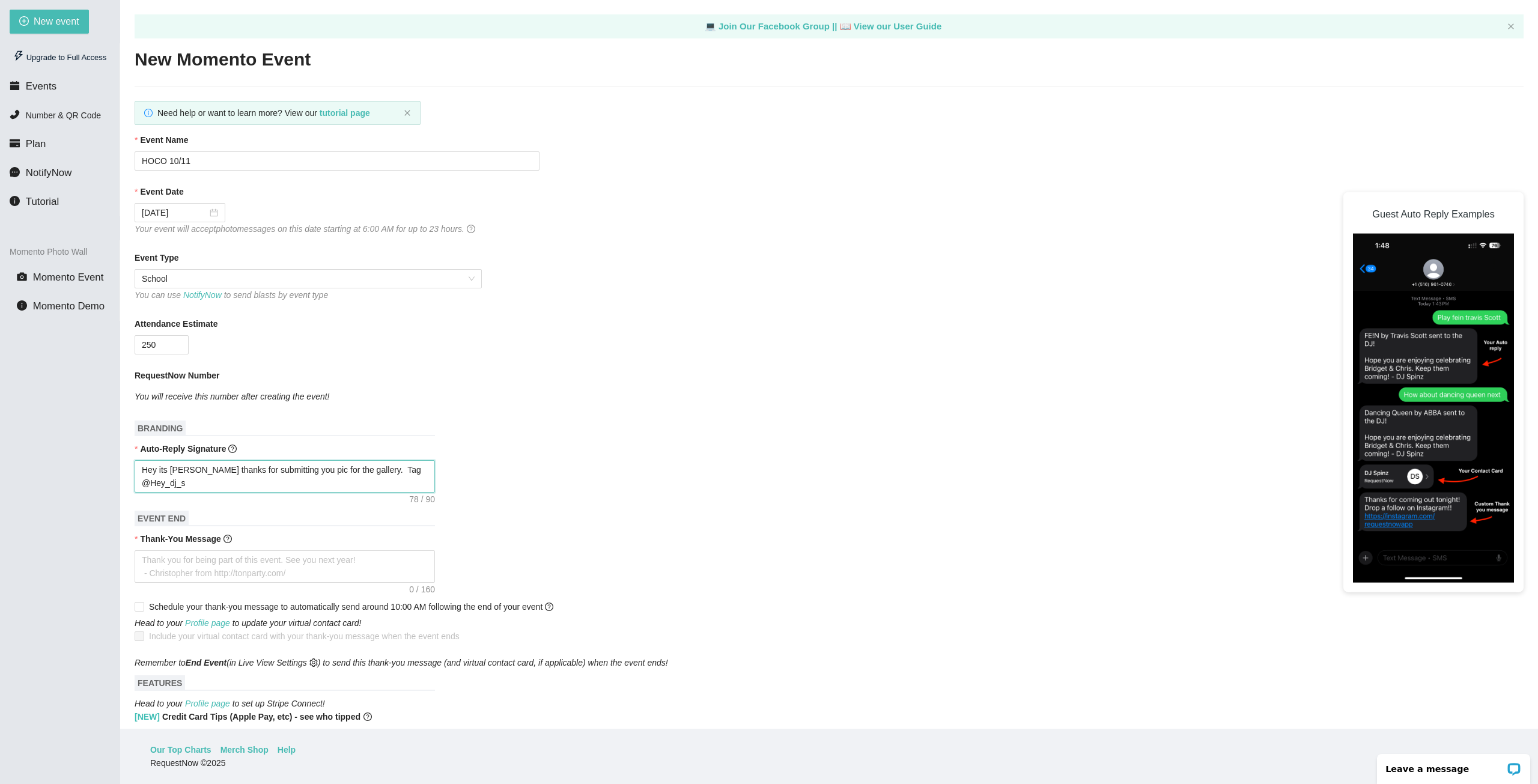
type textarea "Hey its DJ Shoop thanks for submitting you pic for the gallery. Tag @Hey_dj_sh"
type textarea "Hey its DJ Shoop thanks for submitting you pic for the gallery. Tag @Hey_dj_sho"
type textarea "Hey its DJ Shoop thanks for submitting you pic for the gallery. Tag @Hey_dj_shoo"
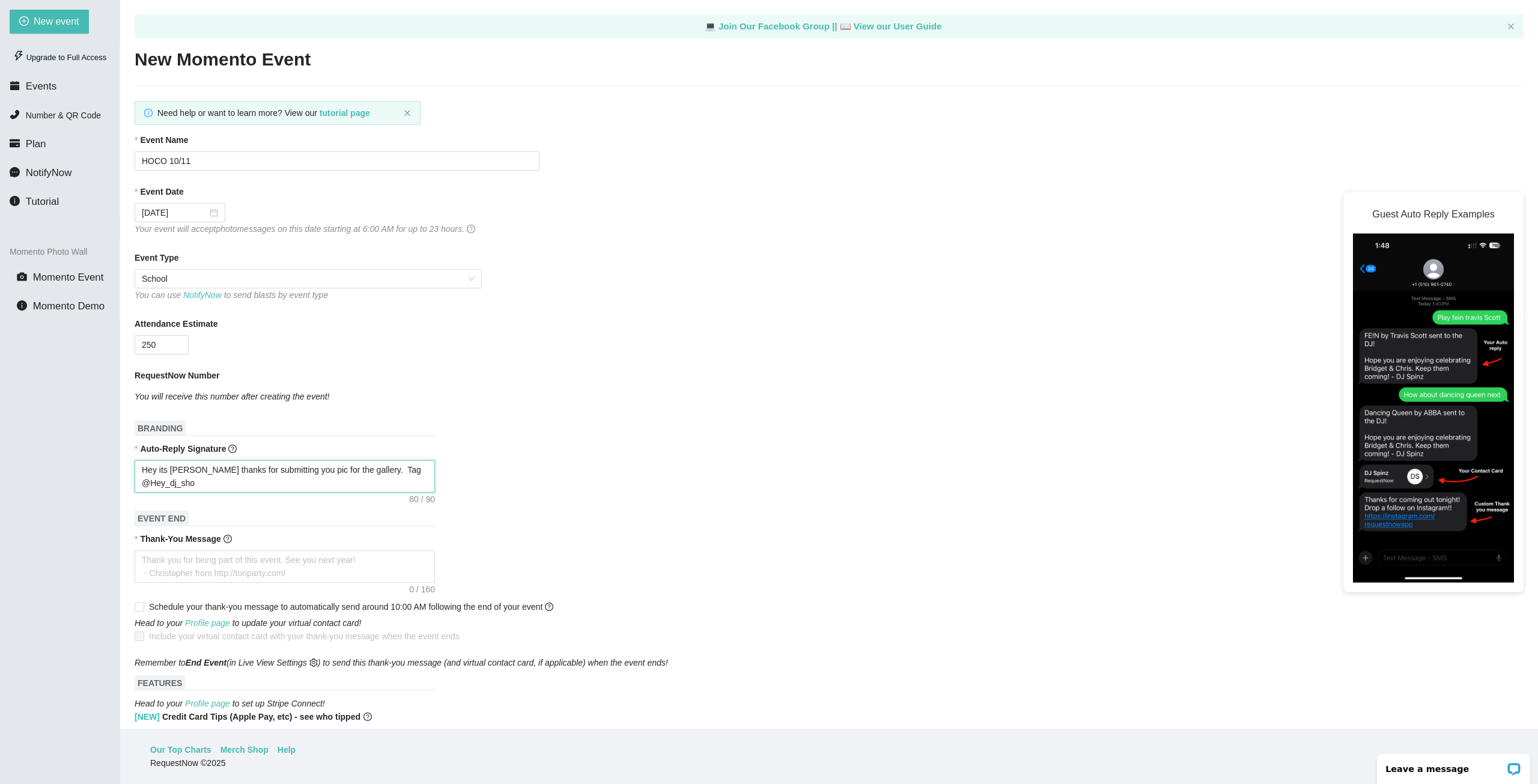
type textarea "Hey its DJ Shoop thanks for submitting you pic for the gallery. Tag @Hey_dj_shoo"
type textarea "Hey its DJ Shoop thanks for submitting you pic for the gallery. Tag @Hey_dj_sho…"
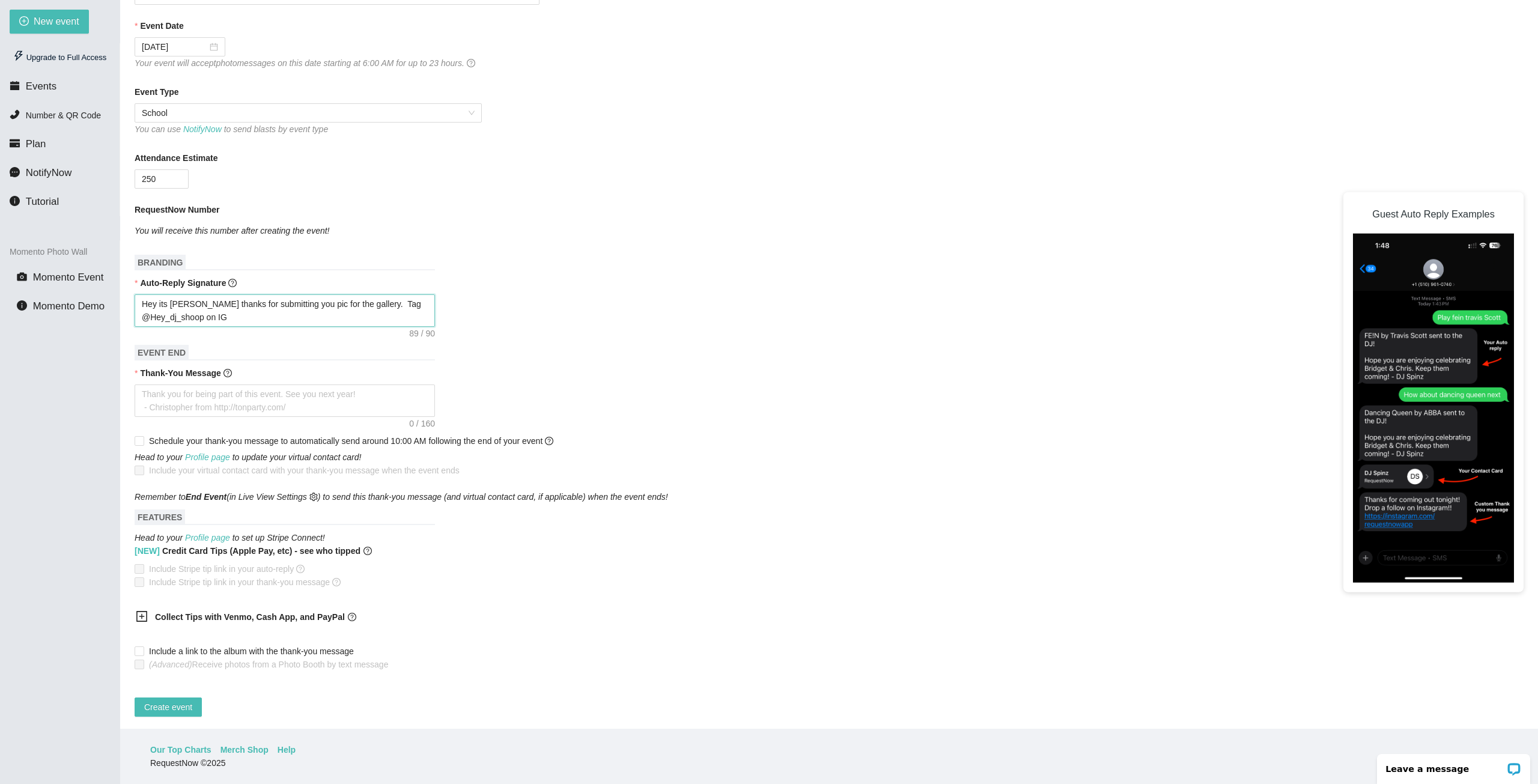
scroll to position [177, 0]
click at [158, 698] on span "Create event" at bounding box center [168, 705] width 48 height 14
click at [213, 383] on textarea "Thank-You Message" at bounding box center [285, 398] width 301 height 32
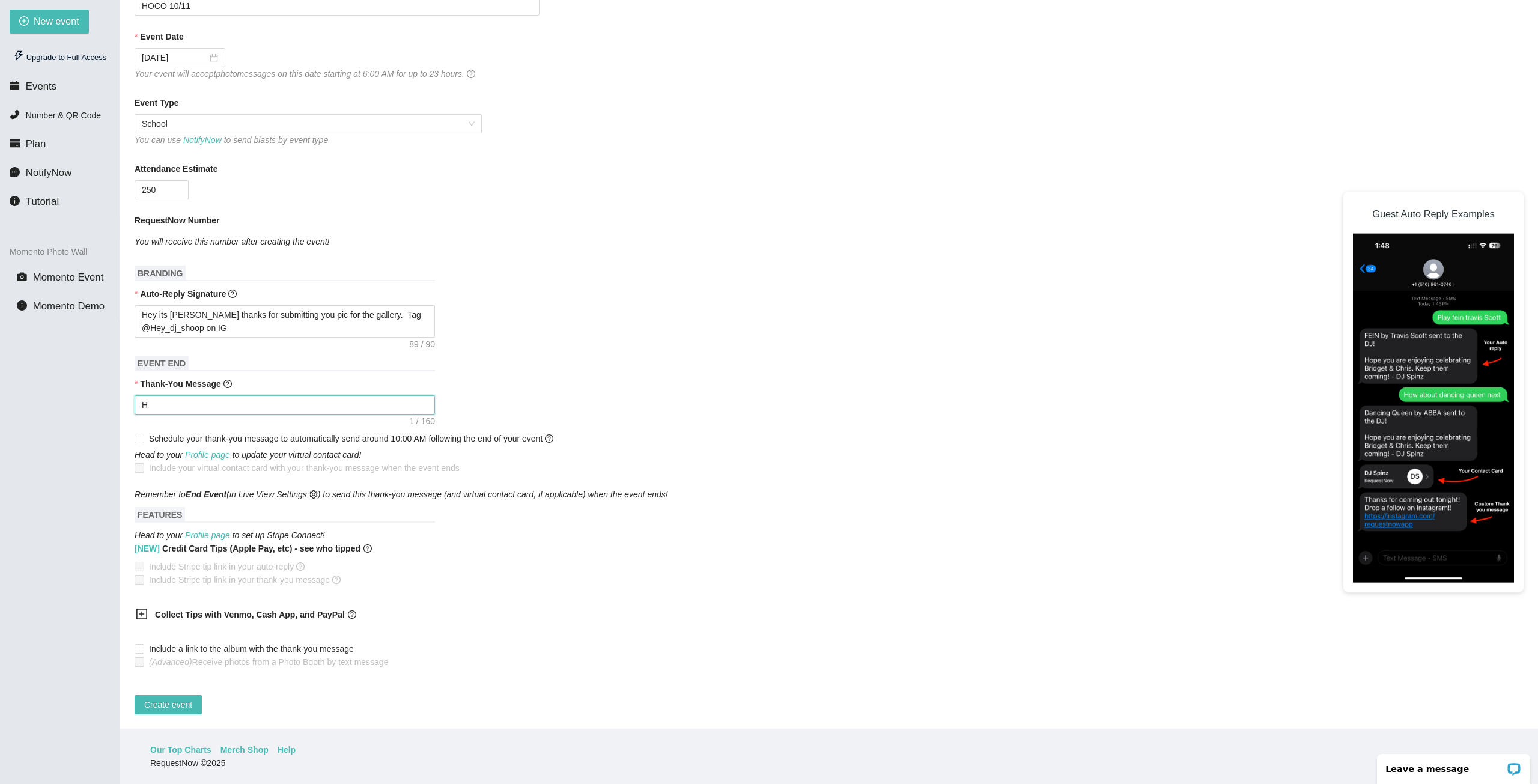
scroll to position [164, 0]
click at [325, 396] on textarea "Hope you had a blast at this years Homecoming.. DJ Shoop" at bounding box center [285, 405] width 301 height 19
click at [159, 698] on span "Create event" at bounding box center [168, 705] width 48 height 14
click at [1505, 30] on icon "close" at bounding box center [1506, 30] width 8 height 8
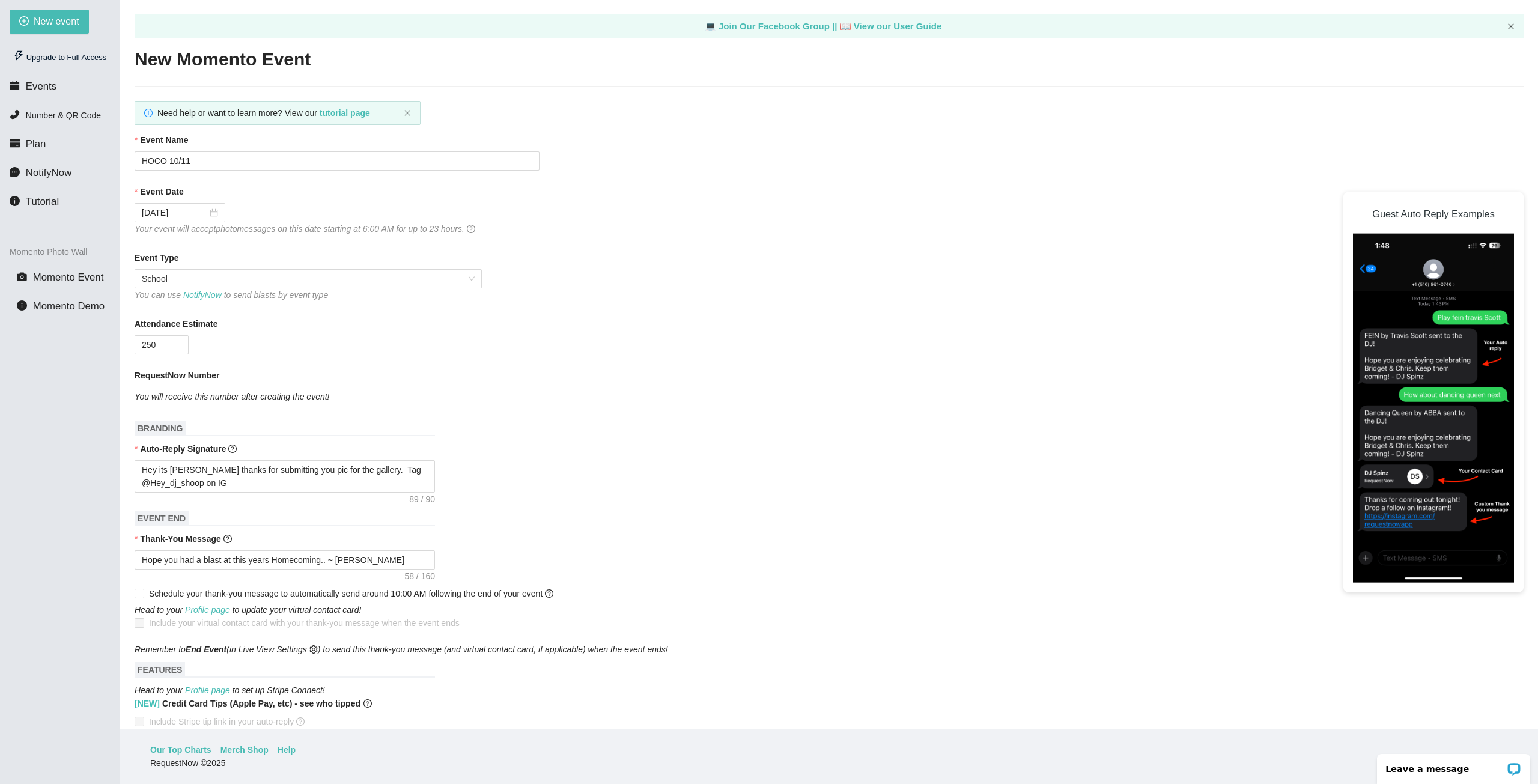
click at [1510, 30] on icon "close" at bounding box center [1511, 26] width 7 height 7
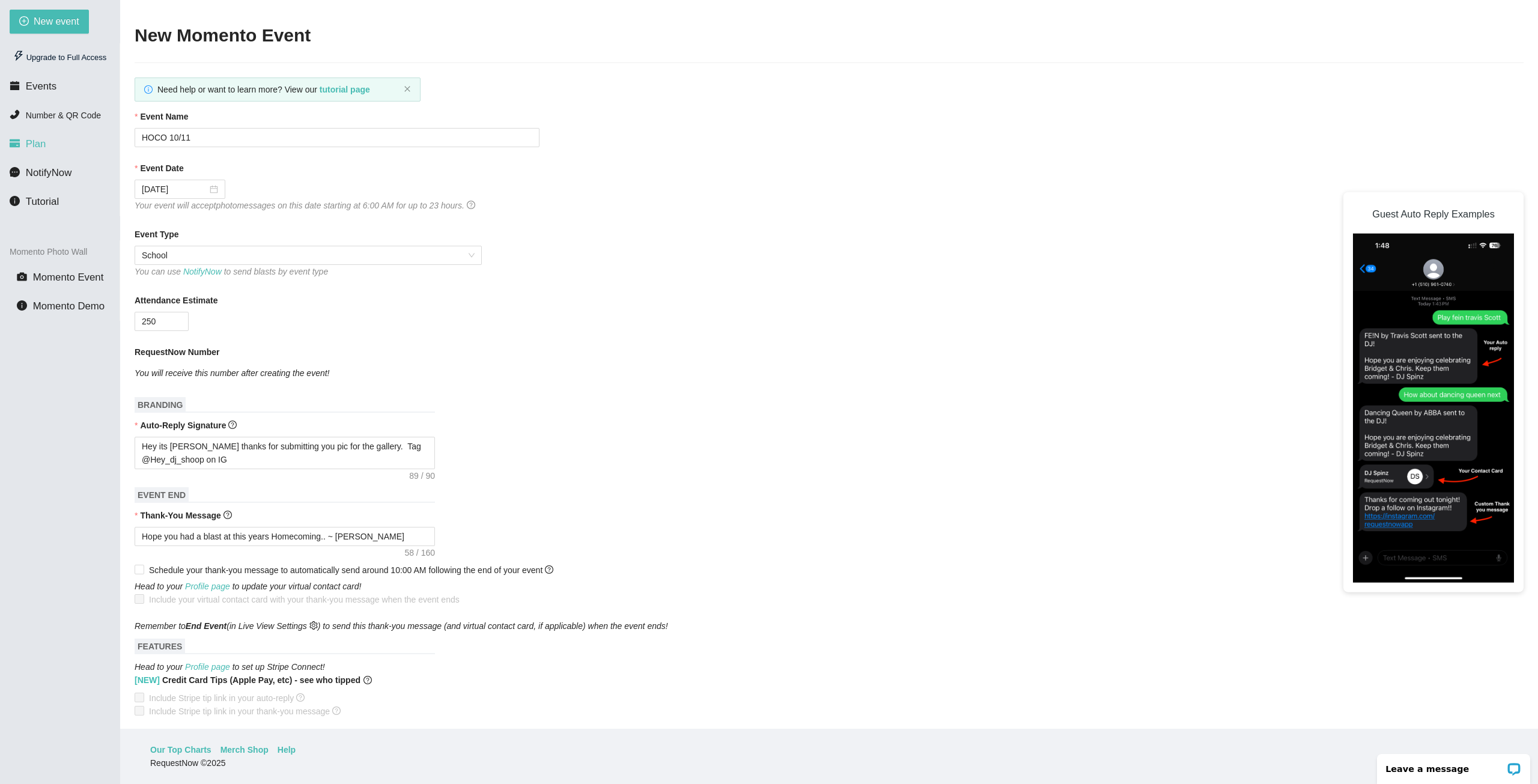
click at [32, 143] on span "Plan" at bounding box center [36, 144] width 20 height 12
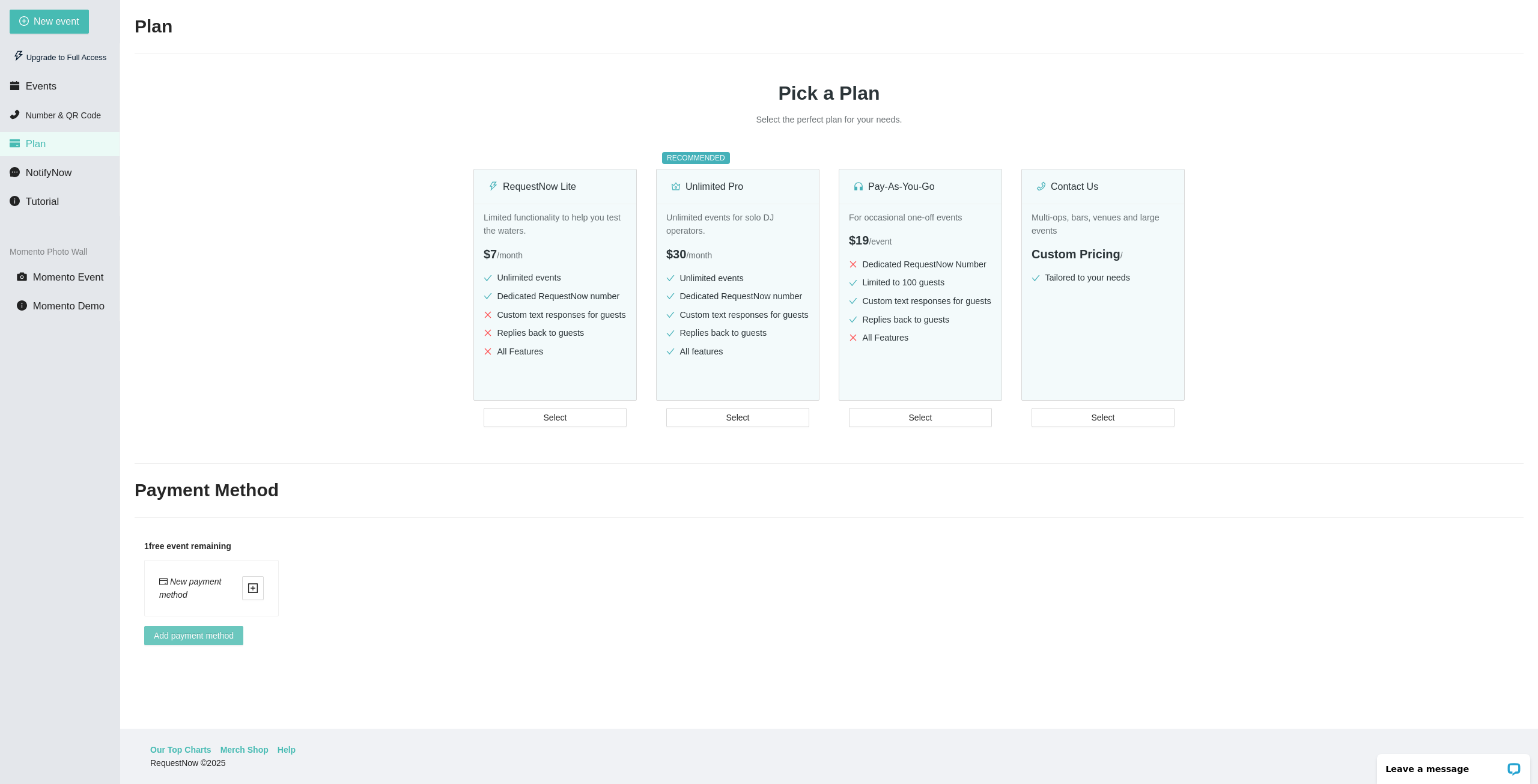
click at [173, 636] on span "Add payment method" at bounding box center [194, 636] width 80 height 14
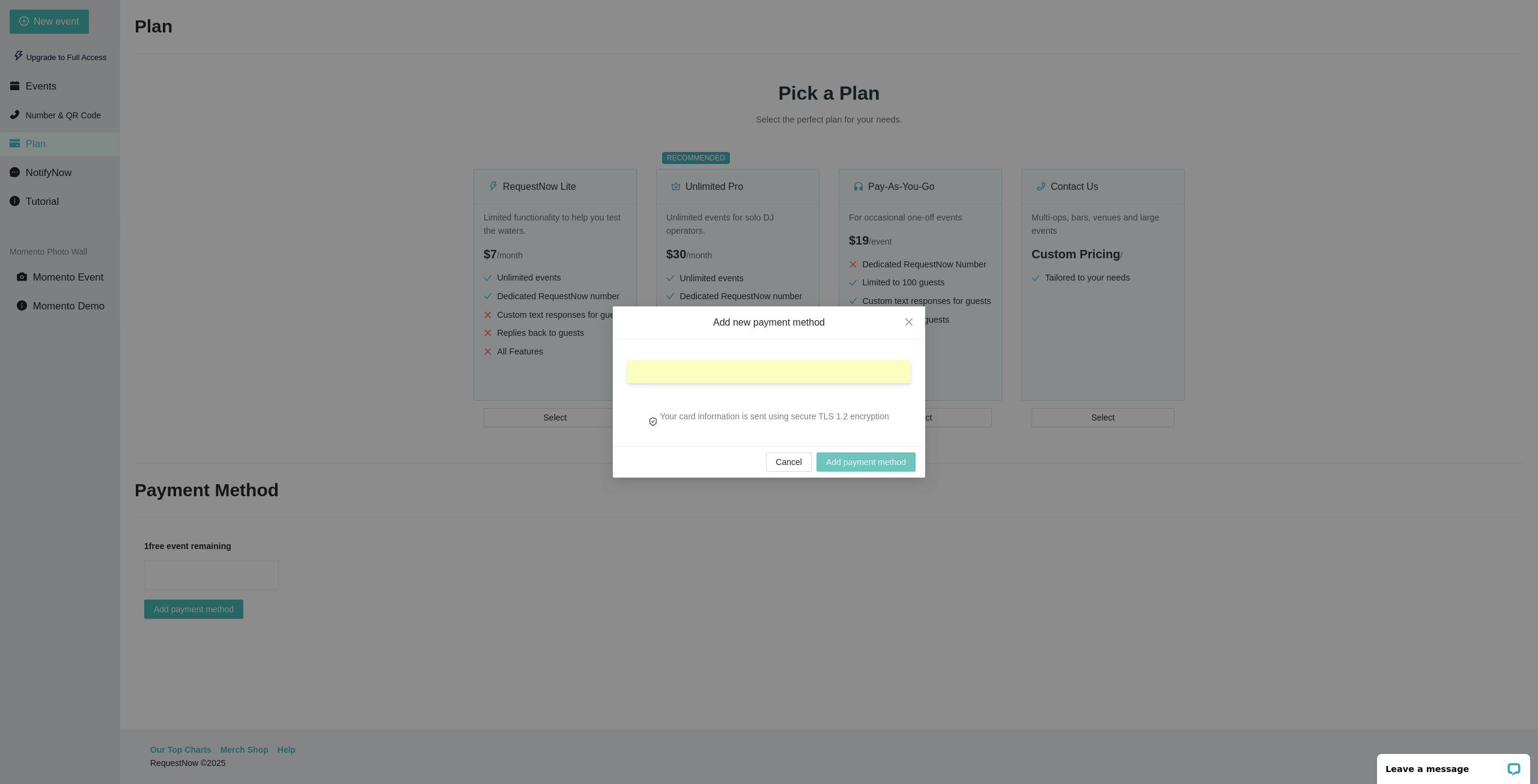
click at [863, 465] on span "Add payment method" at bounding box center [866, 462] width 80 height 14
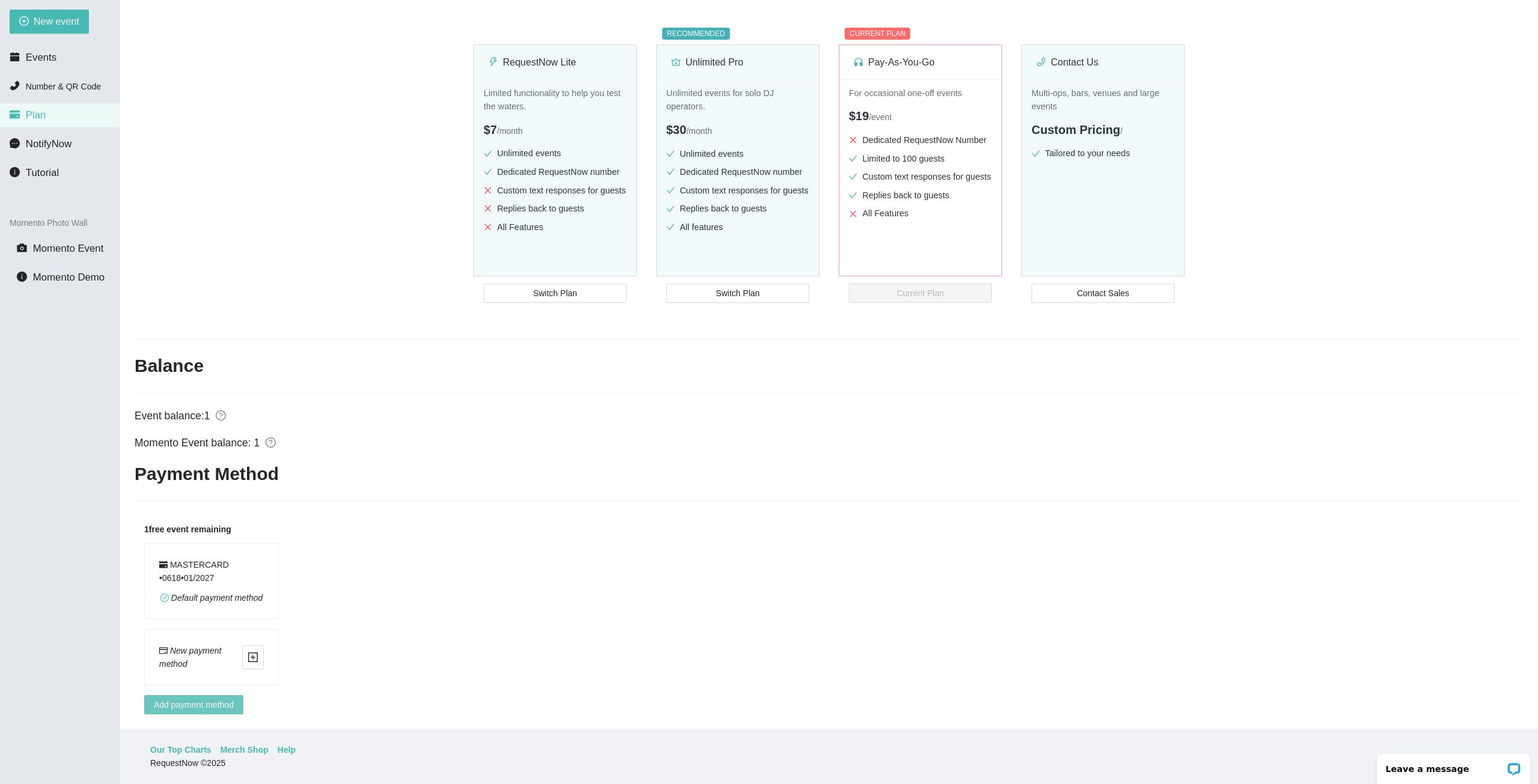
scroll to position [133, 0]
click at [58, 252] on span "Momento Event" at bounding box center [68, 248] width 71 height 12
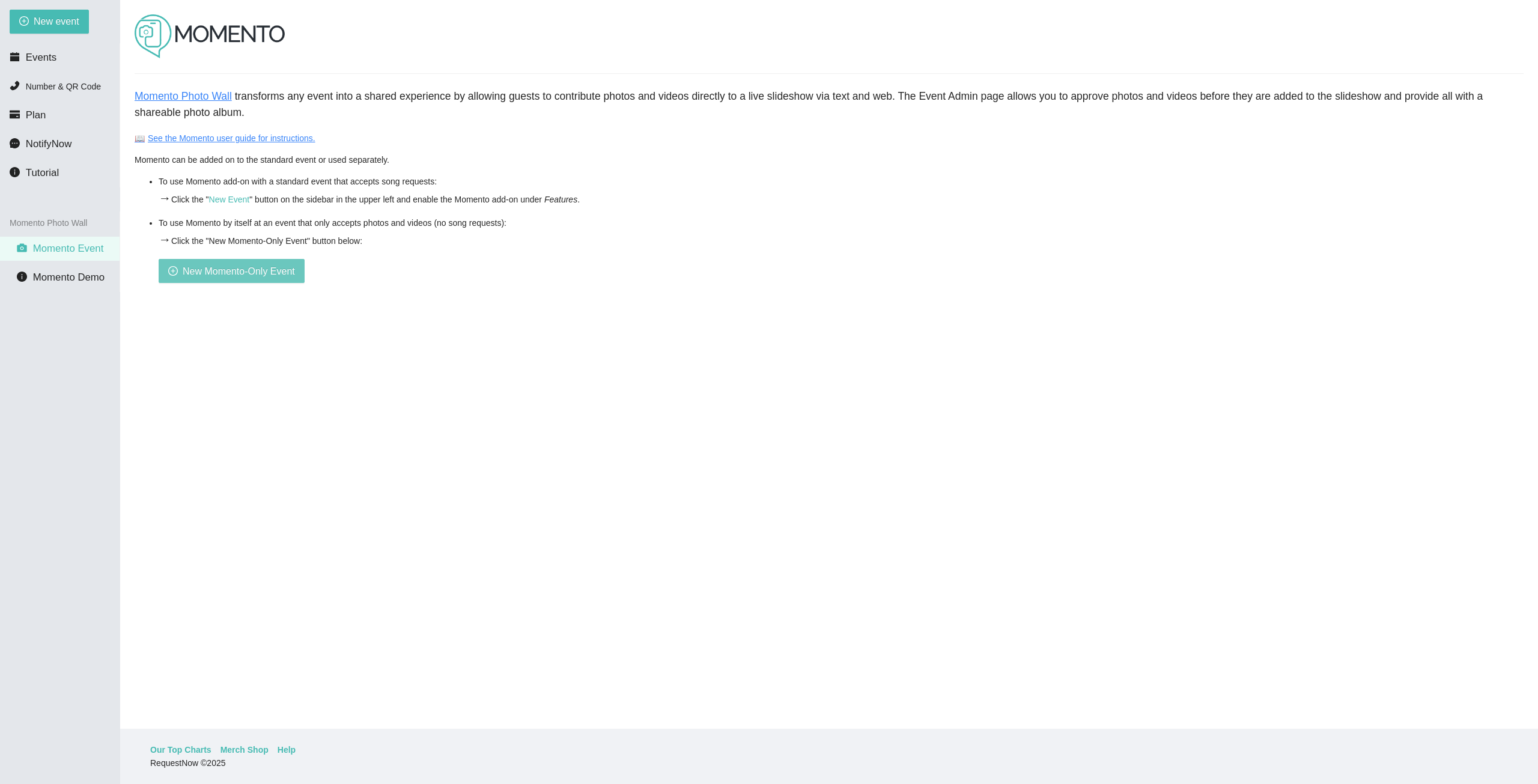
click at [240, 272] on span "New Momento-Only Event" at bounding box center [239, 271] width 112 height 15
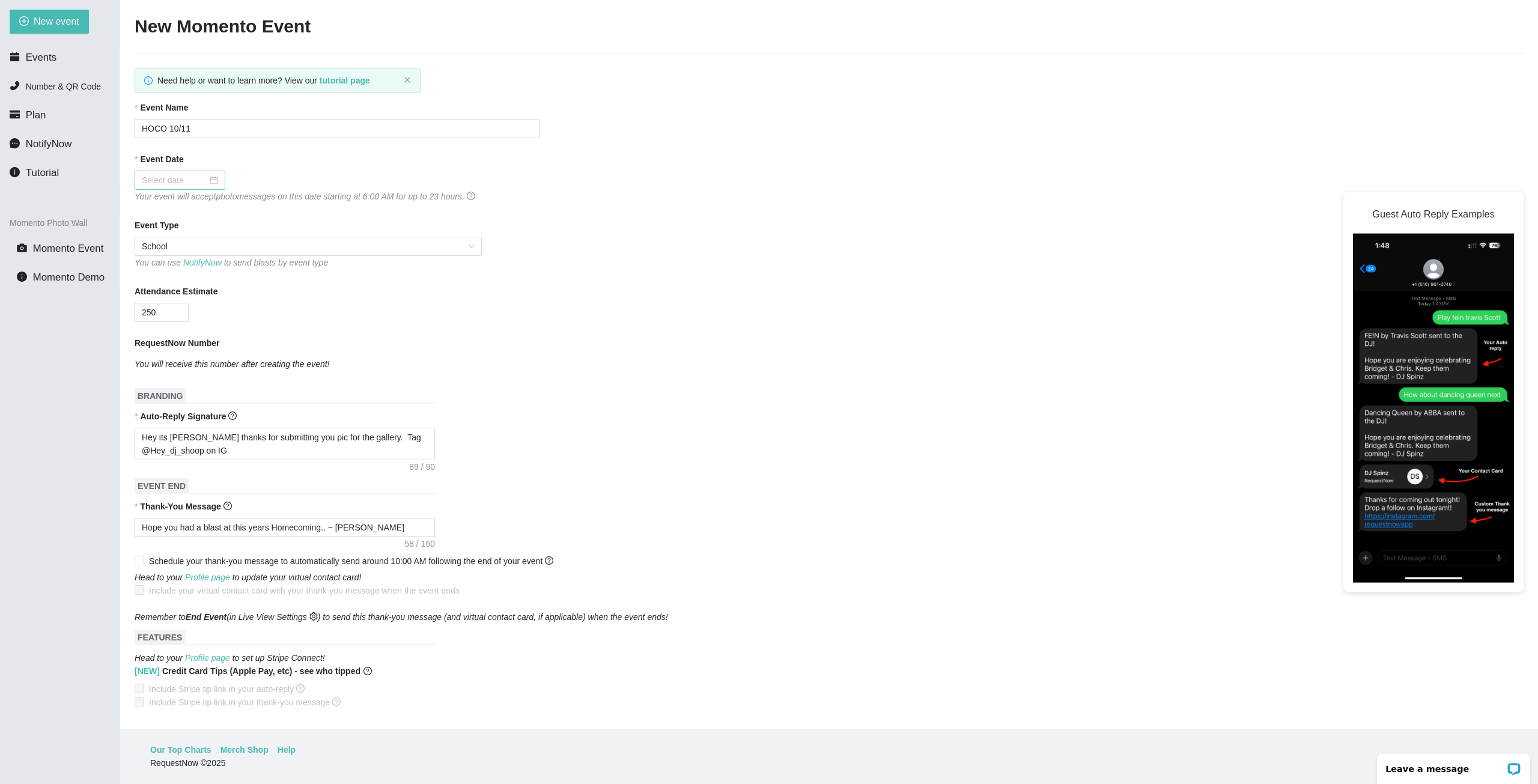
click at [204, 179] on input "Event Date" at bounding box center [174, 180] width 66 height 14
click at [282, 265] on div "11" at bounding box center [282, 267] width 14 height 14
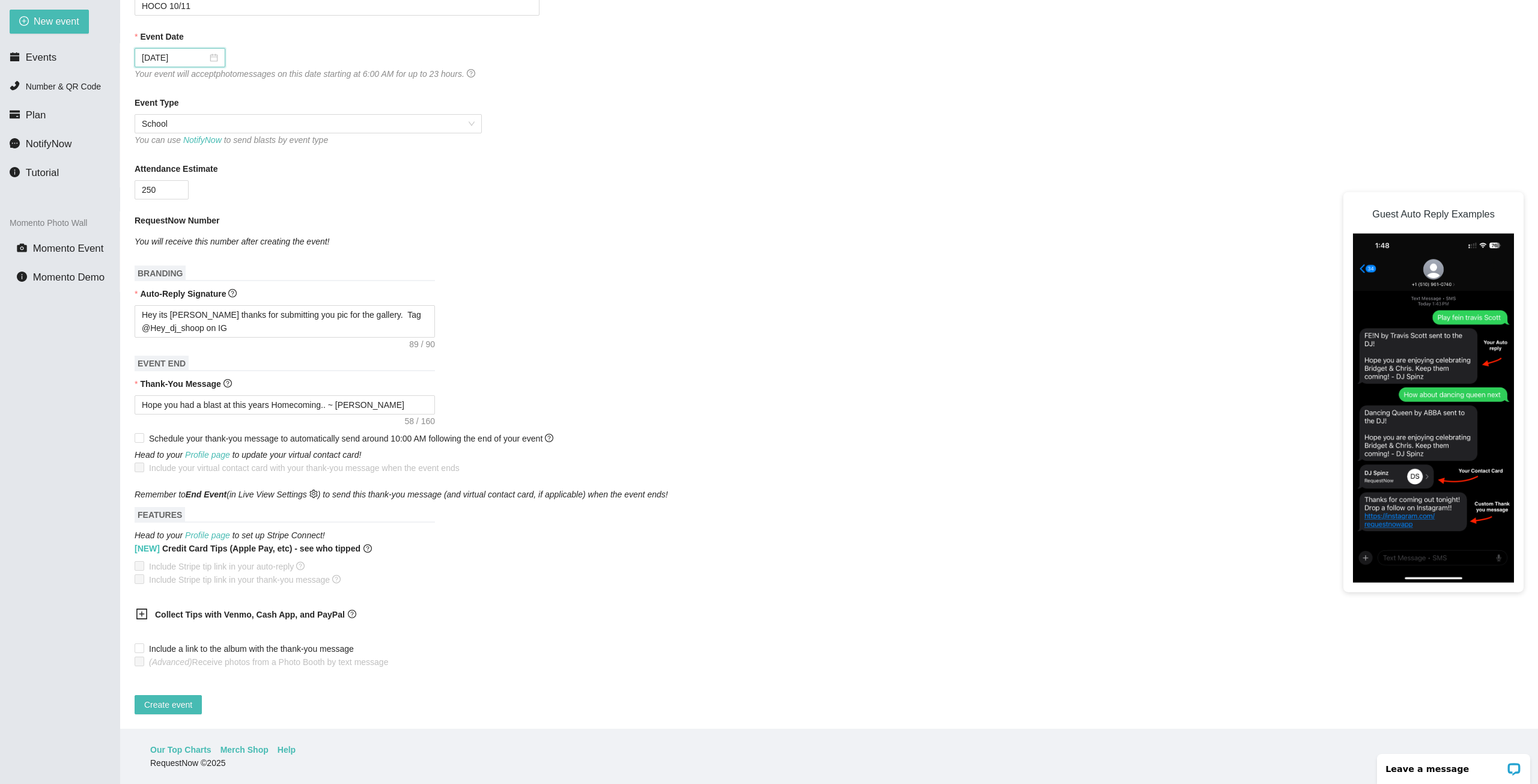
scroll to position [131, 0]
click at [161, 698] on span "Create event" at bounding box center [168, 705] width 48 height 14
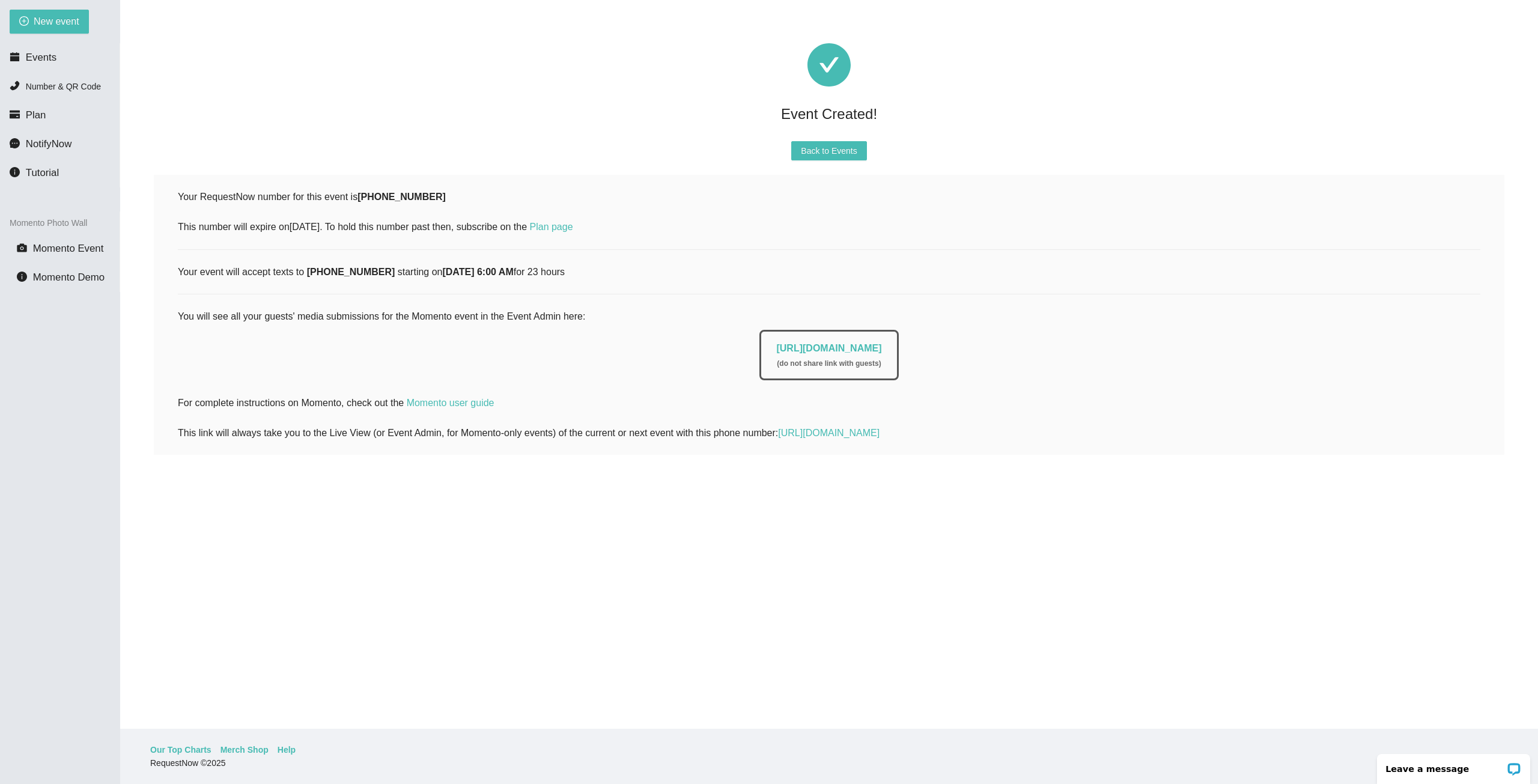
scroll to position [0, 0]
click at [805, 349] on link "https://app.requestnow.io/photo-admin/rbpabar" at bounding box center [828, 348] width 105 height 10
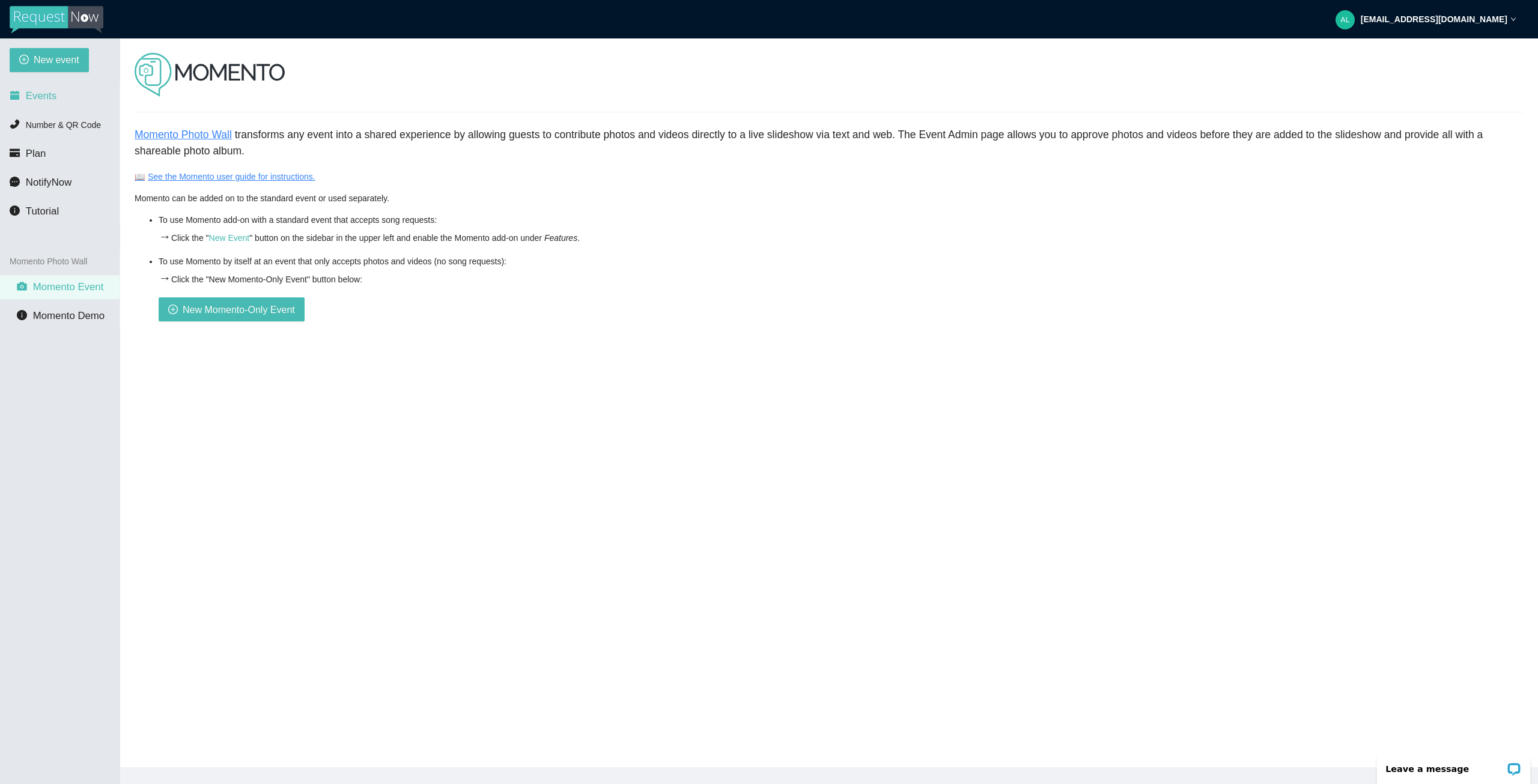
click at [40, 95] on span "Events" at bounding box center [41, 95] width 30 height 12
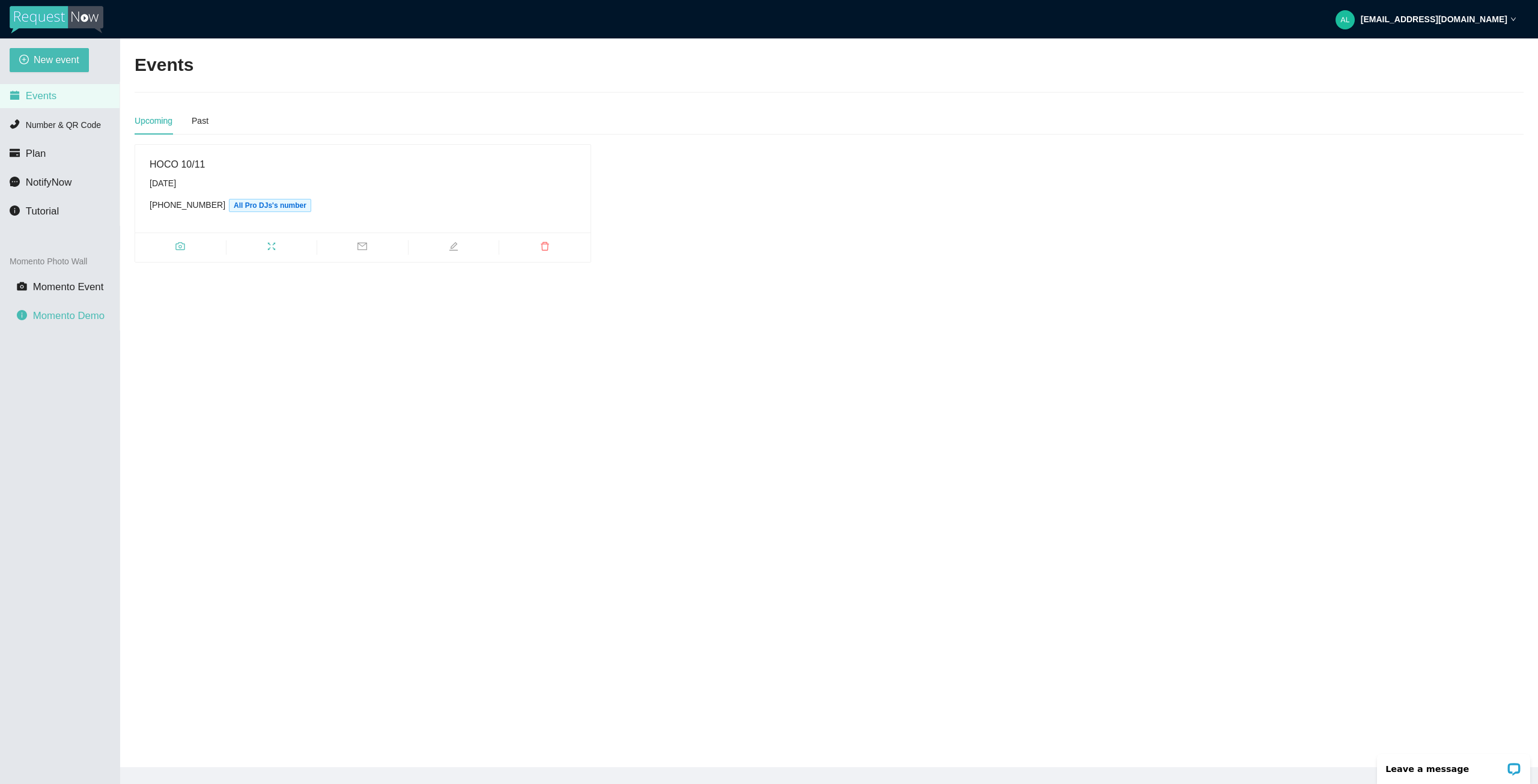
click at [49, 319] on span "Momento Demo" at bounding box center [69, 315] width 72 height 12
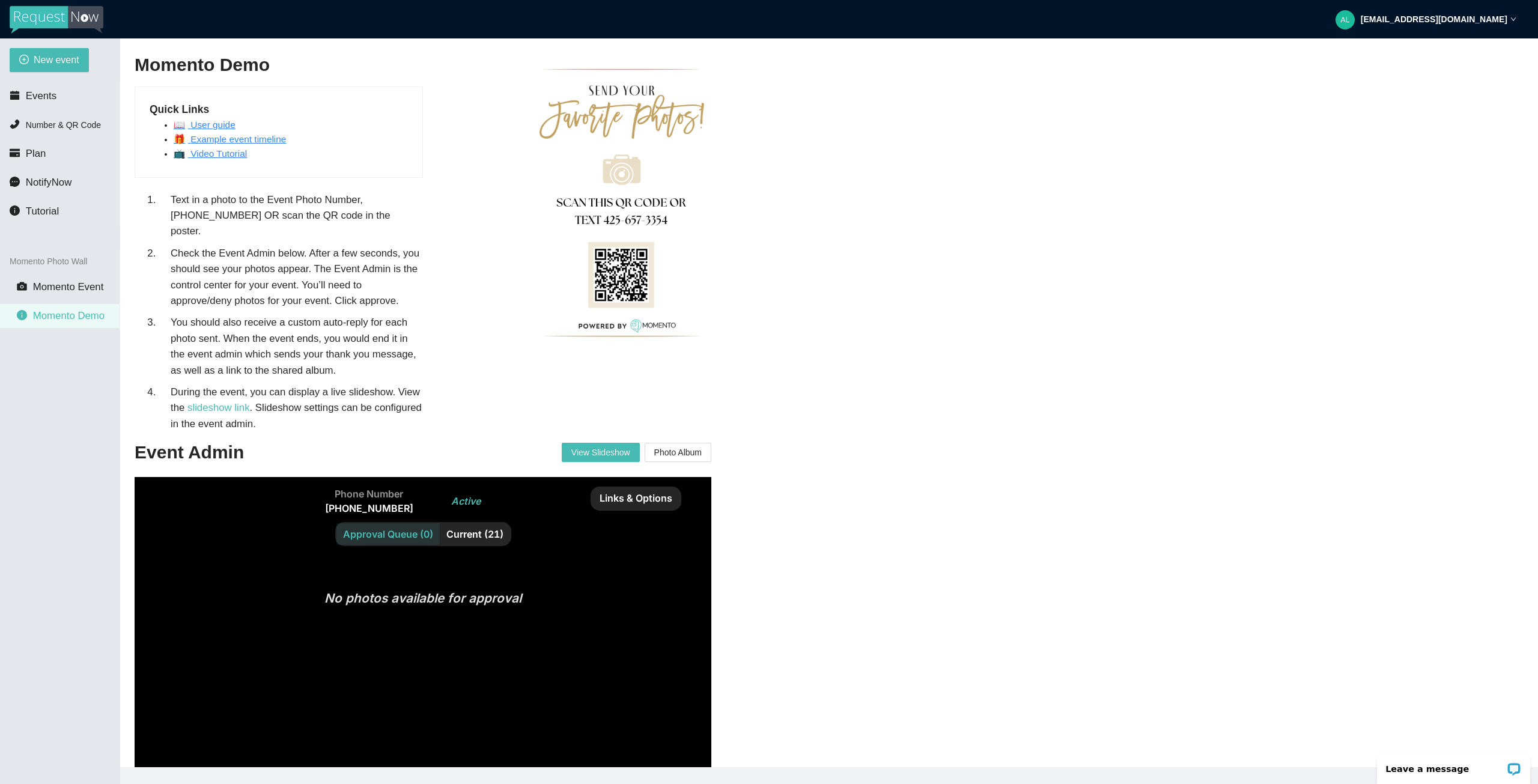
click at [205, 156] on link "📺 Video Tutorial" at bounding box center [210, 153] width 73 height 10
click at [39, 106] on li "Events" at bounding box center [60, 95] width 120 height 24
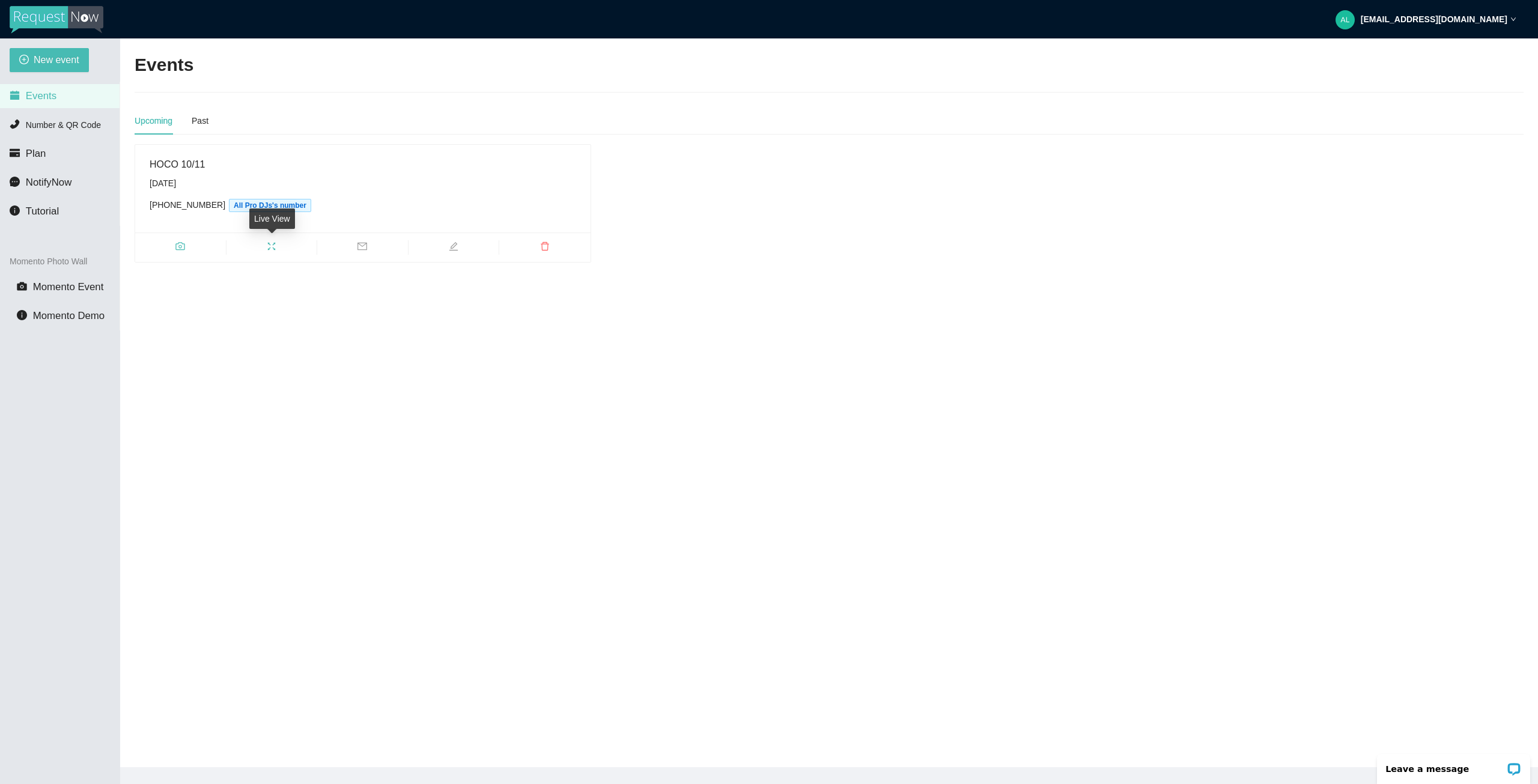
click at [272, 245] on icon "fullscreen" at bounding box center [272, 246] width 9 height 9
click at [452, 247] on icon "edit" at bounding box center [454, 246] width 9 height 9
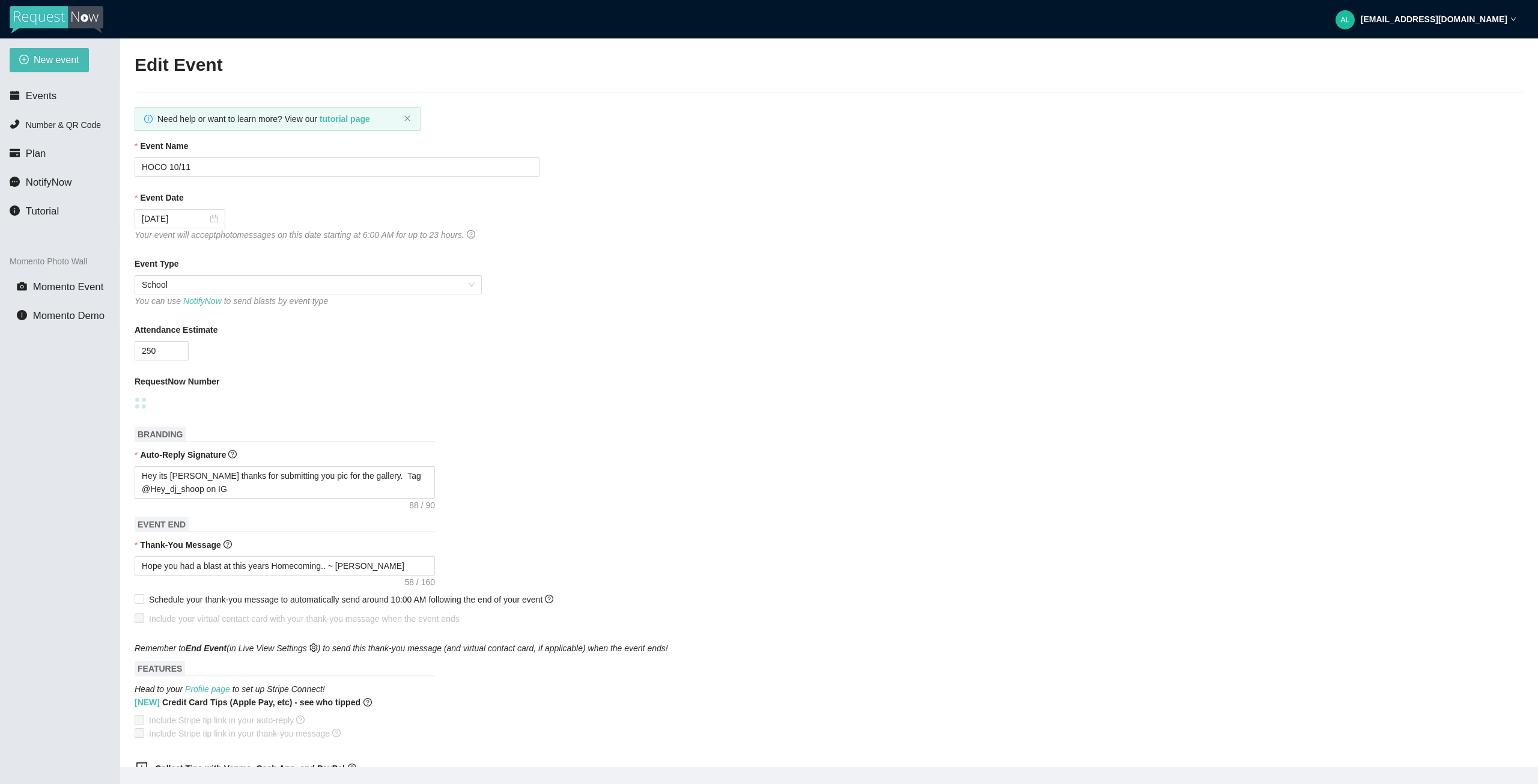
type textarea "Hope you had a blast at this years Homecoming.. ~ DJ Shoop"
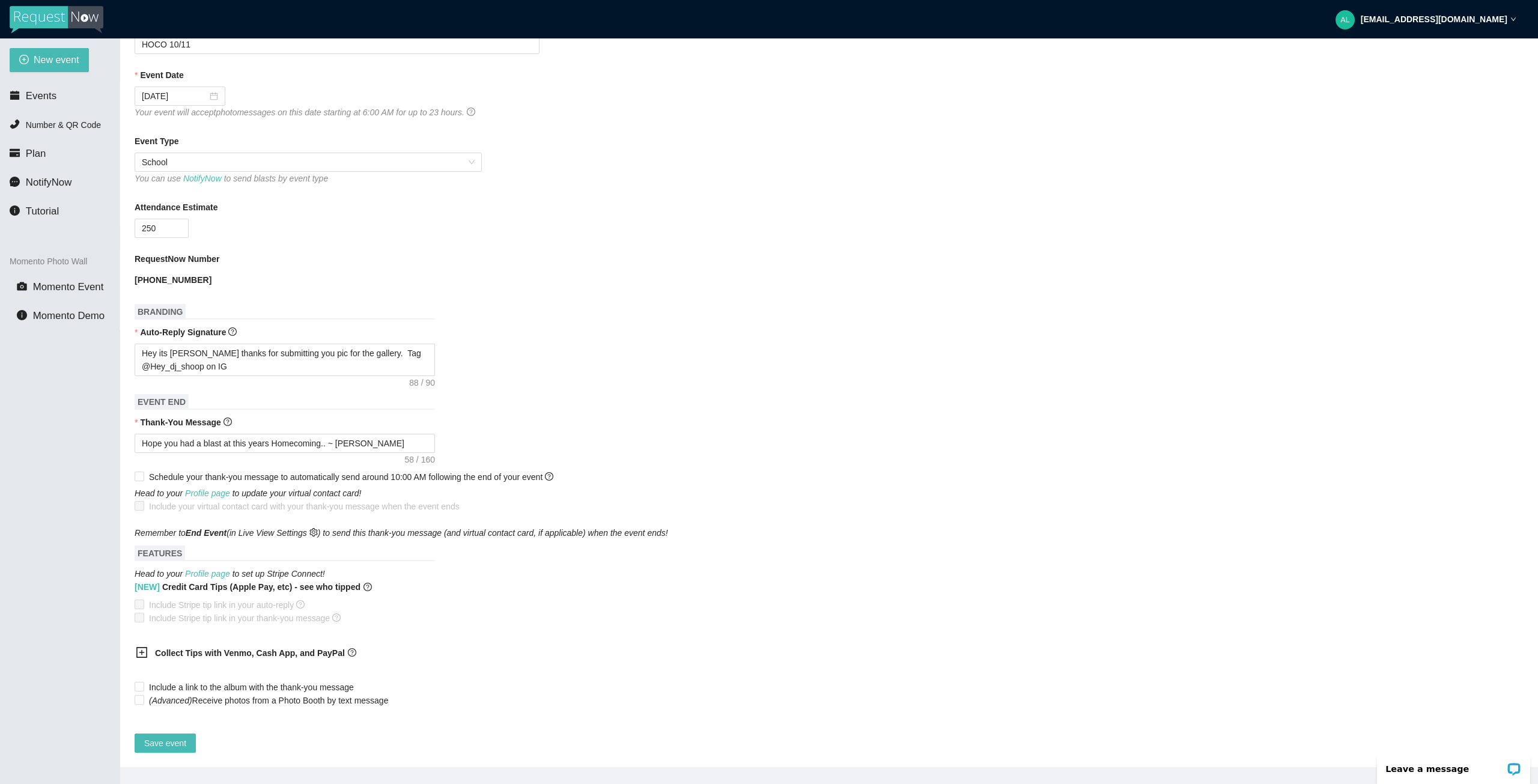
scroll to position [131, 0]
click at [35, 100] on span "Events" at bounding box center [41, 95] width 30 height 12
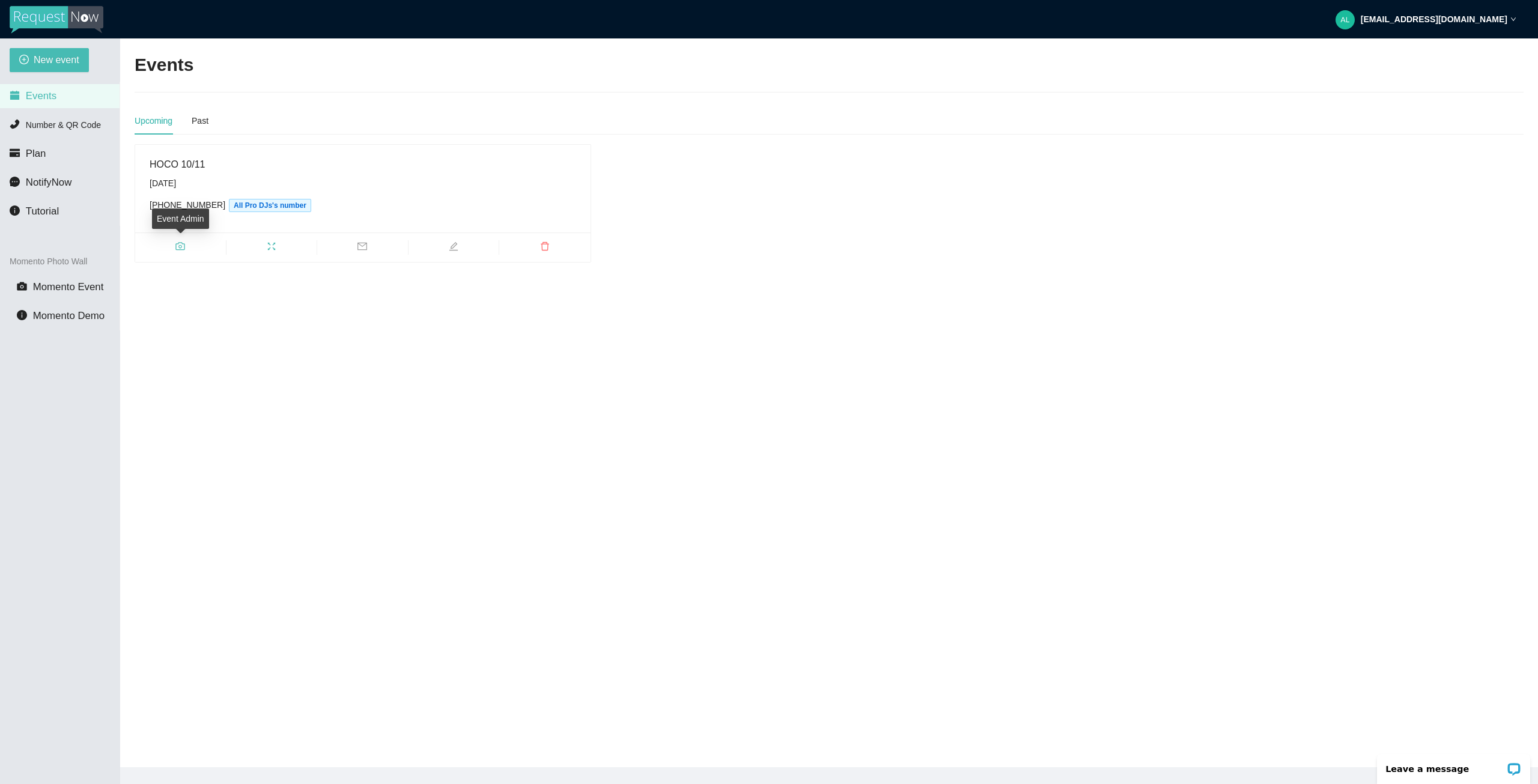
click at [180, 246] on icon "camera" at bounding box center [180, 246] width 9 height 9
click at [274, 244] on icon "fullscreen" at bounding box center [272, 246] width 8 height 8
